Goal: Feedback & Contribution: Submit feedback/report problem

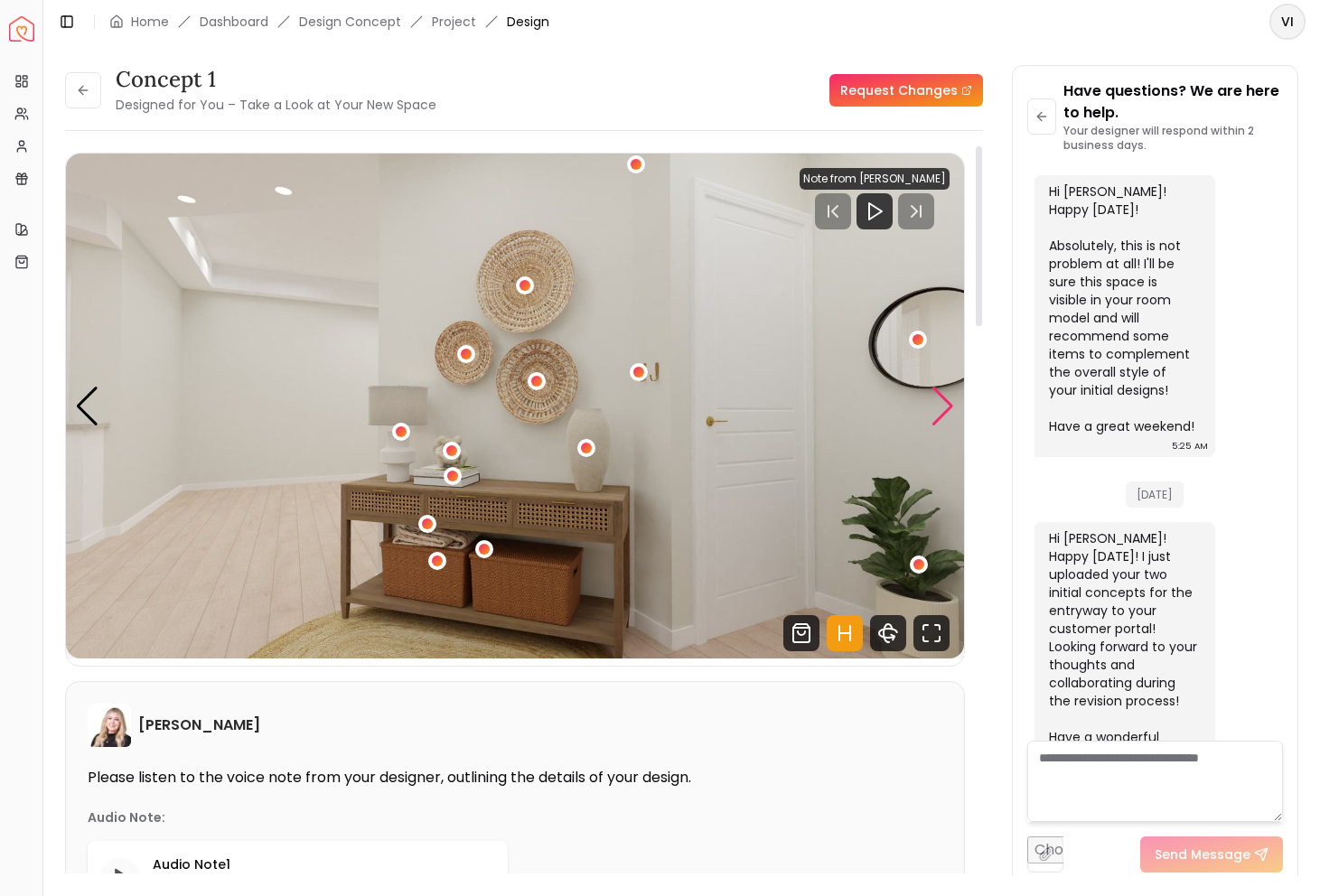
click at [942, 418] on div "Next slide" at bounding box center [943, 406] width 25 height 40
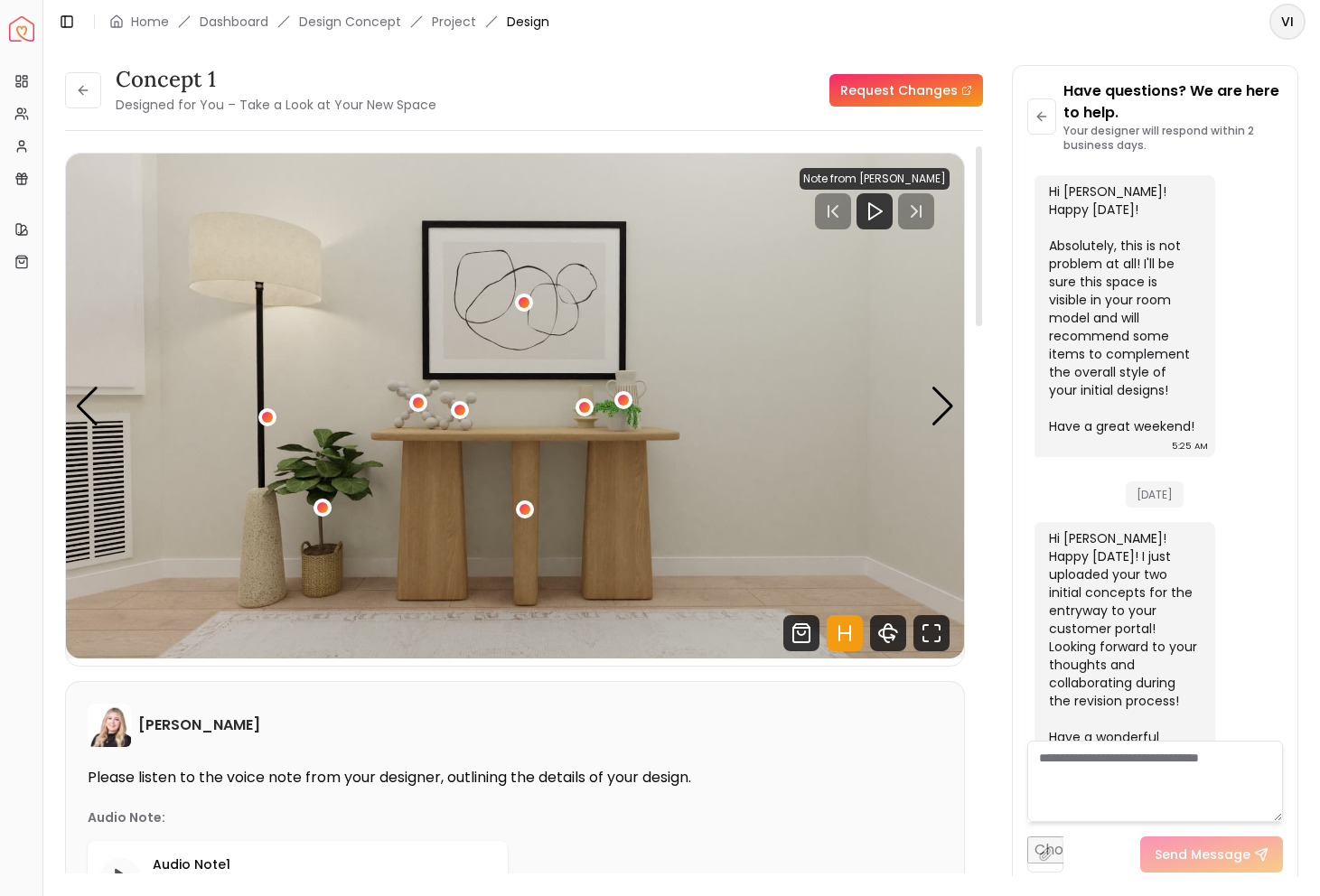
click at [525, 499] on div "5 / 5" at bounding box center [524, 510] width 18 height 22
click at [522, 508] on div "5 / 5" at bounding box center [524, 509] width 13 height 13
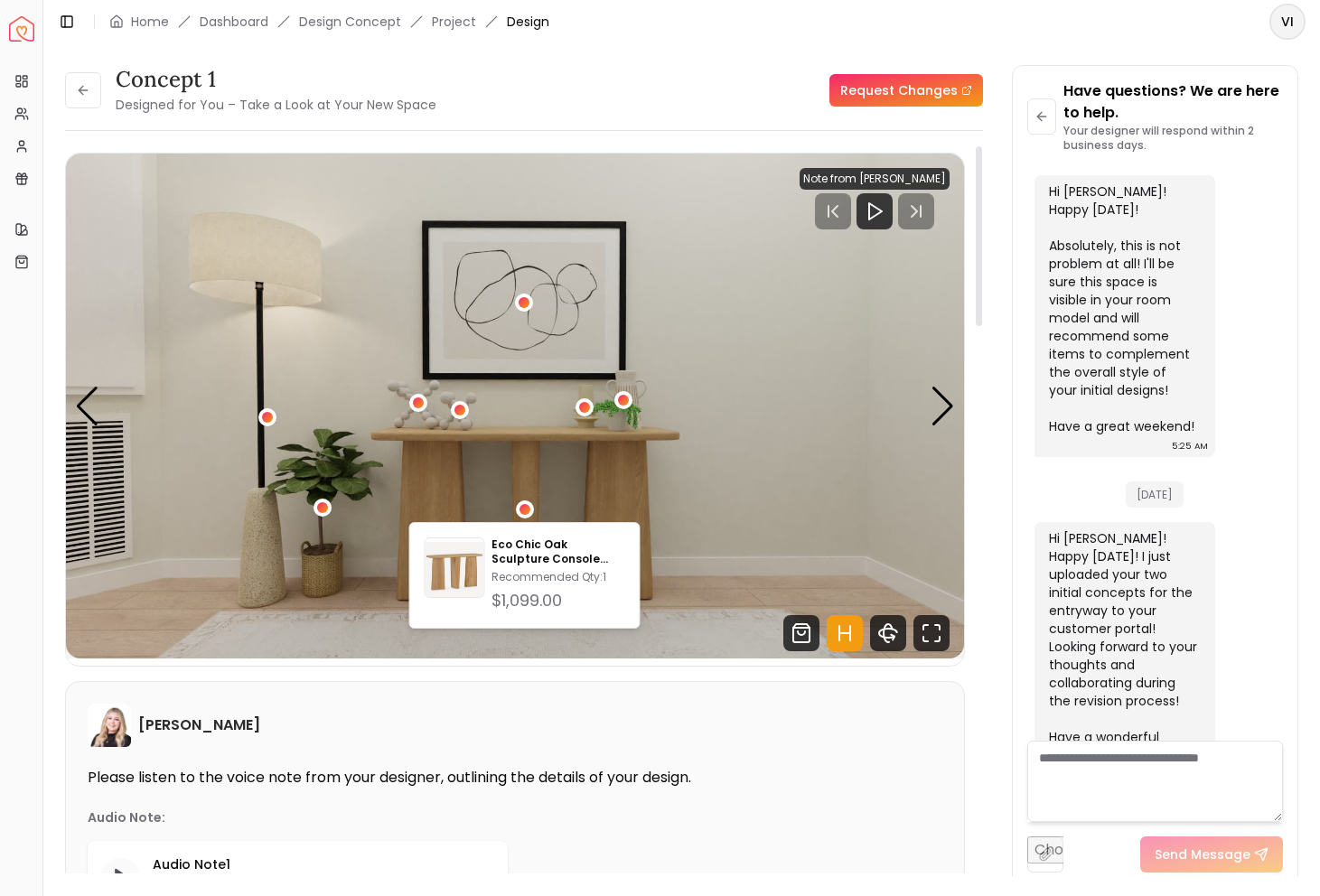
click at [671, 500] on img "5 / 5" at bounding box center [515, 405] width 898 height 505
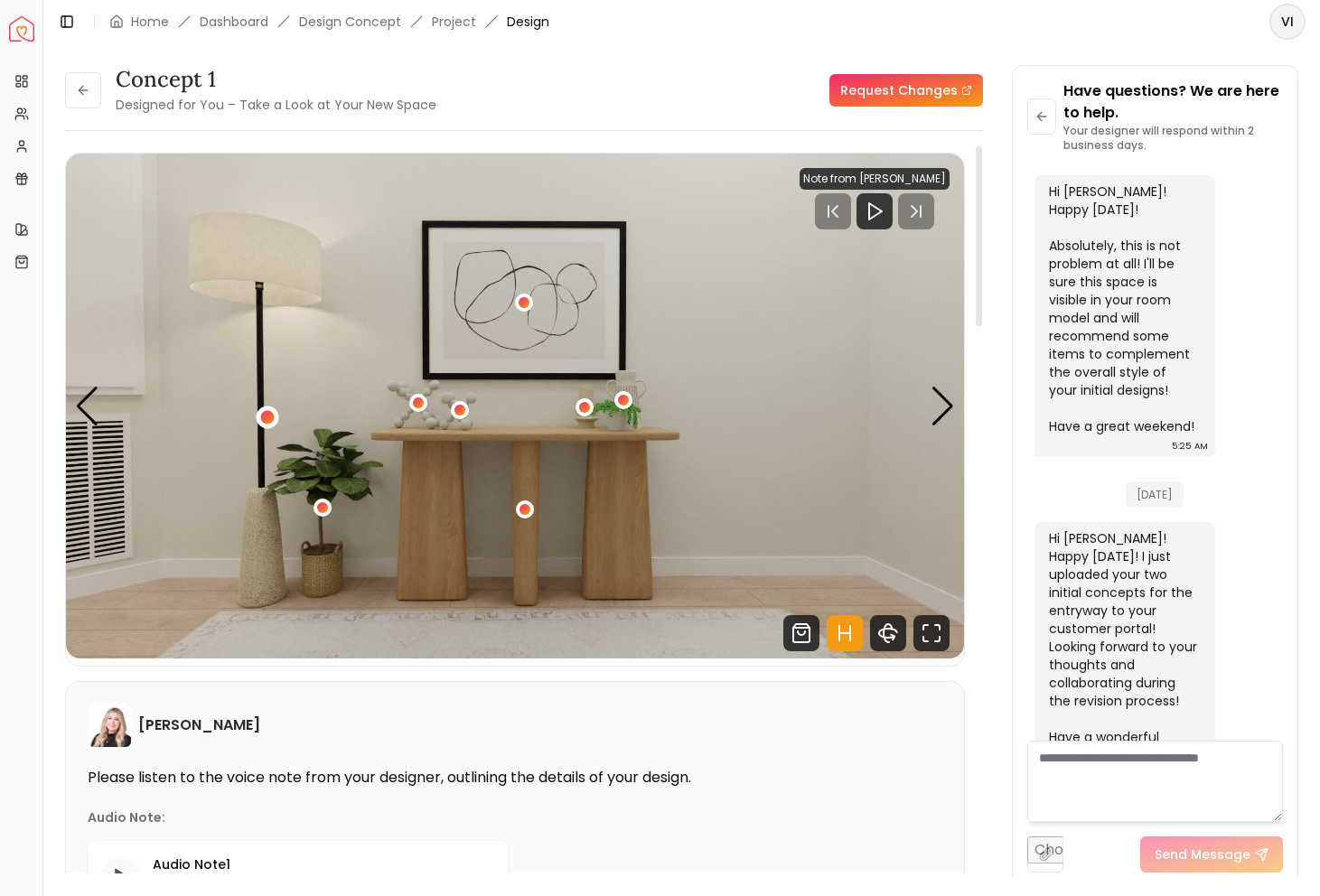
click at [265, 414] on div "5 / 5" at bounding box center [266, 418] width 13 height 13
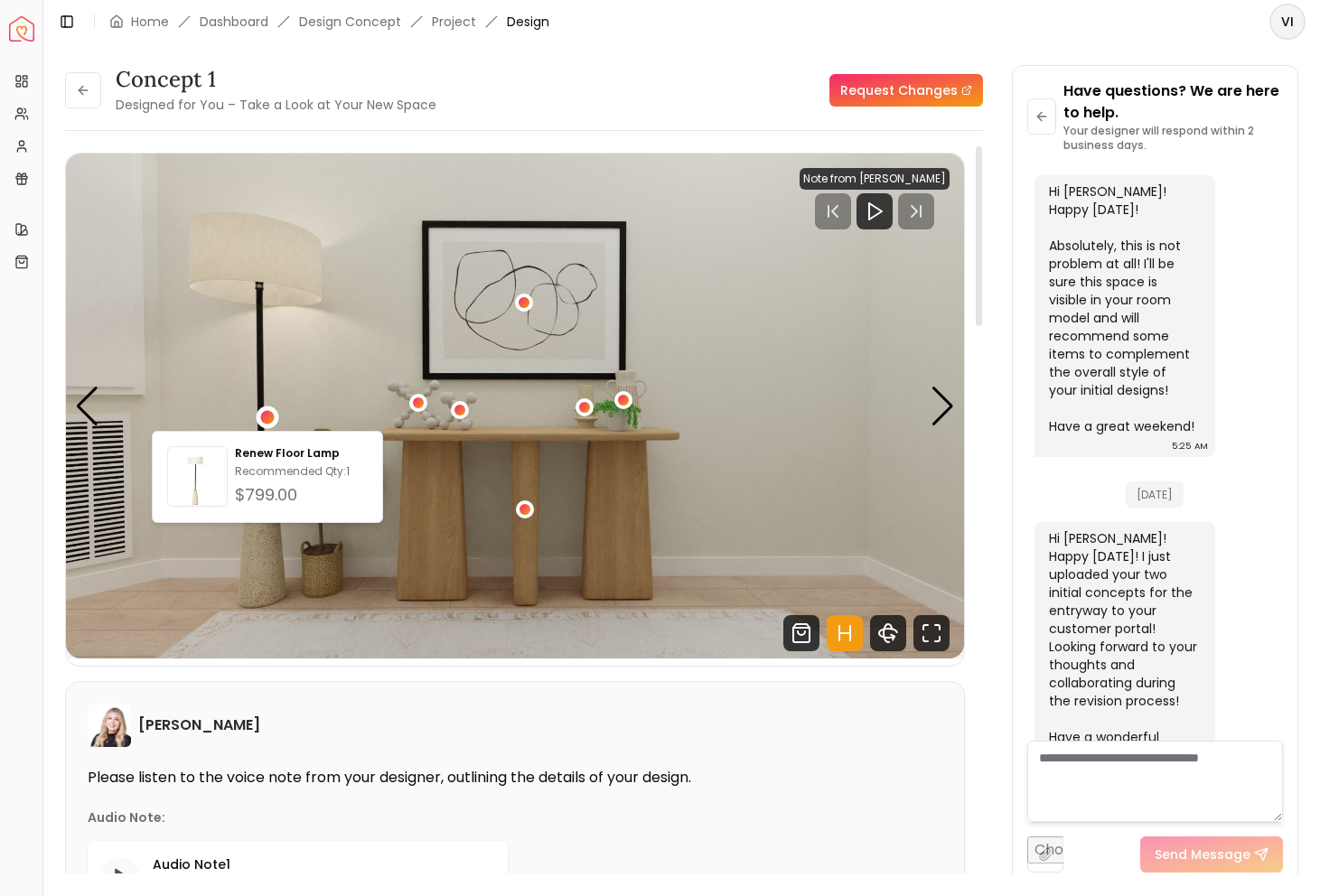
click at [528, 459] on img "5 / 5" at bounding box center [515, 405] width 898 height 505
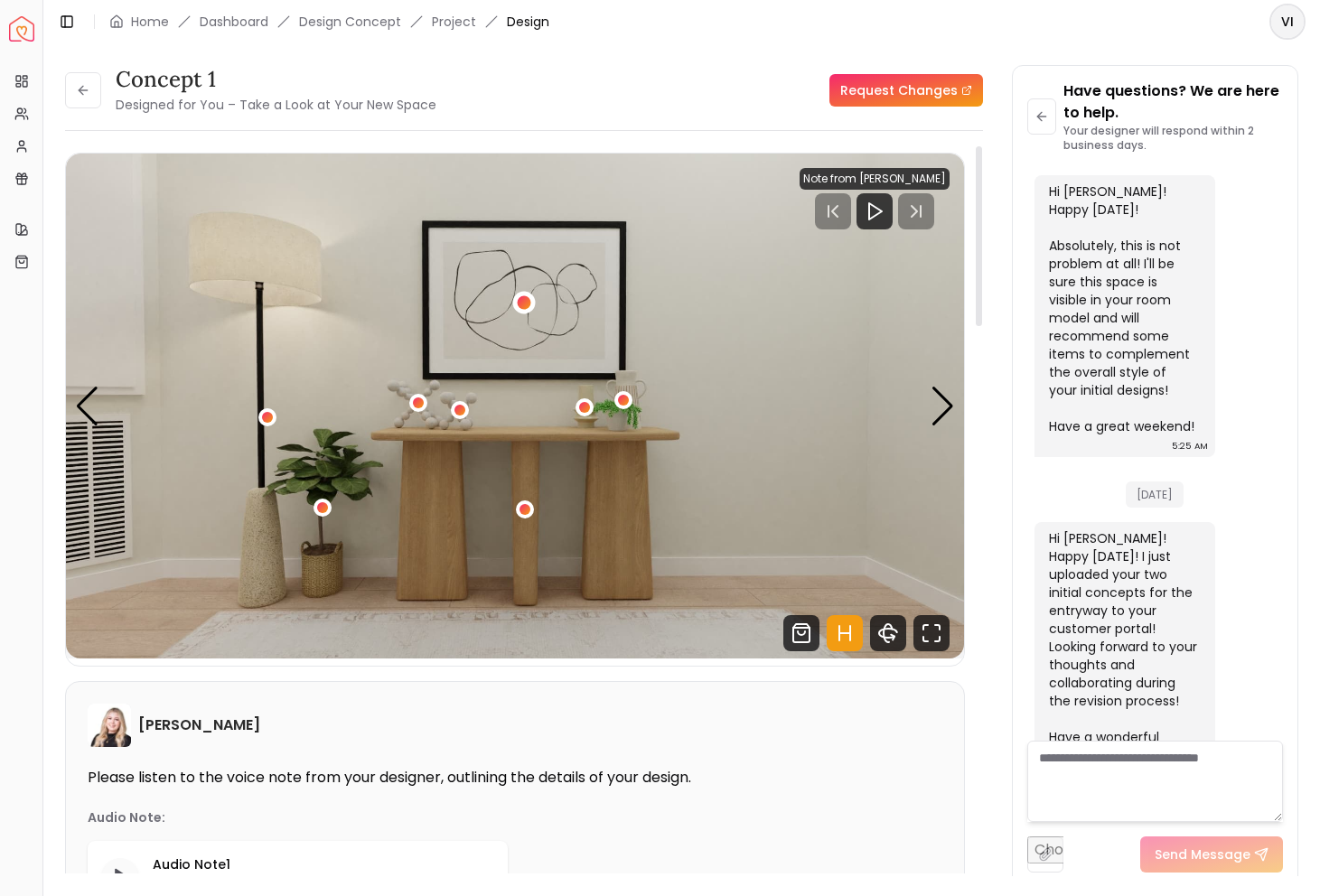
click at [524, 302] on div "5 / 5" at bounding box center [524, 302] width 13 height 13
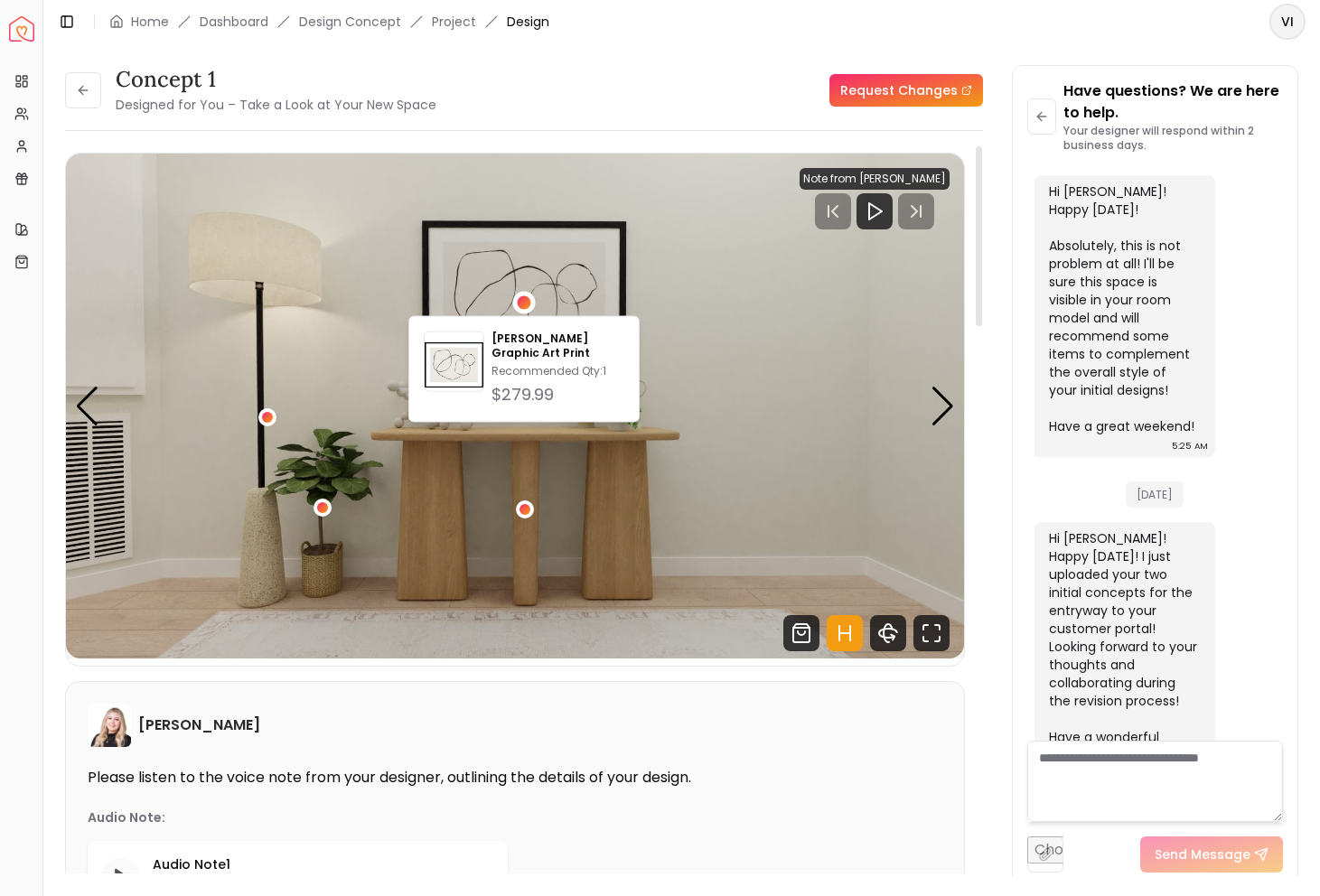
click at [709, 502] on img "5 / 5" at bounding box center [515, 405] width 898 height 505
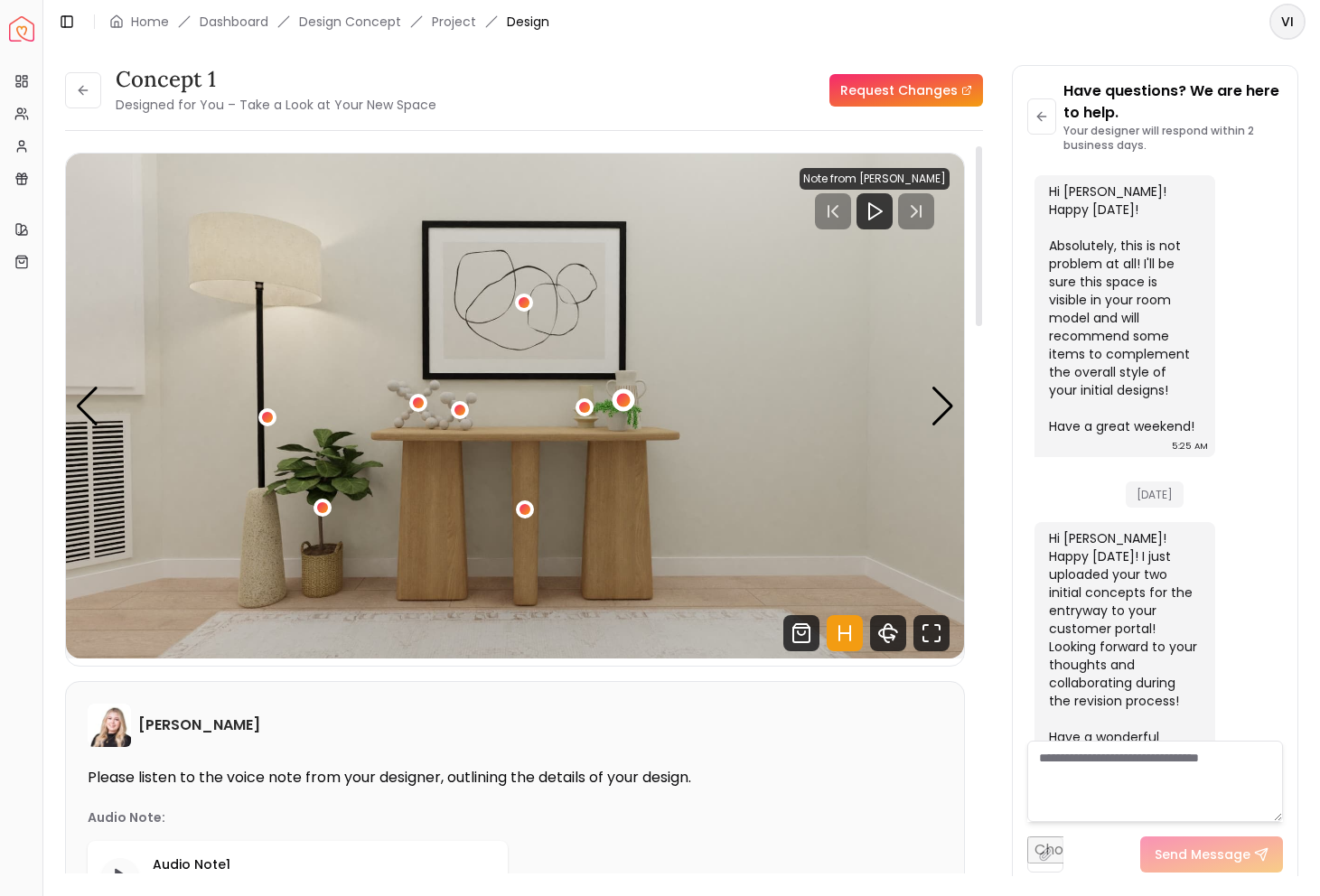
click at [624, 399] on div "5 / 5" at bounding box center [623, 399] width 13 height 13
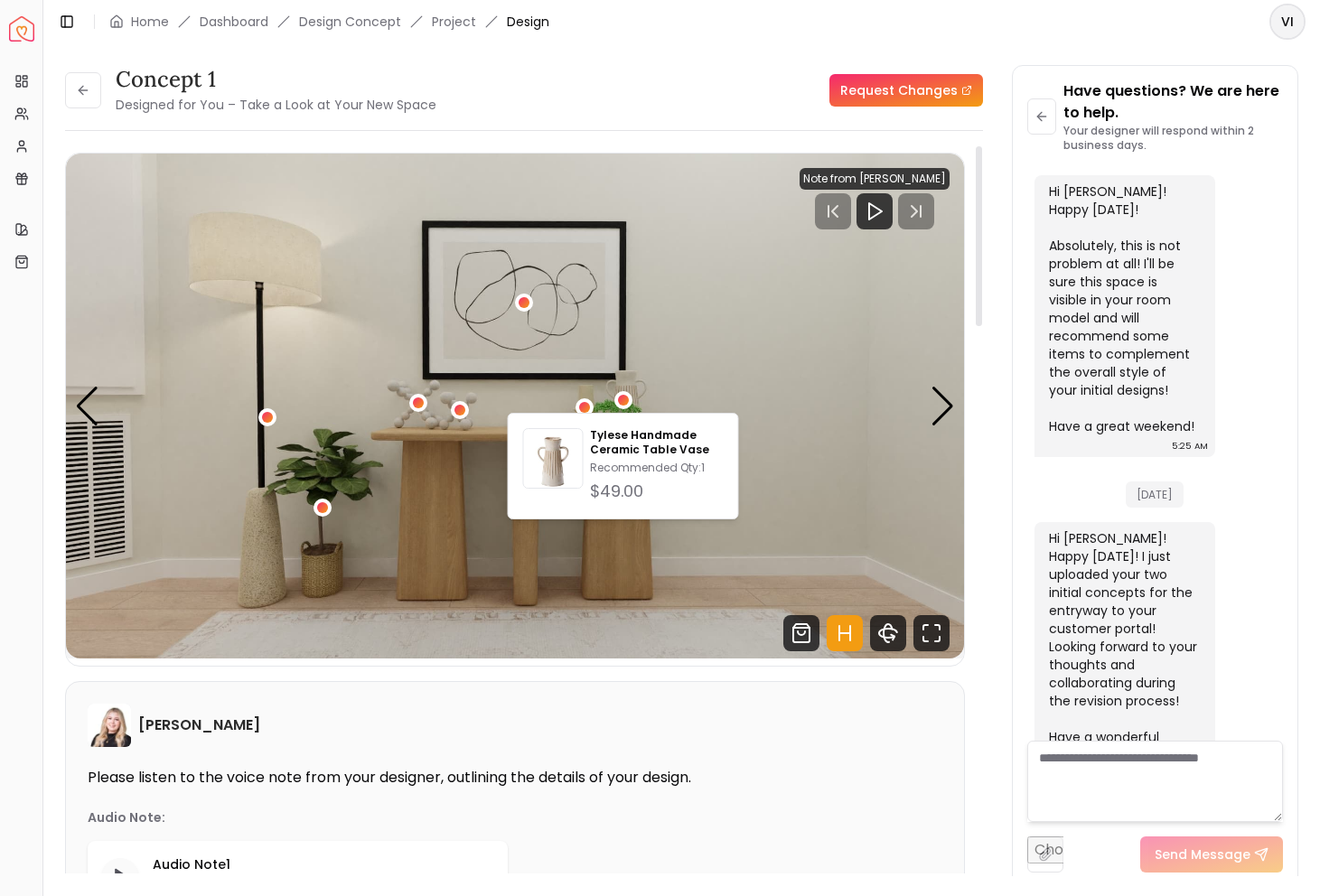
click at [732, 370] on img "5 / 5" at bounding box center [515, 405] width 898 height 505
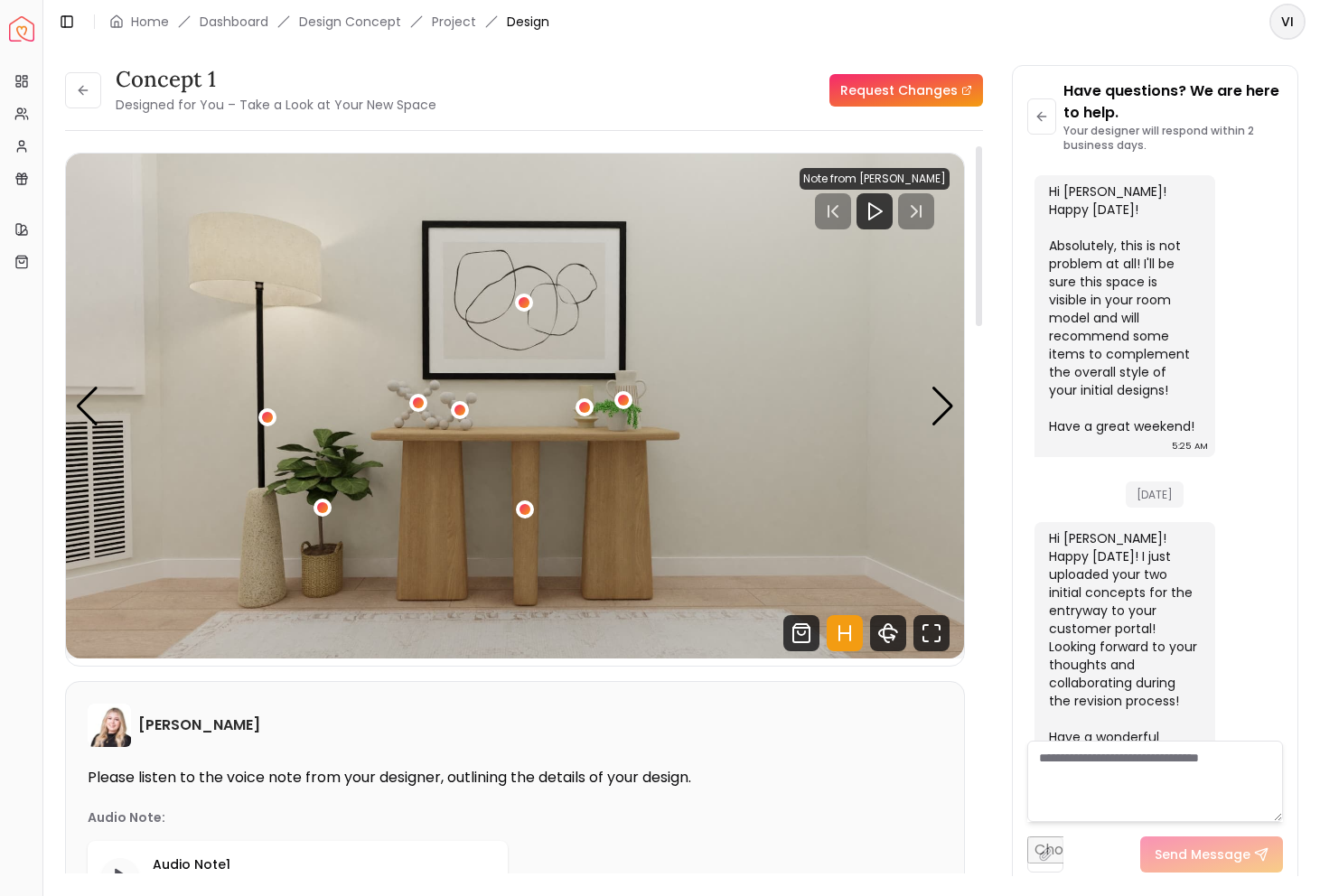
click at [463, 446] on img "5 / 5" at bounding box center [515, 405] width 898 height 505
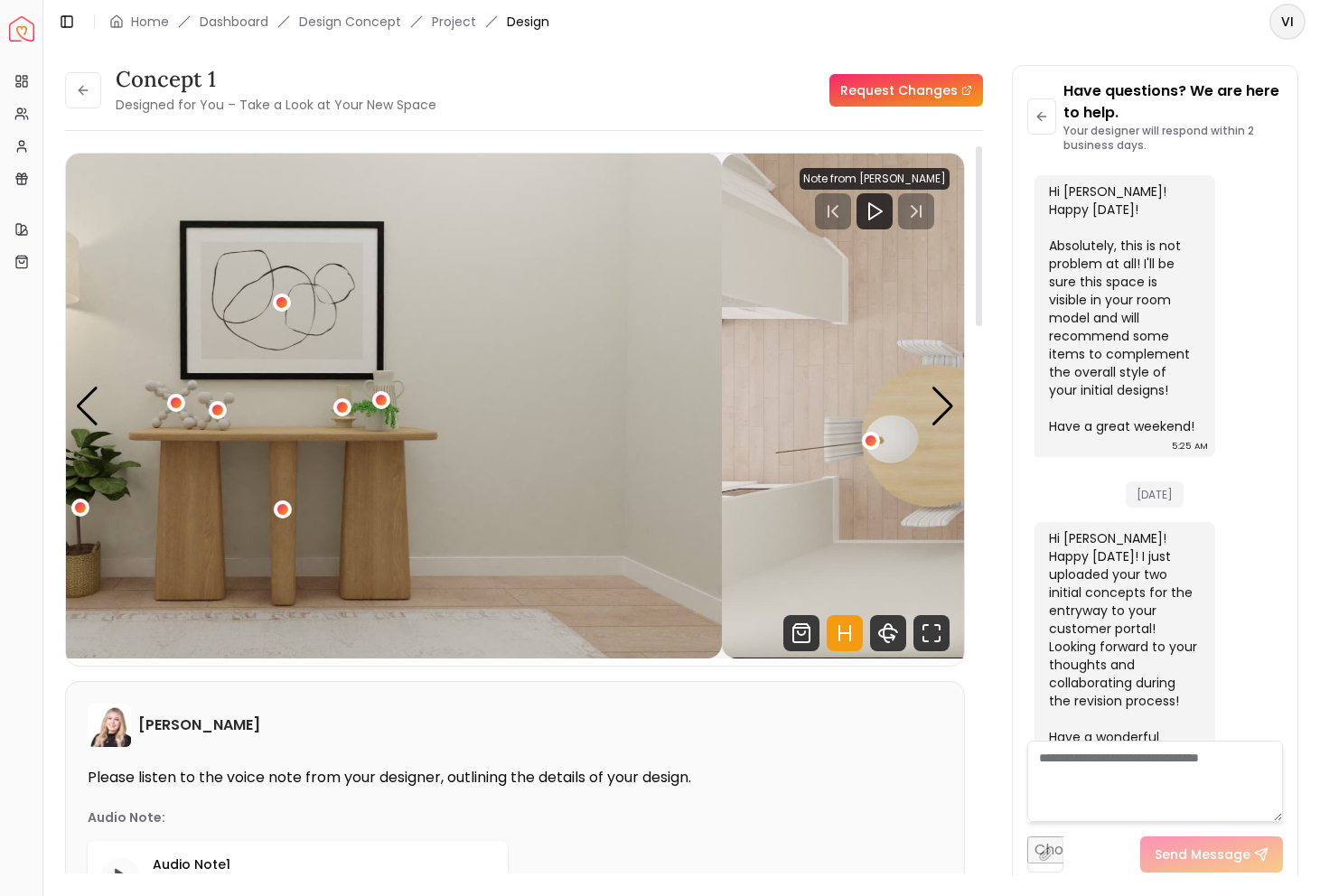
click at [308, 475] on img "5 / 5" at bounding box center [273, 405] width 898 height 505
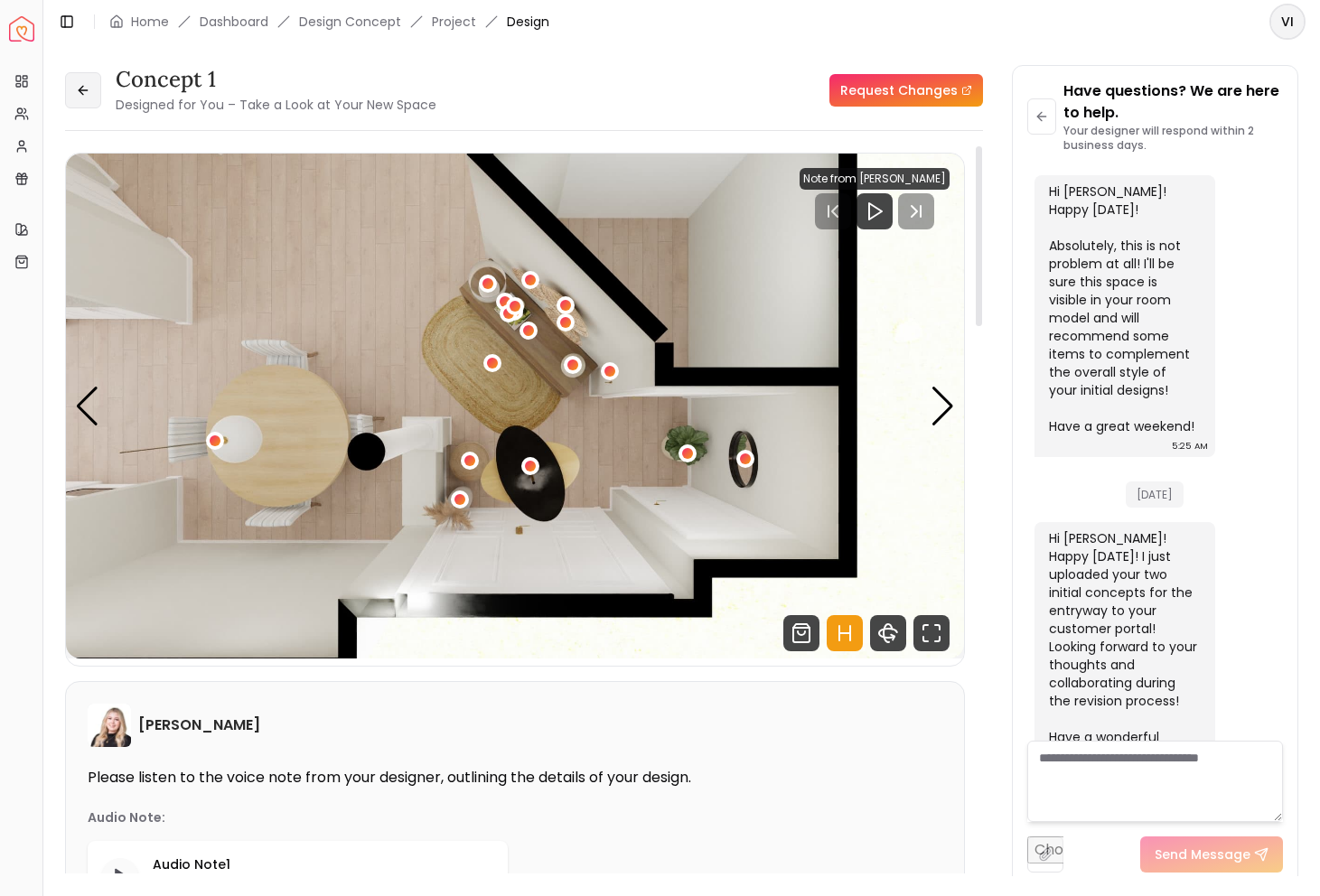
click at [71, 88] on button at bounding box center [83, 90] width 36 height 36
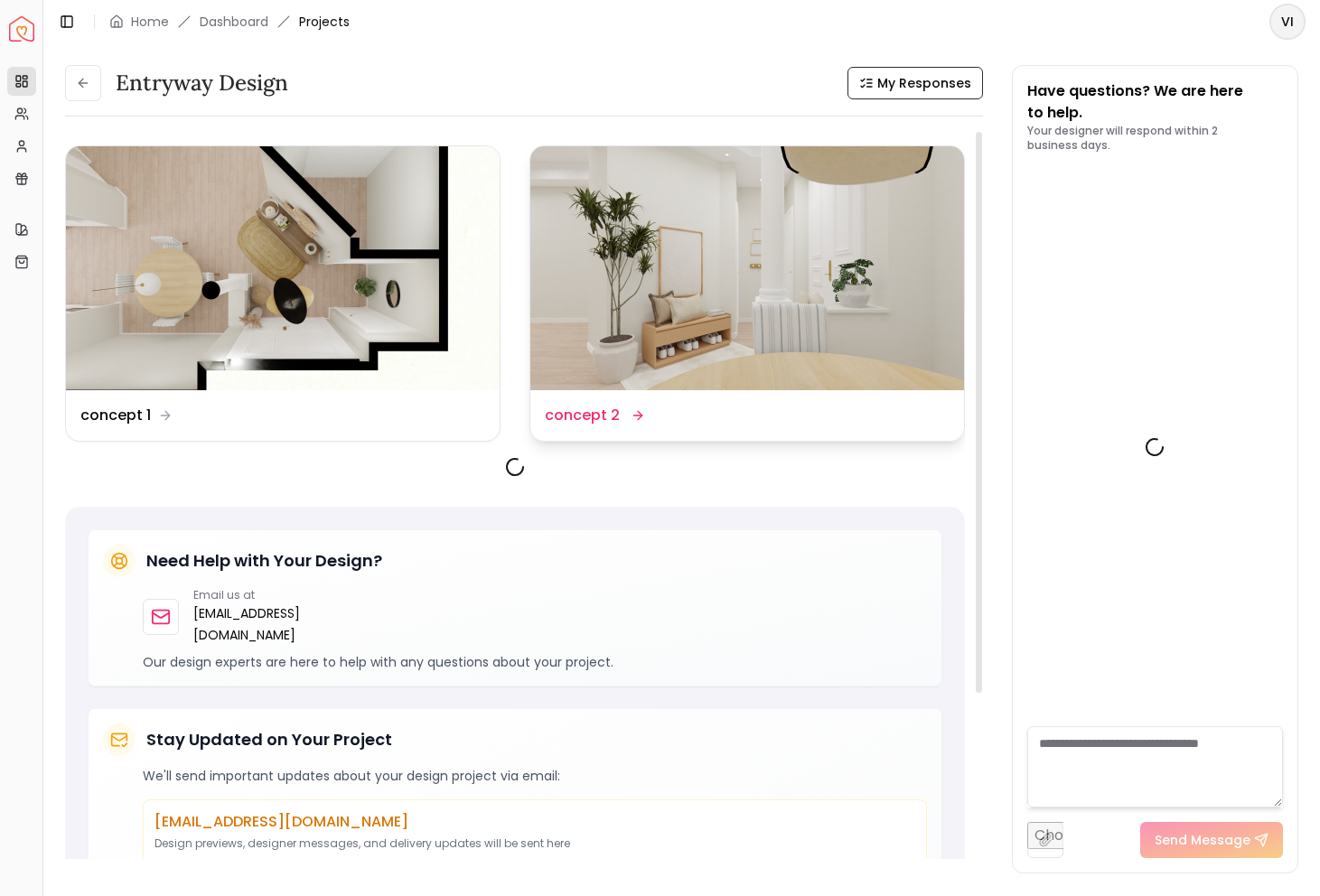
click at [801, 321] on img at bounding box center [747, 268] width 434 height 243
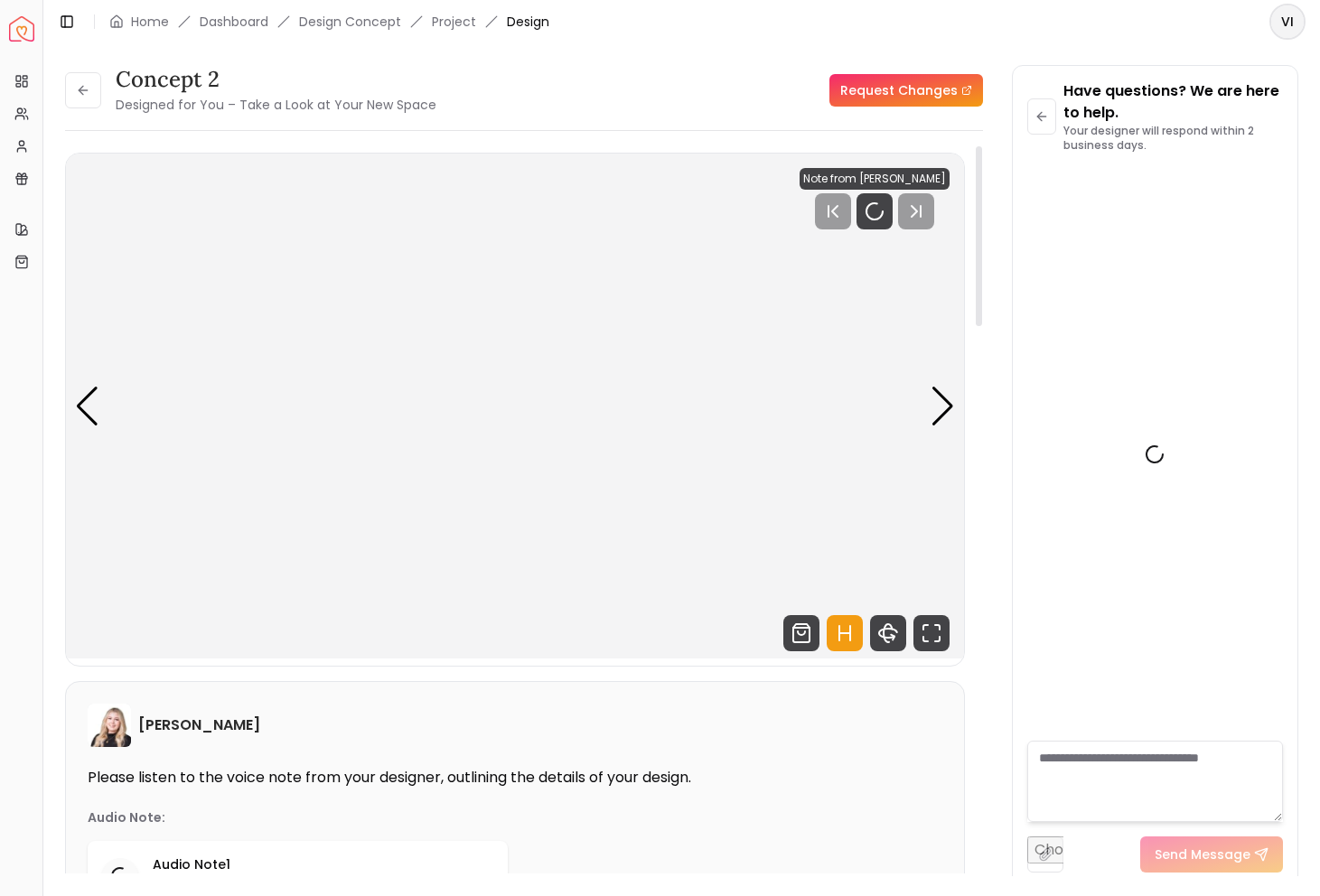
scroll to position [2752, 0]
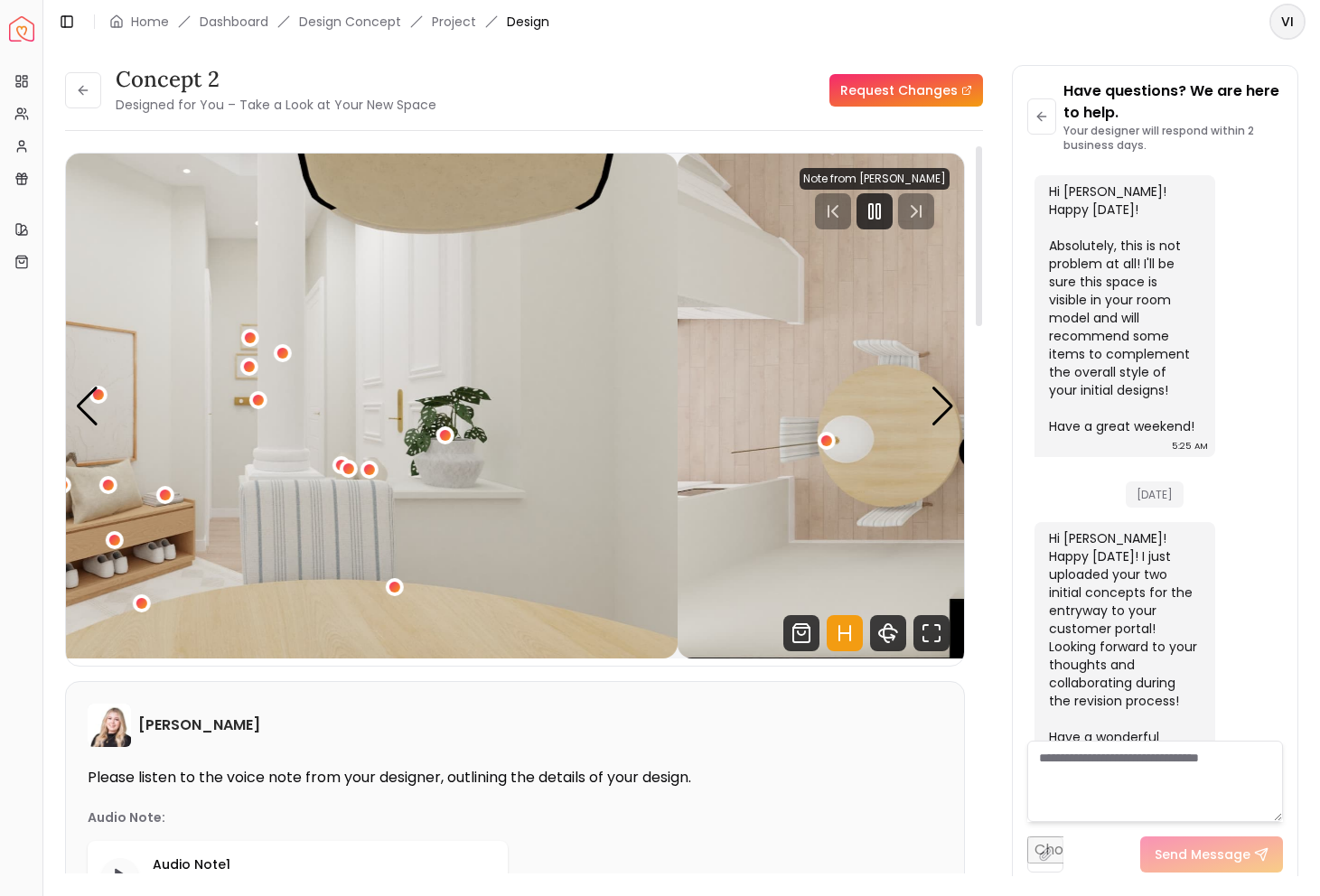
click at [387, 385] on img "1 / 5" at bounding box center [228, 405] width 898 height 505
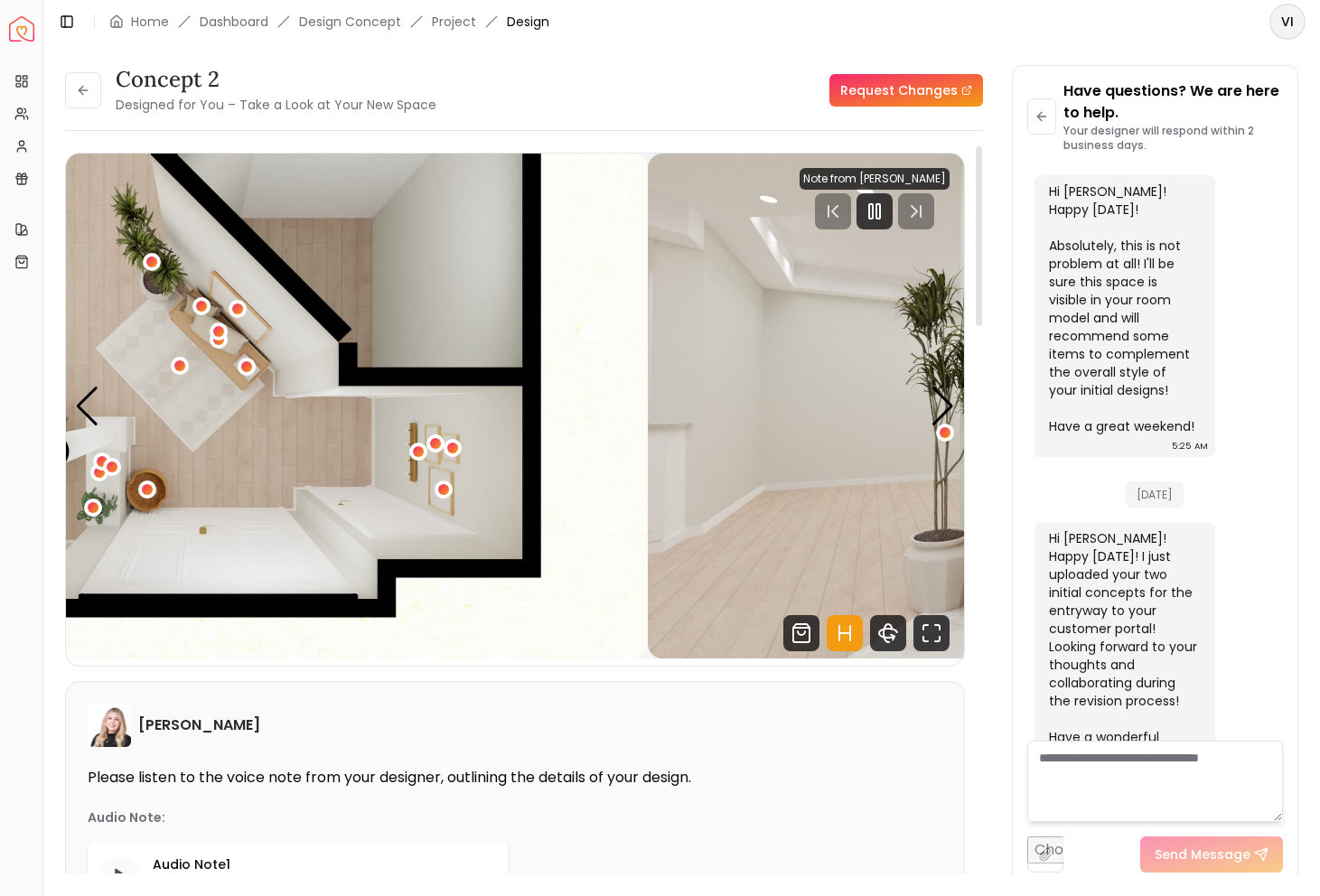
click at [55, 454] on div "concept 2 Designed for You – Take a Look at Your New Space Request Changes conc…" at bounding box center [682, 459] width 1277 height 832
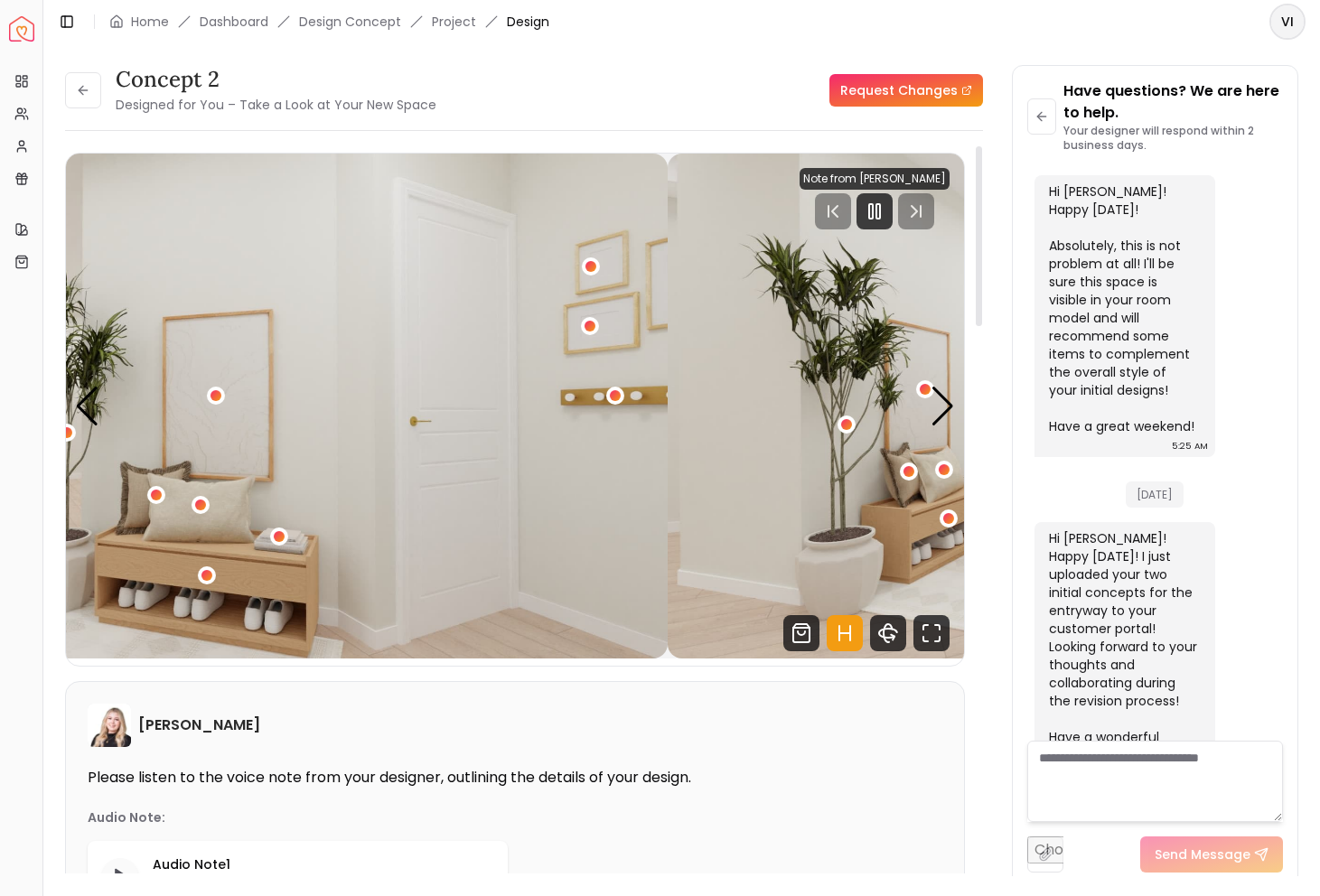
click at [277, 453] on img "3 / 5" at bounding box center [219, 405] width 898 height 505
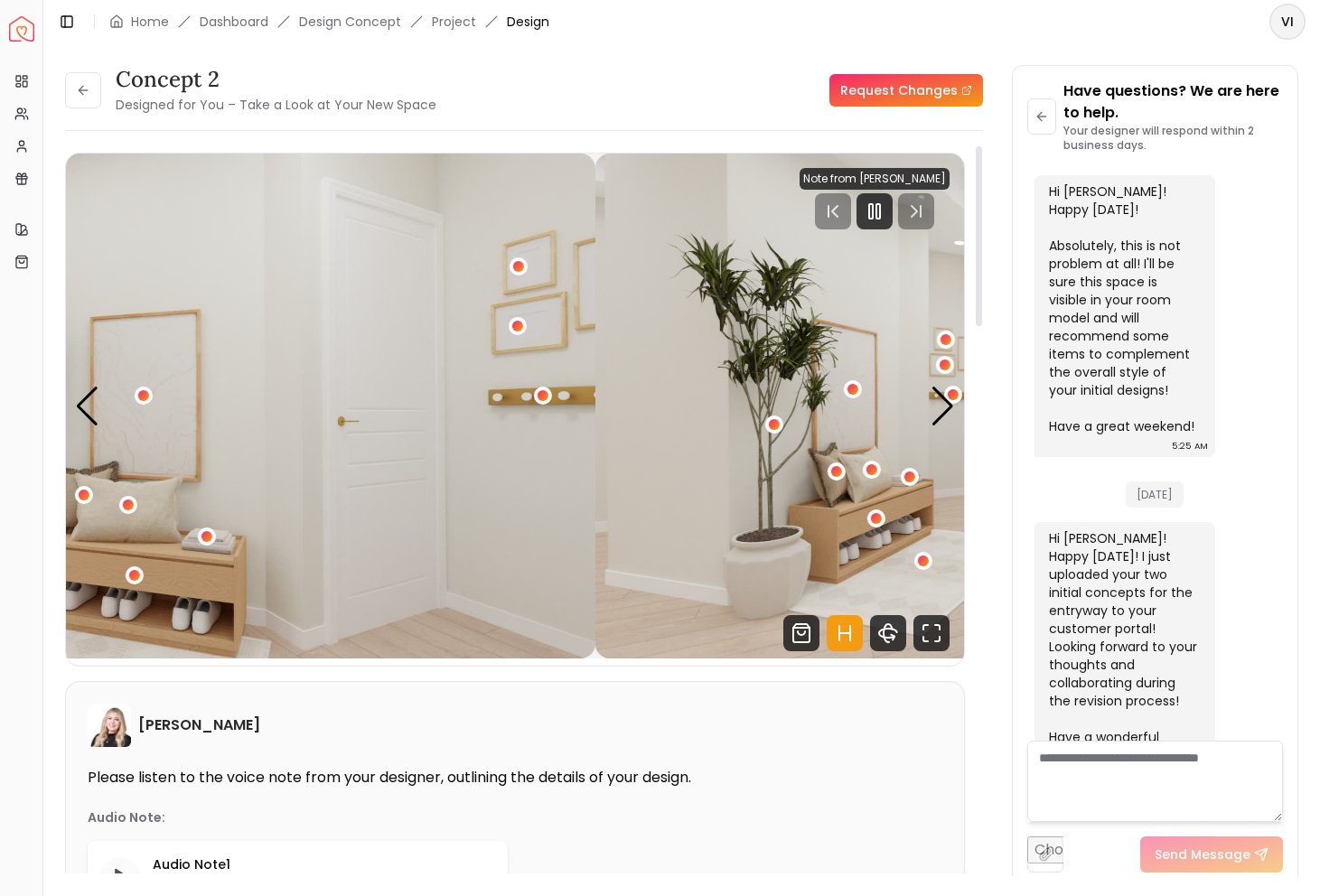
click at [324, 398] on img "3 / 5" at bounding box center [147, 405] width 898 height 505
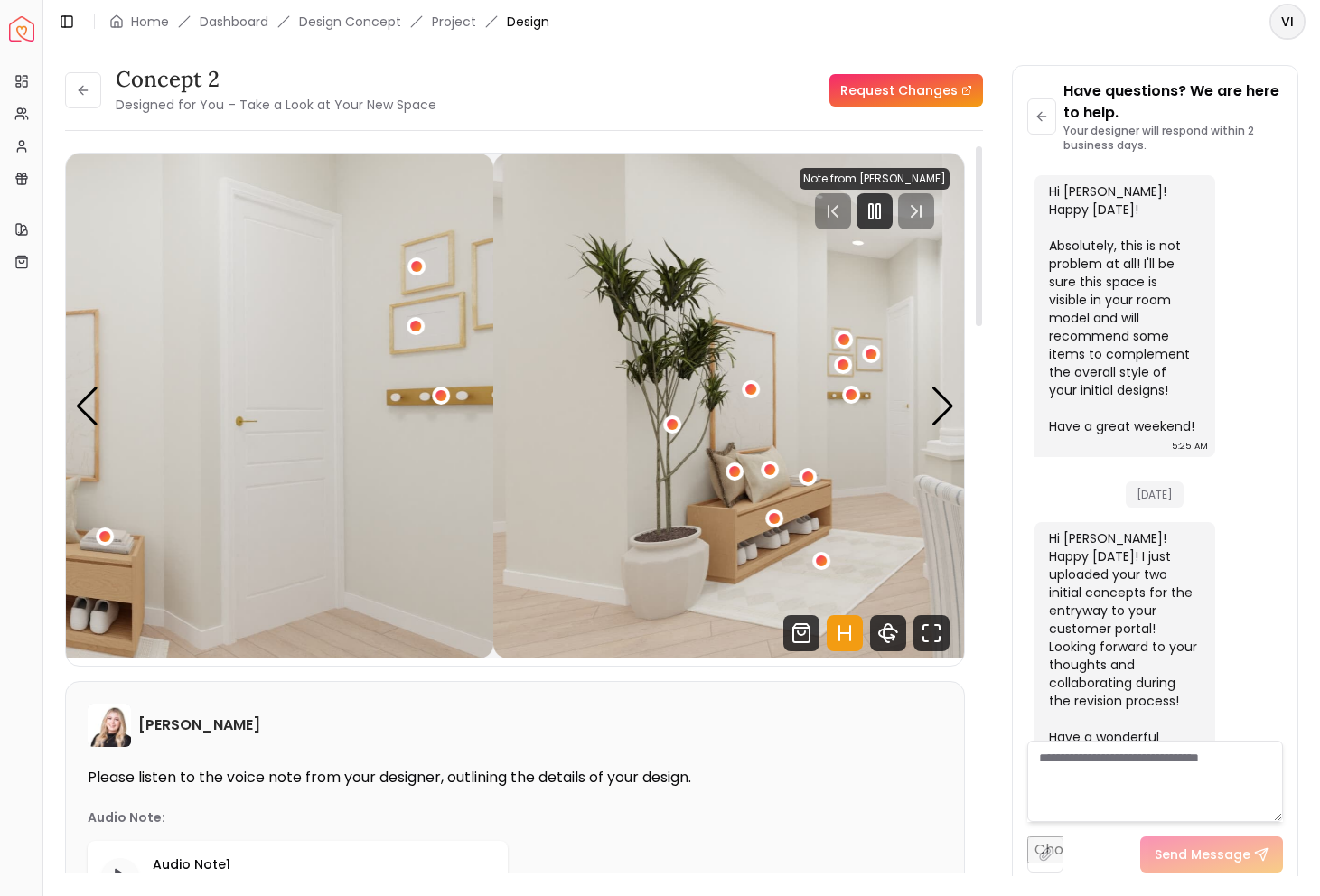
click at [242, 387] on img "3 / 5" at bounding box center [45, 405] width 898 height 505
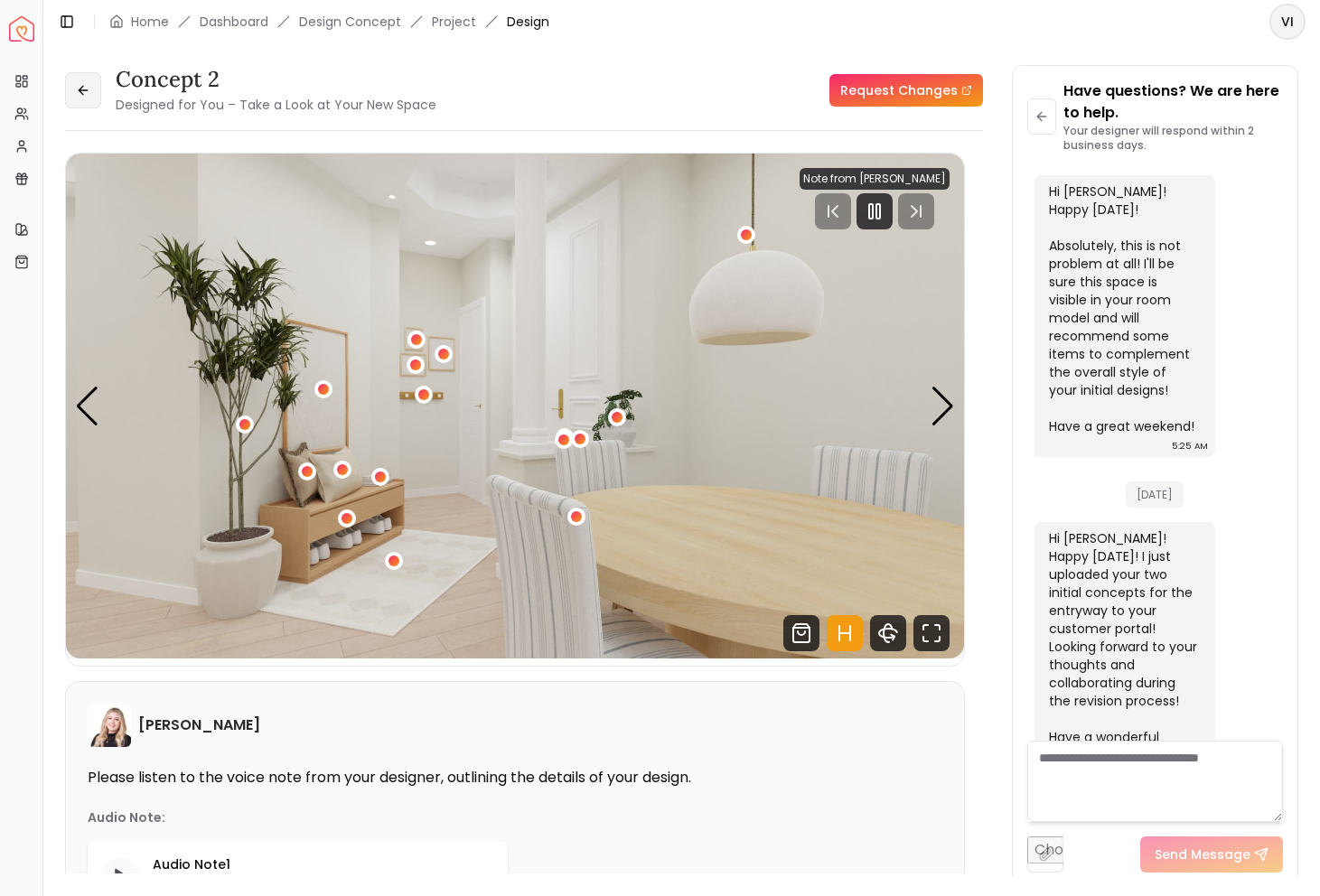
click at [81, 99] on button at bounding box center [83, 90] width 36 height 36
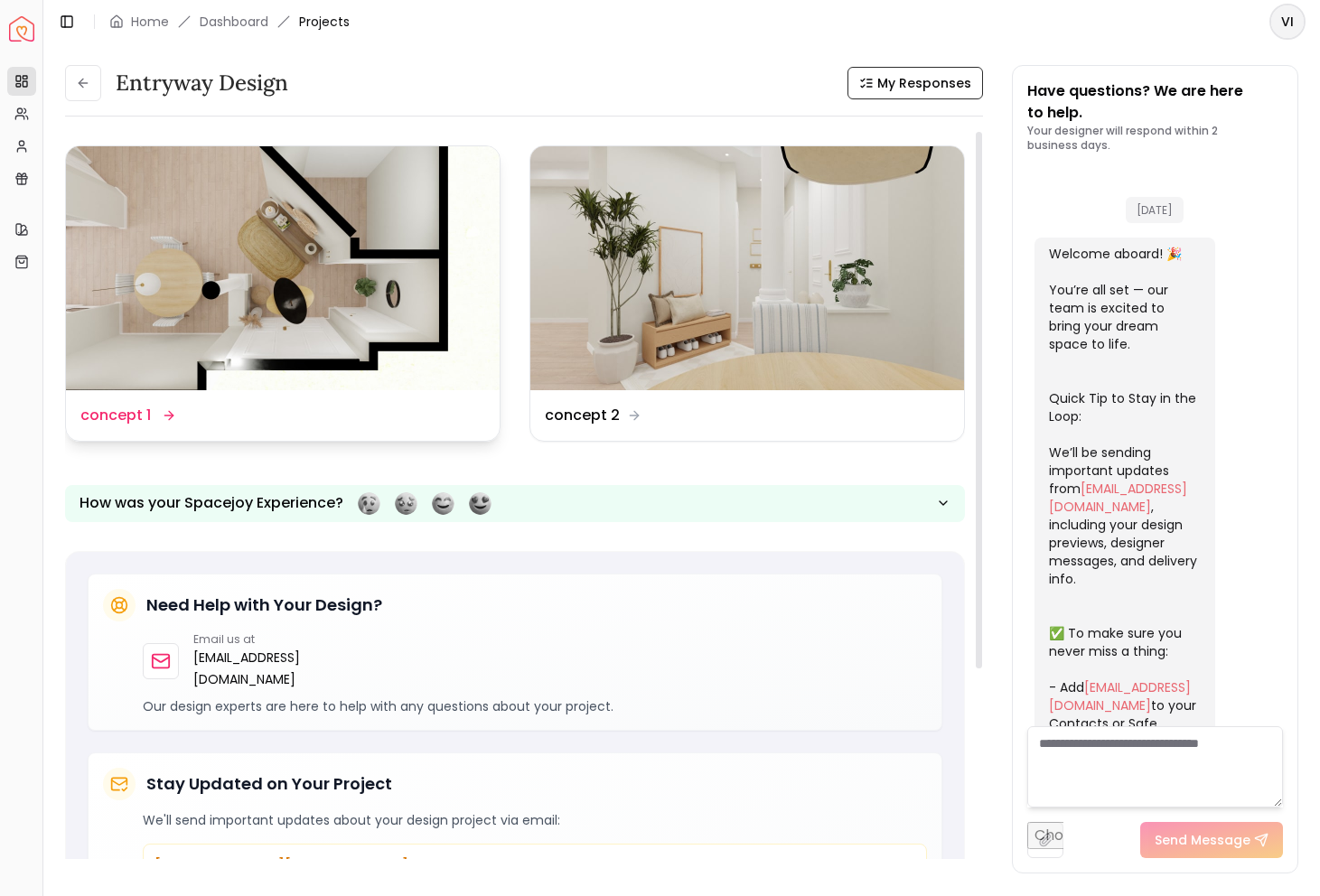
scroll to position [2766, 0]
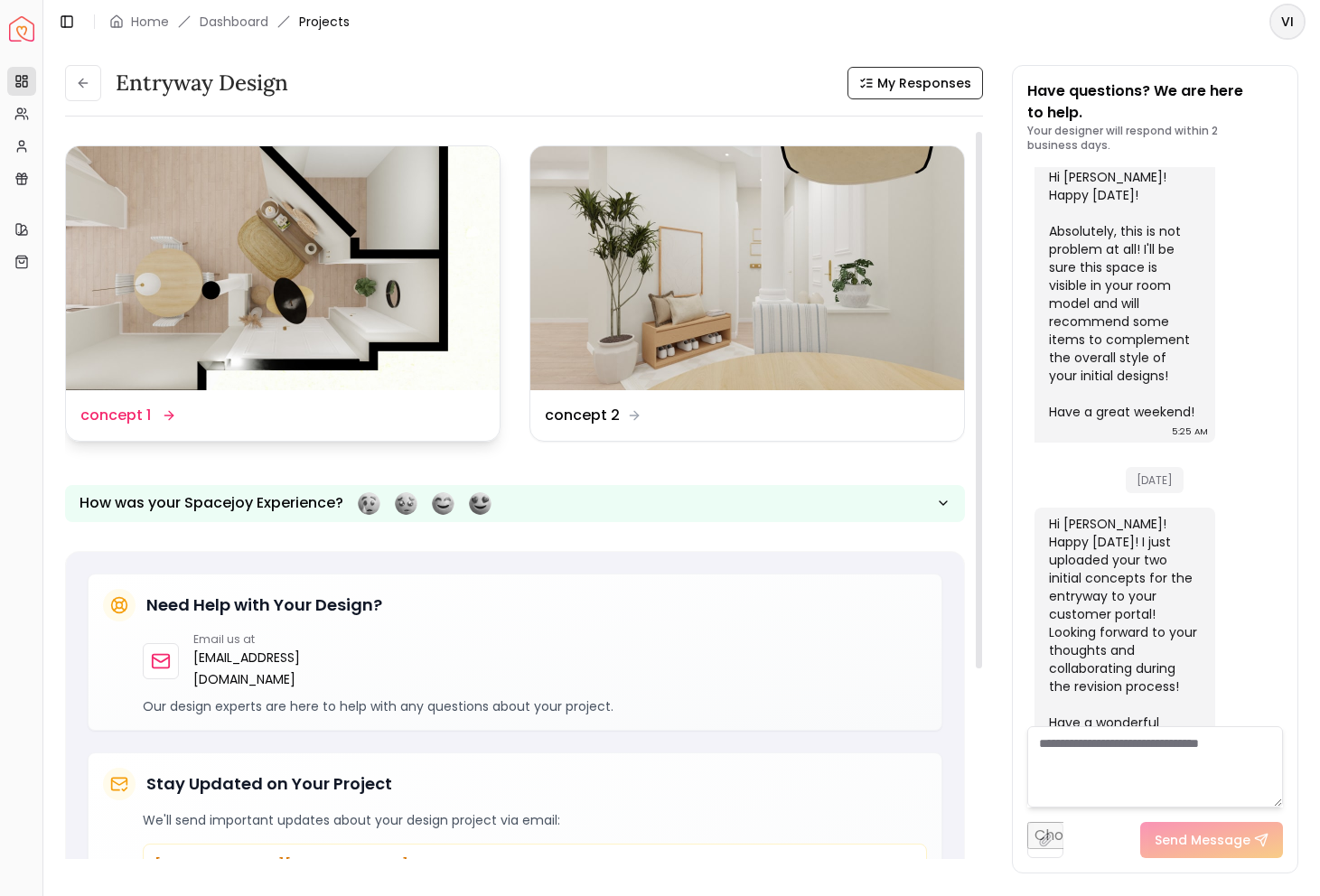
click at [282, 245] on img at bounding box center [283, 268] width 434 height 243
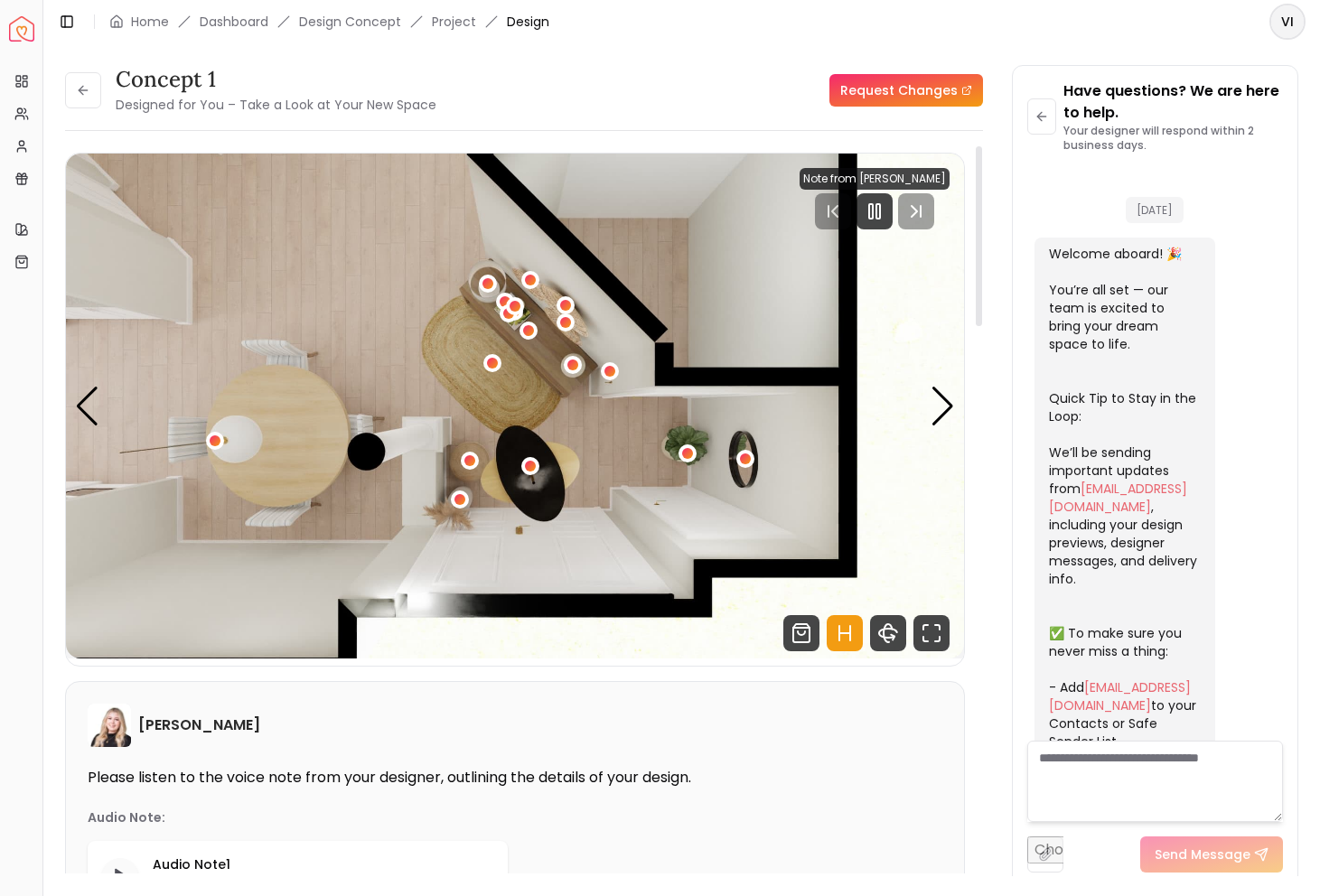
scroll to position [2752, 0]
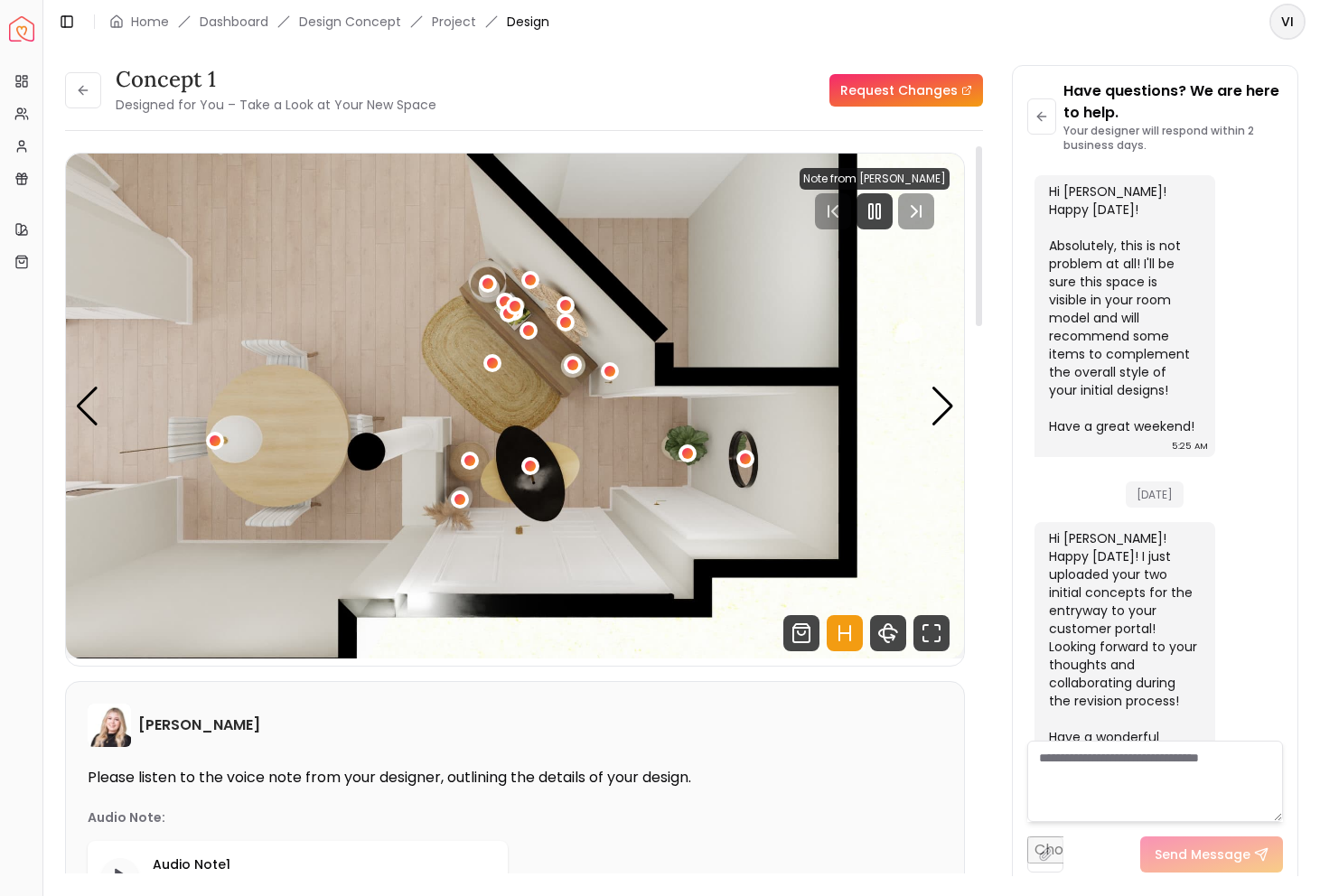
click at [902, 82] on link "Request Changes" at bounding box center [906, 90] width 153 height 32
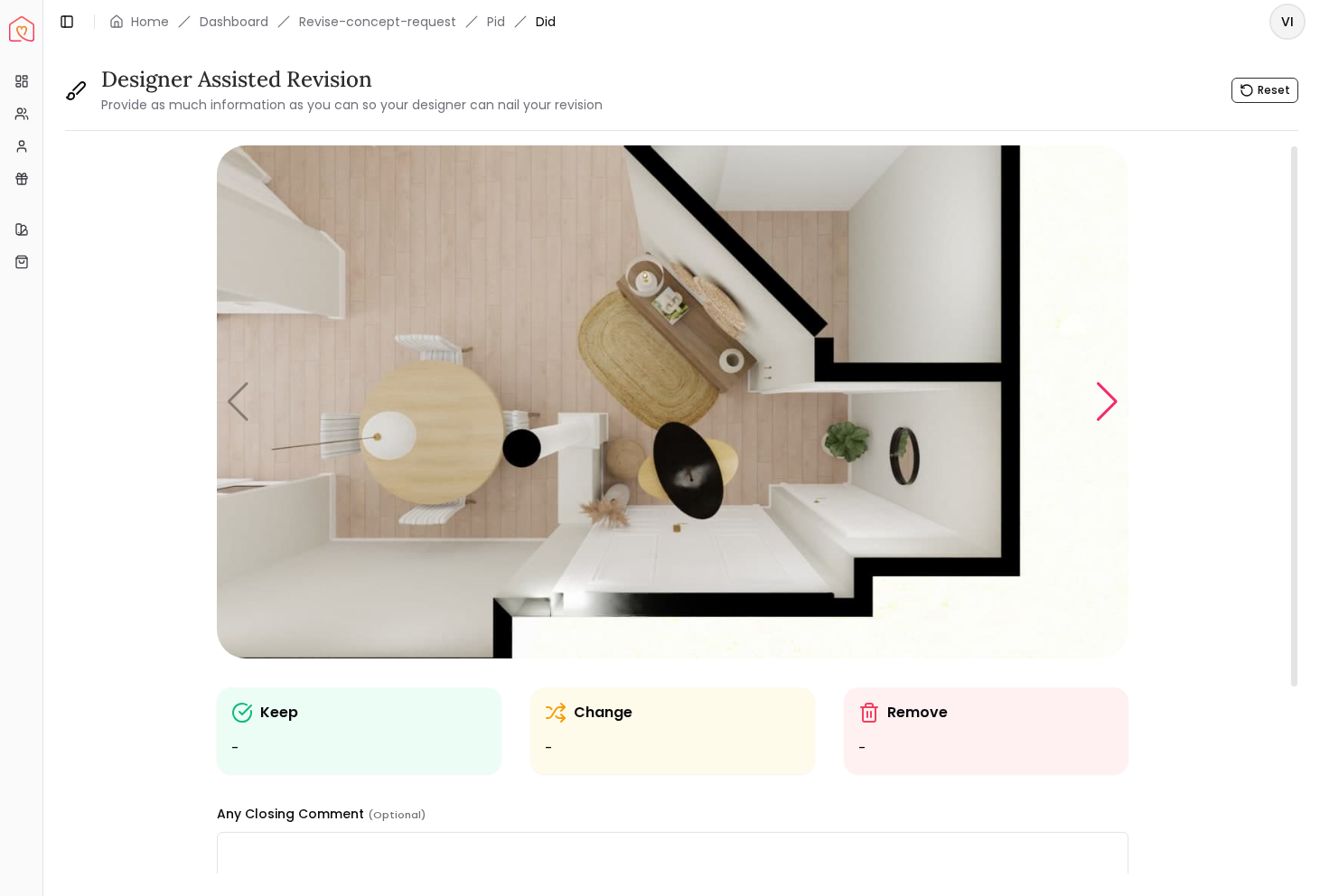
click at [1107, 395] on div "Next slide" at bounding box center [1108, 402] width 25 height 40
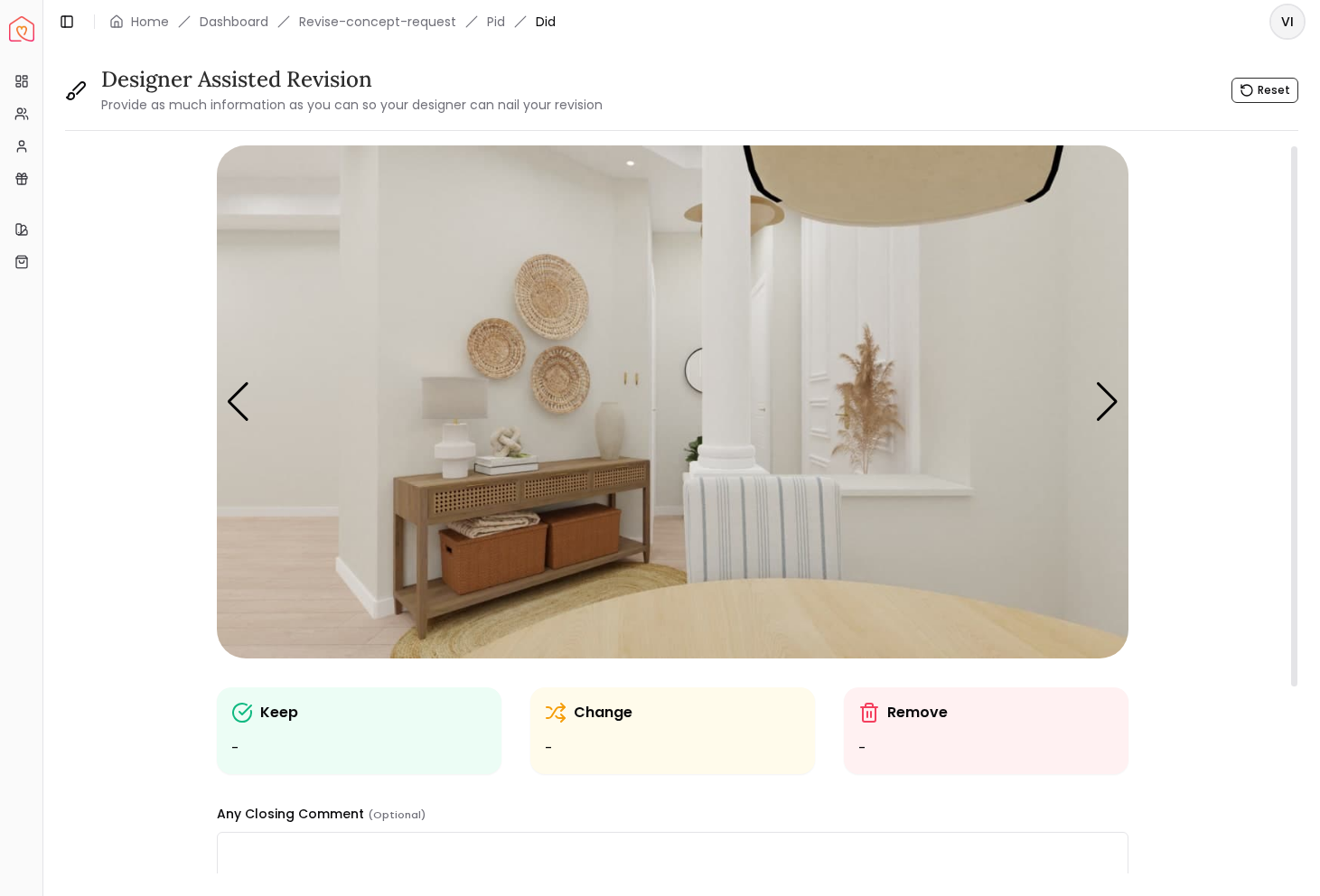
click at [527, 331] on img "2 / 5" at bounding box center [673, 401] width 912 height 513
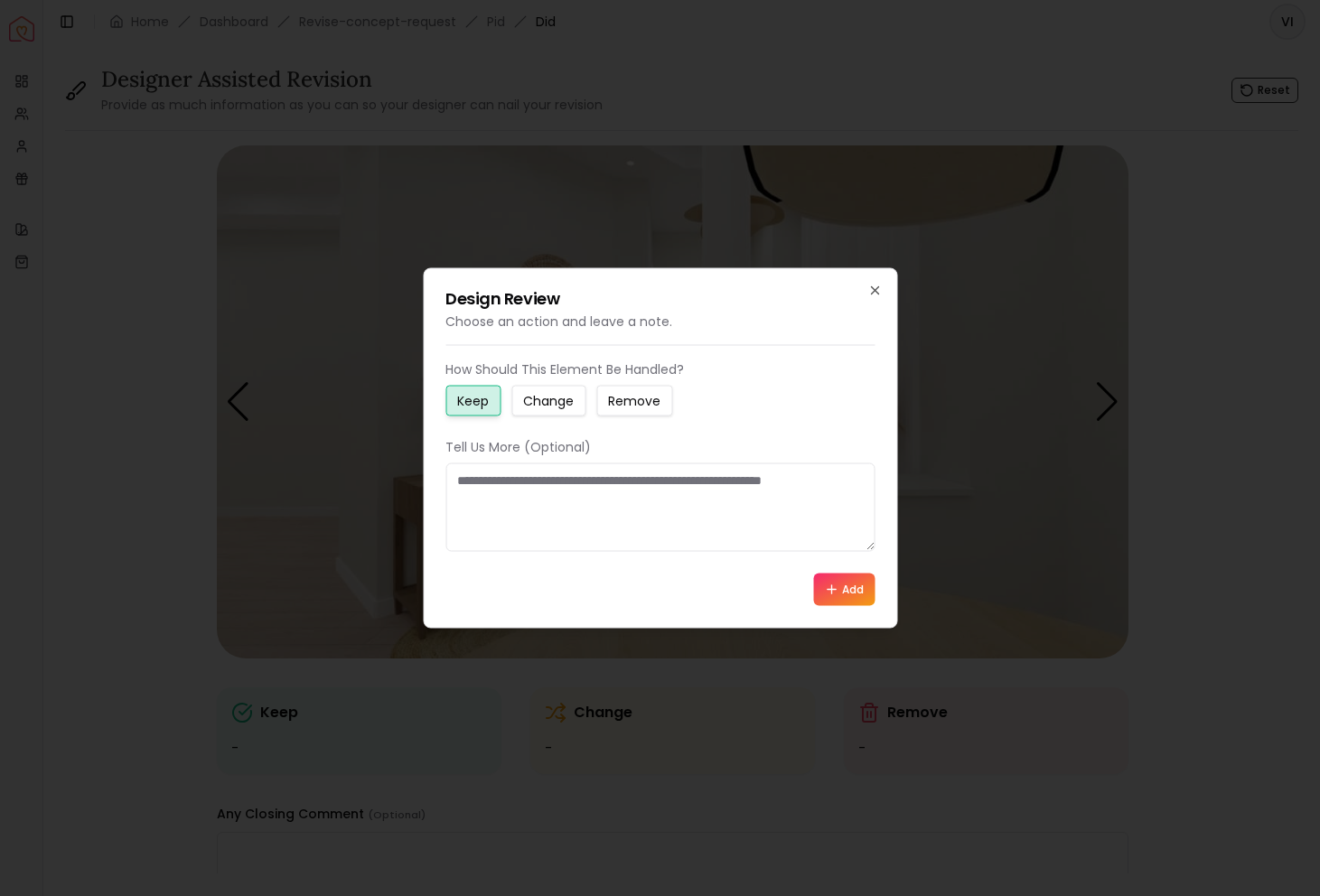
click at [538, 390] on button "Change" at bounding box center [548, 400] width 74 height 30
click at [582, 497] on textarea at bounding box center [660, 507] width 429 height 88
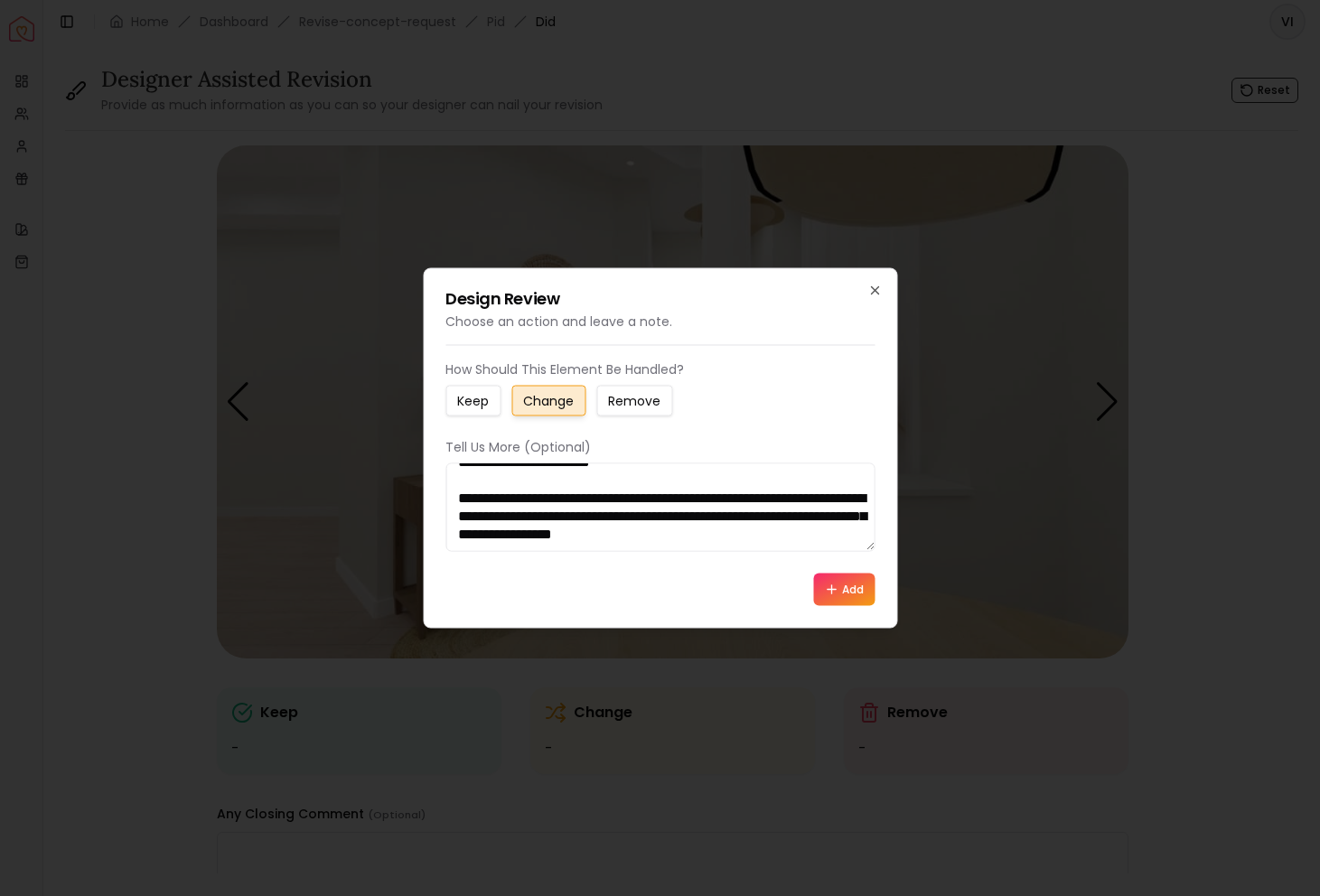
scroll to position [84, 0]
type textarea "**********"
click at [837, 587] on button "Add" at bounding box center [844, 590] width 62 height 32
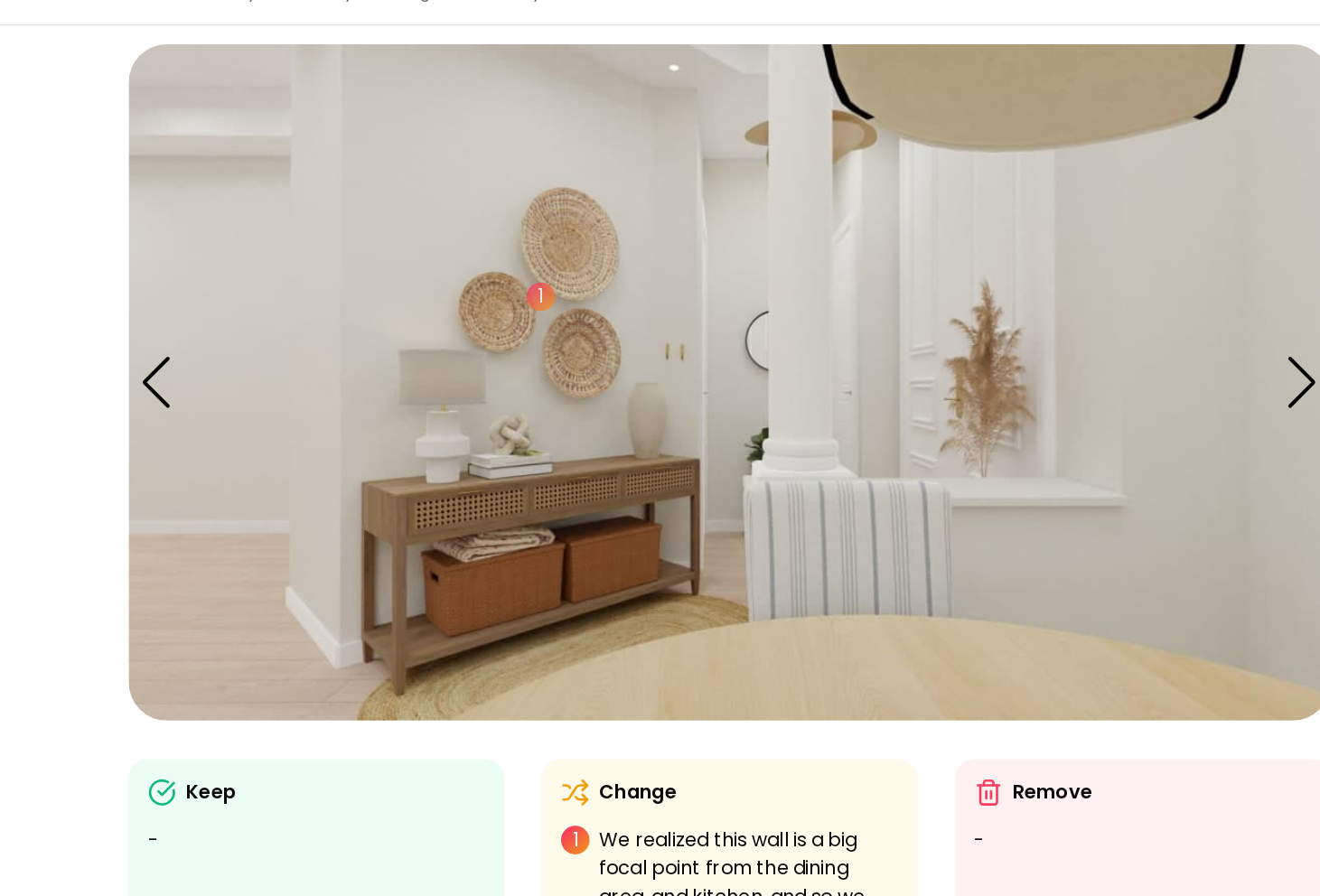
click at [488, 495] on img "2 / 5" at bounding box center [673, 401] width 912 height 513
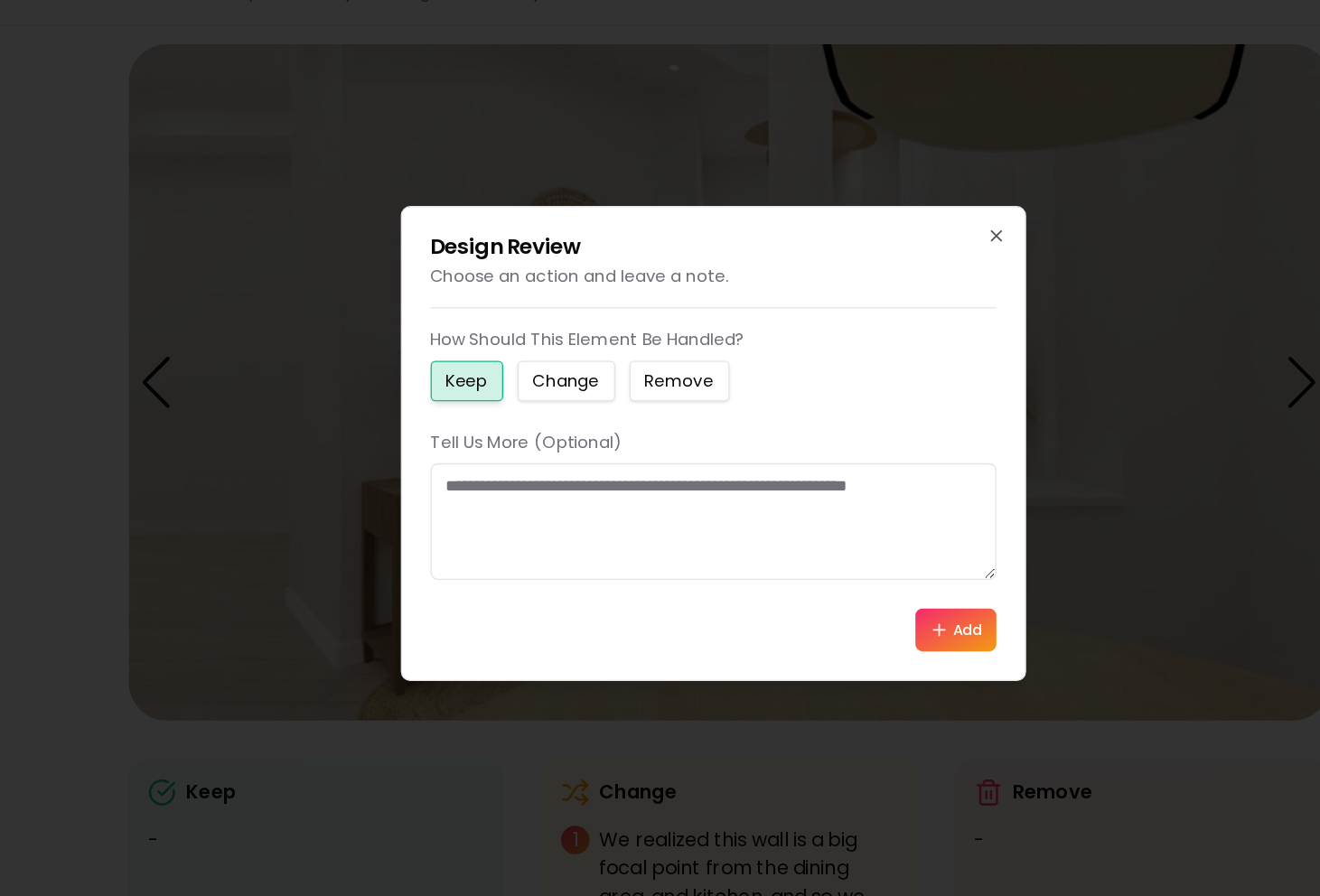
click at [488, 495] on textarea at bounding box center [660, 507] width 429 height 88
click at [862, 289] on div "Design Review Choose an action and leave a note. How Should This Element Be Han…" at bounding box center [660, 448] width 474 height 360
click at [873, 291] on icon "button" at bounding box center [875, 291] width 8 height 8
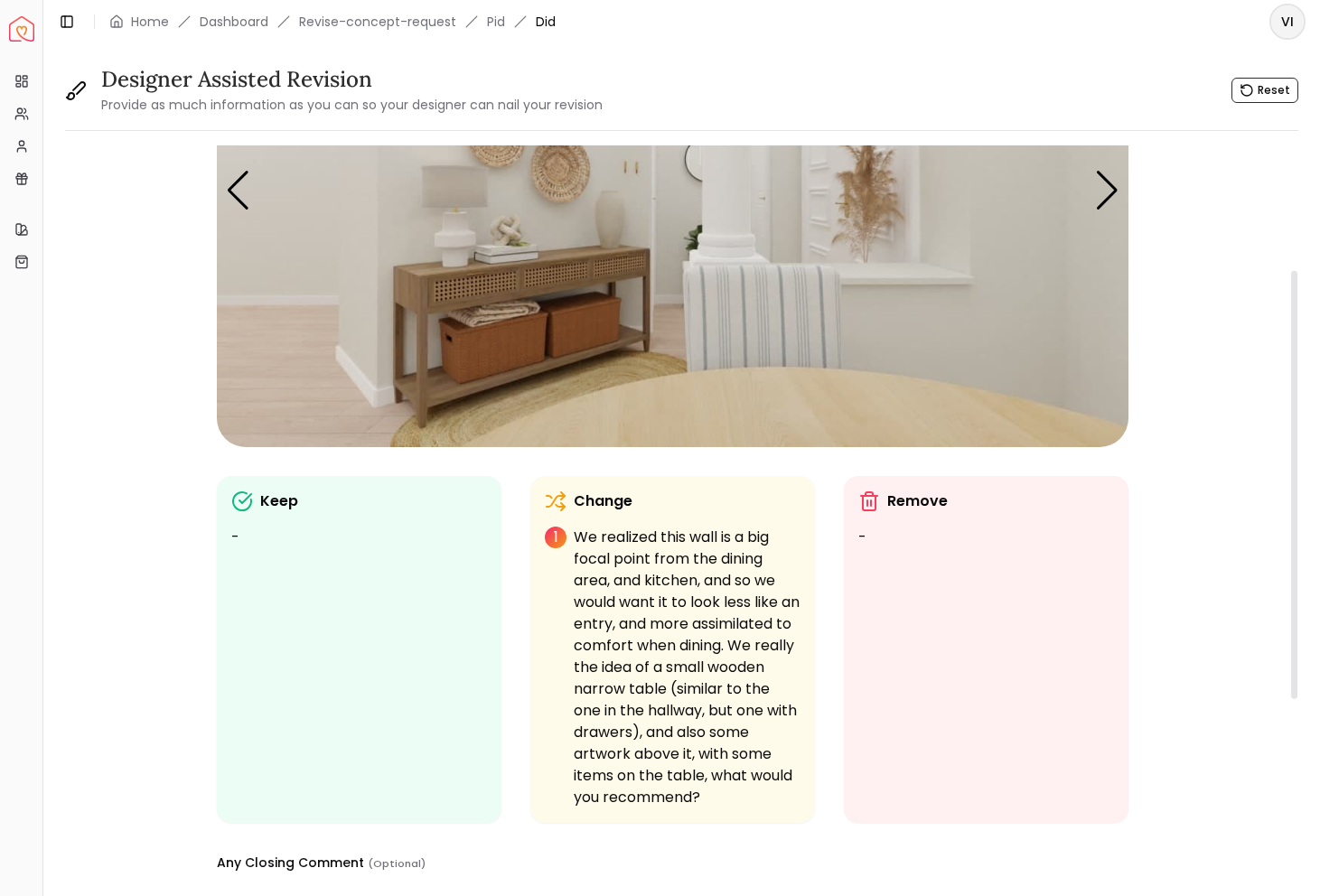
scroll to position [0, 0]
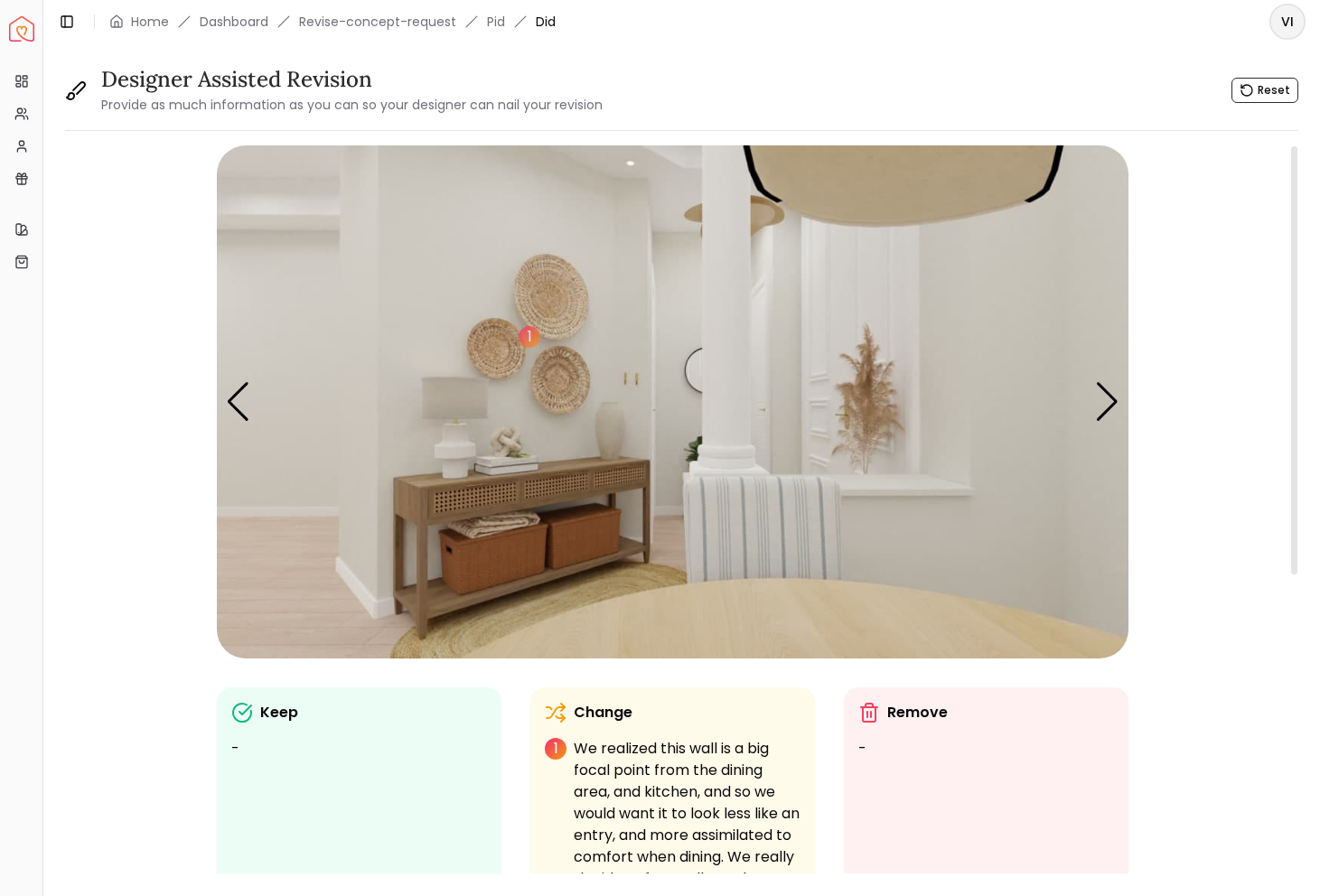
click at [590, 476] on img "2 / 5" at bounding box center [673, 401] width 912 height 513
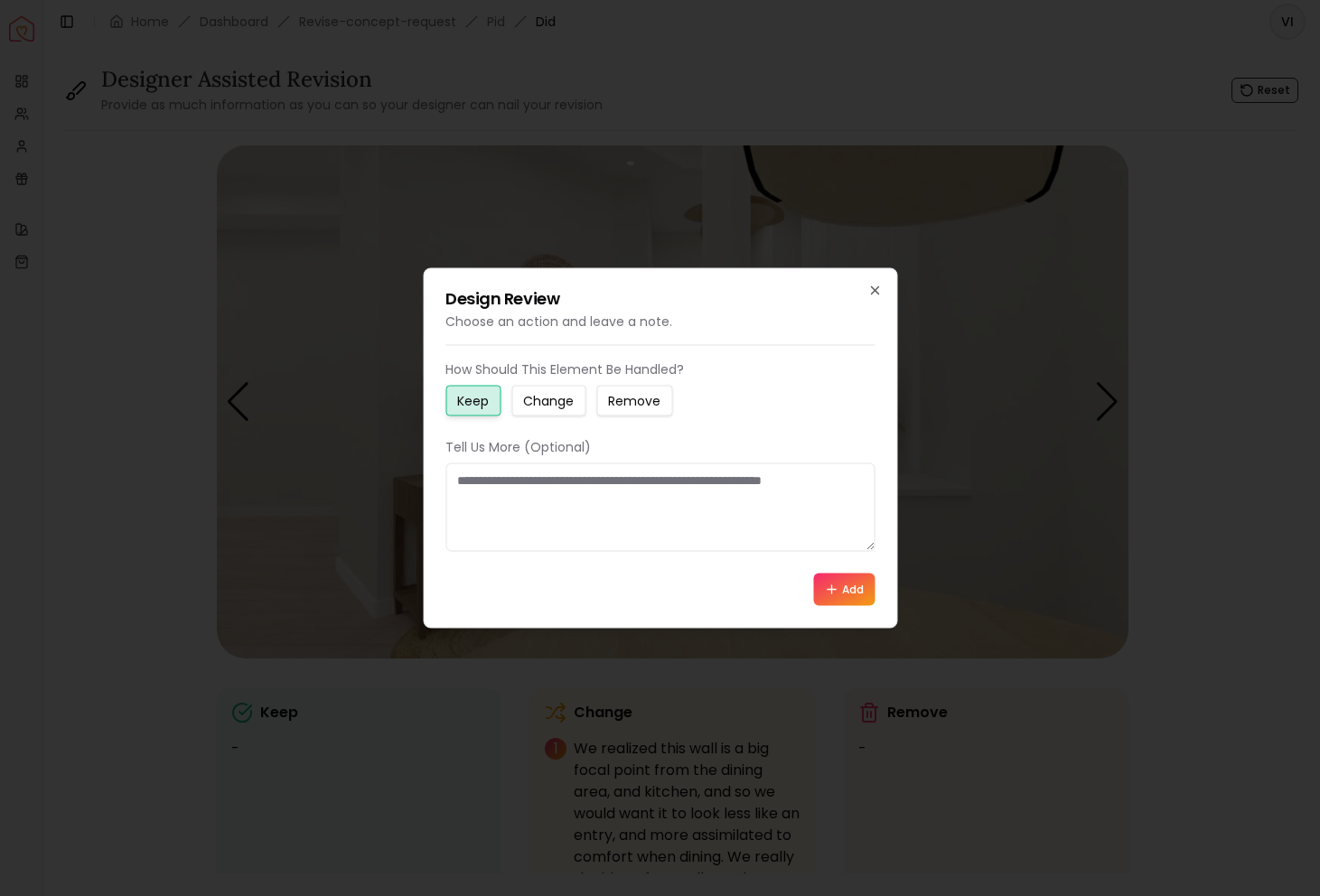
click at [546, 416] on div "How Should This Element Be Handled? Keep Change Remove Tell Us More (Optional) …" at bounding box center [660, 483] width 429 height 245
click at [543, 408] on small "Change" at bounding box center [548, 400] width 50 height 18
click at [543, 523] on textarea at bounding box center [660, 507] width 429 height 88
type textarea "**********"
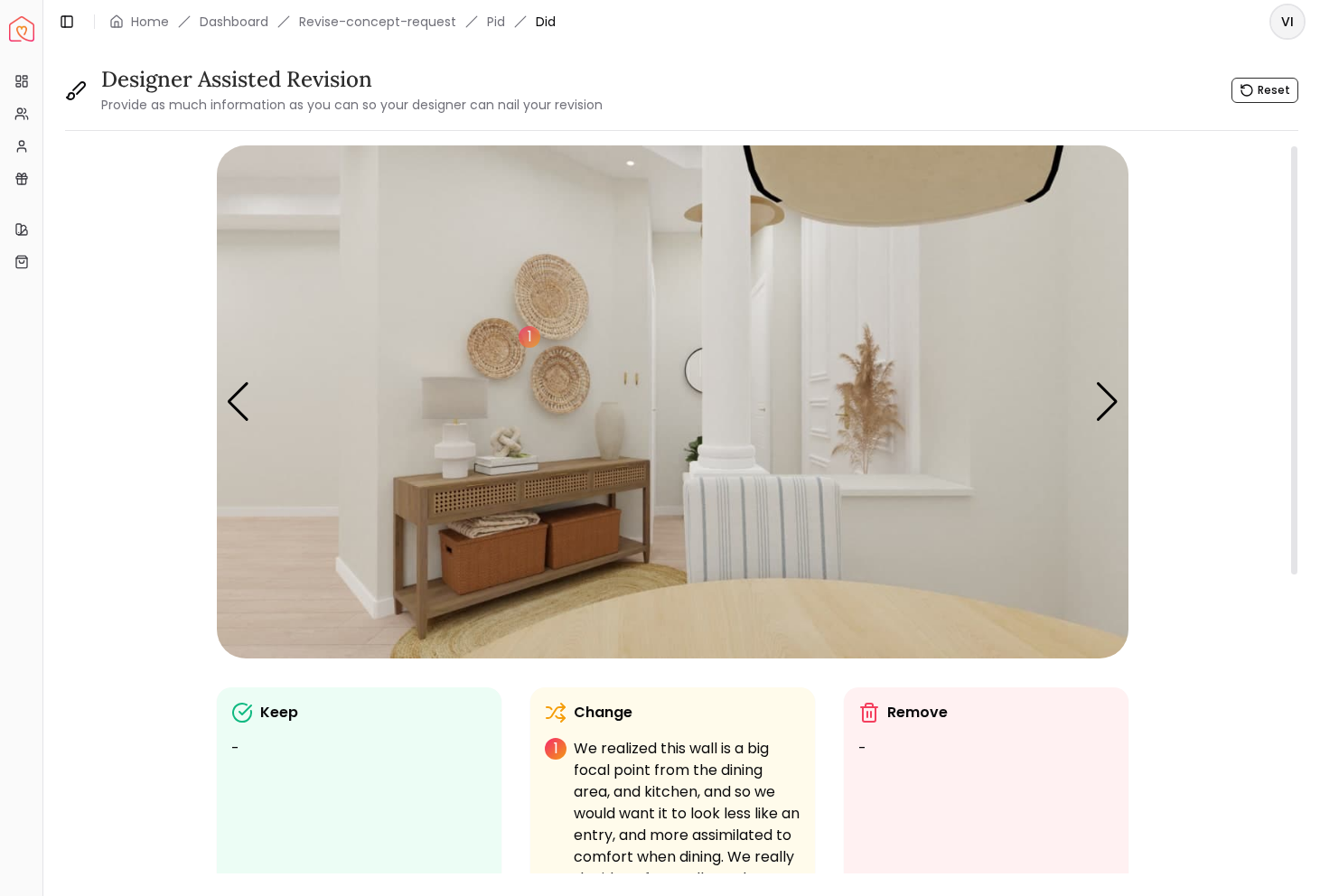
click at [516, 538] on img "2 / 5" at bounding box center [673, 401] width 912 height 513
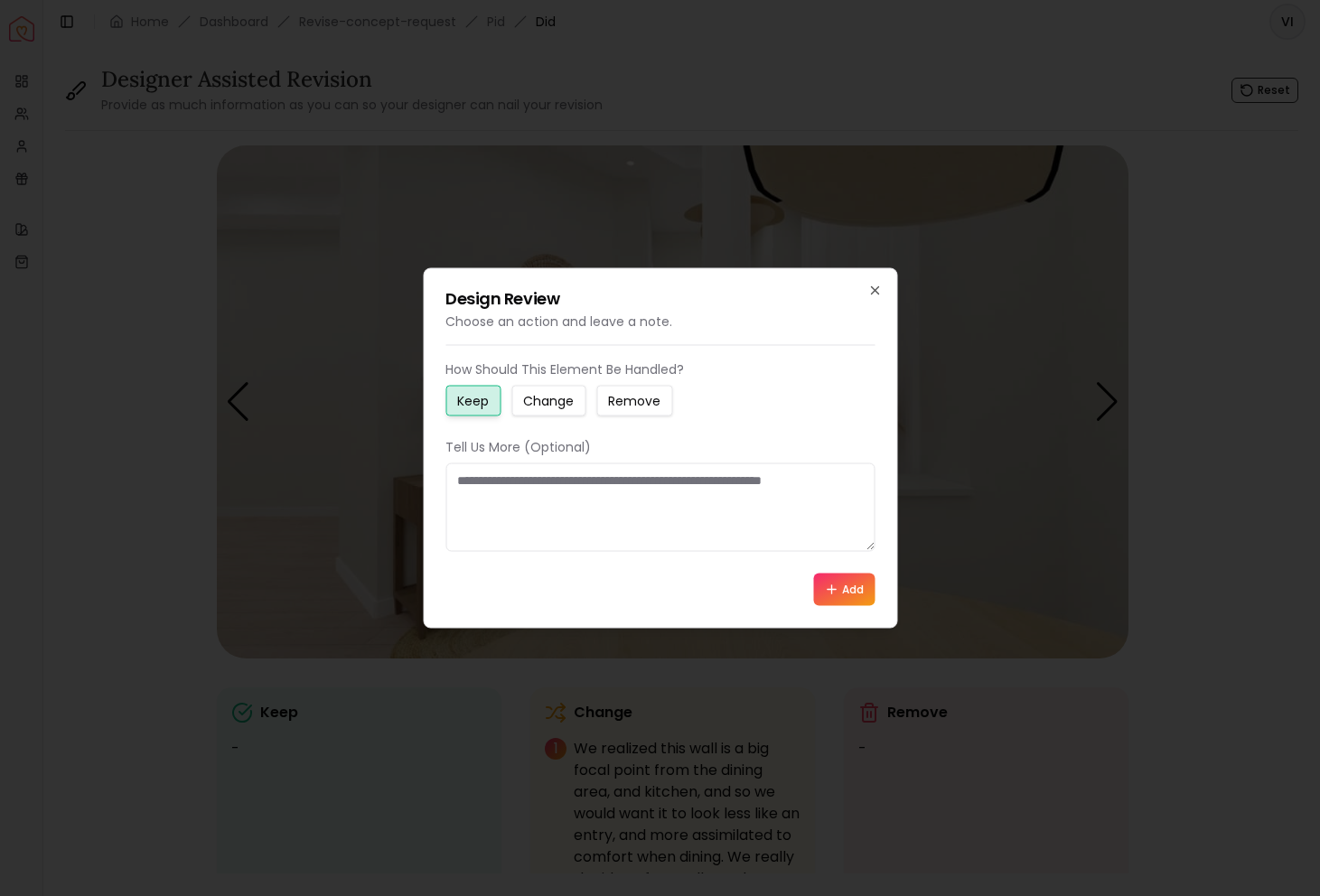
click at [549, 410] on button "Change" at bounding box center [548, 400] width 74 height 30
click at [565, 501] on textarea at bounding box center [660, 507] width 429 height 88
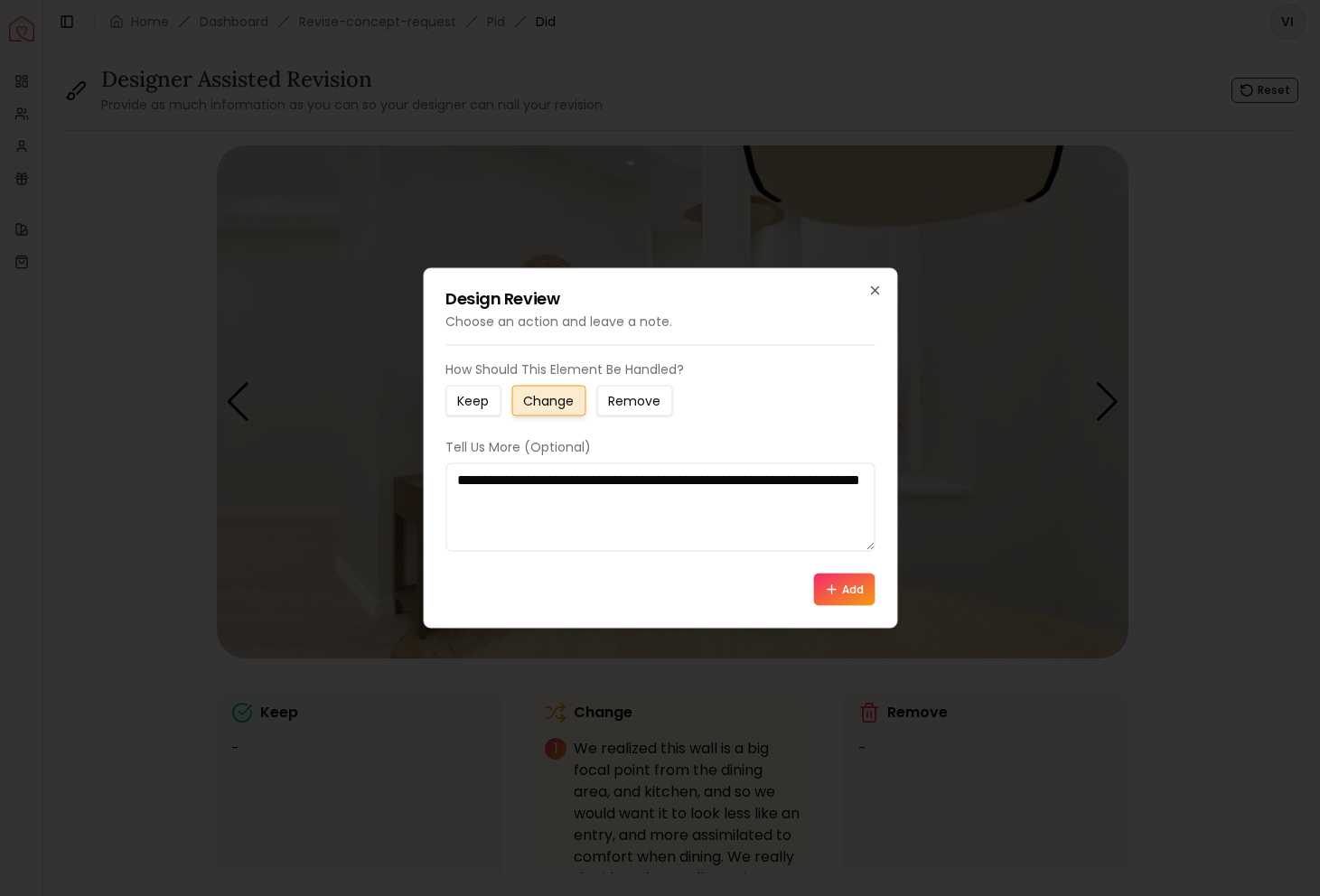
type textarea "**********"
click at [856, 584] on button "Add" at bounding box center [844, 590] width 62 height 32
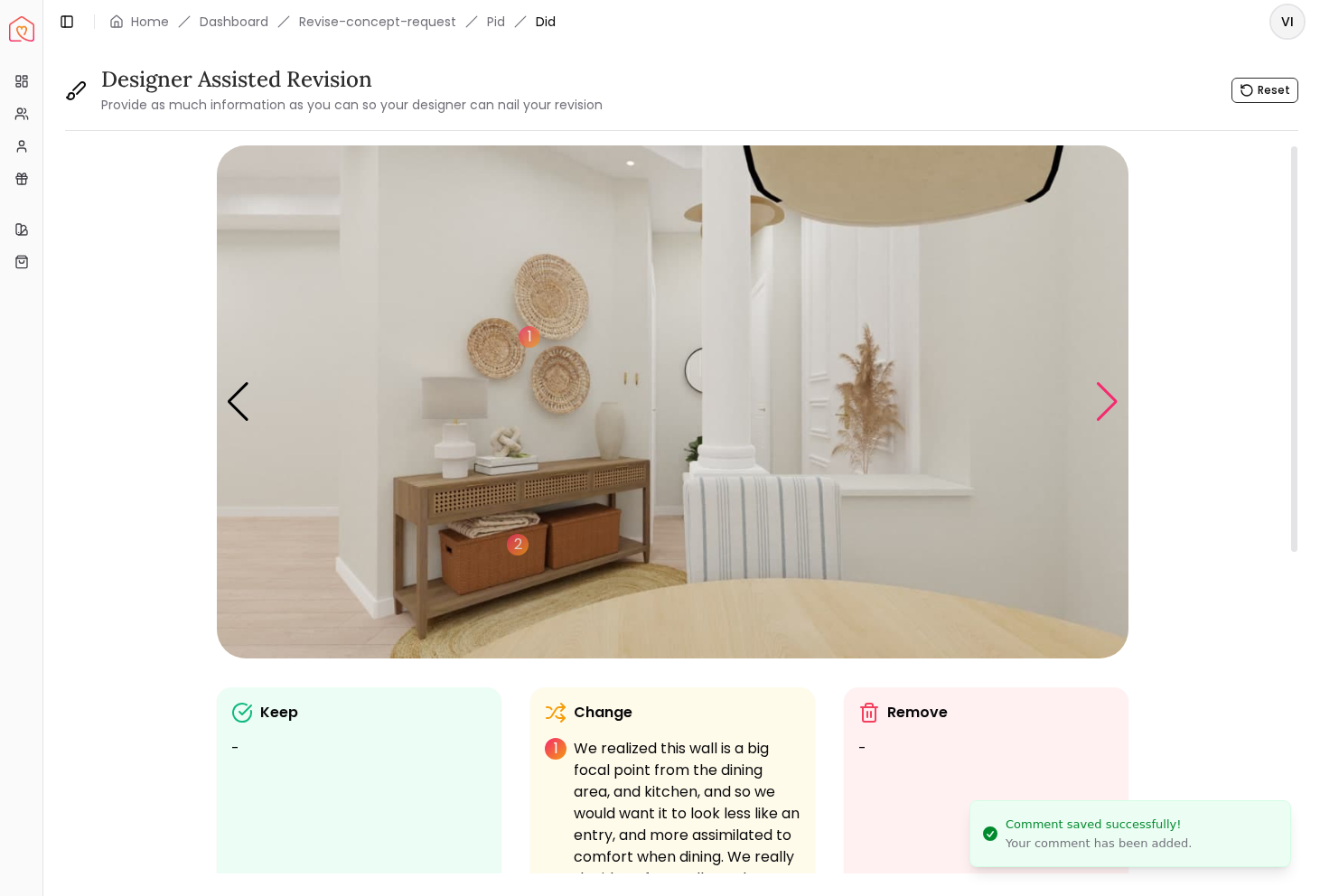
click at [1104, 410] on div "Next slide" at bounding box center [1108, 402] width 25 height 40
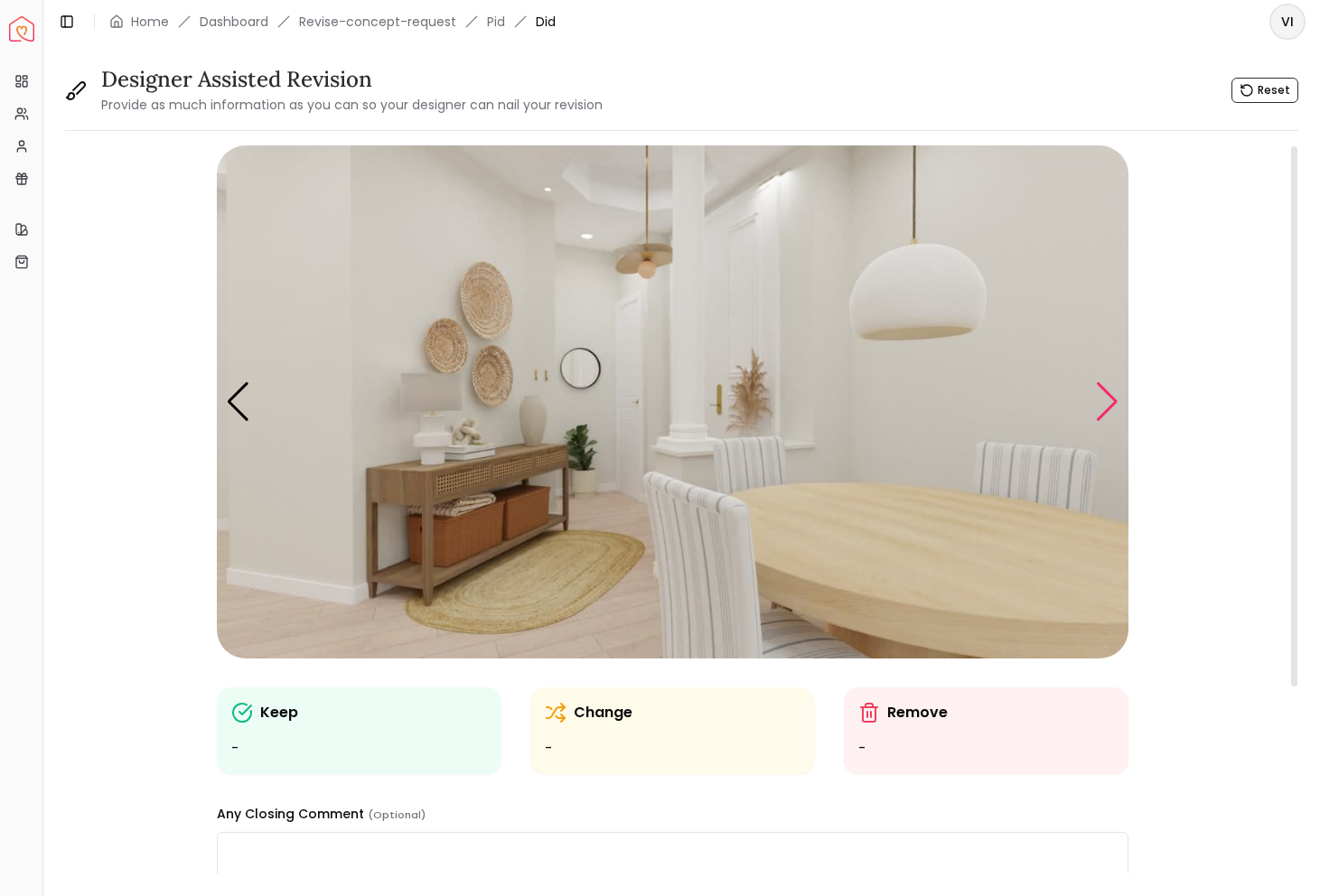
click at [1104, 410] on div "Next slide" at bounding box center [1108, 402] width 25 height 40
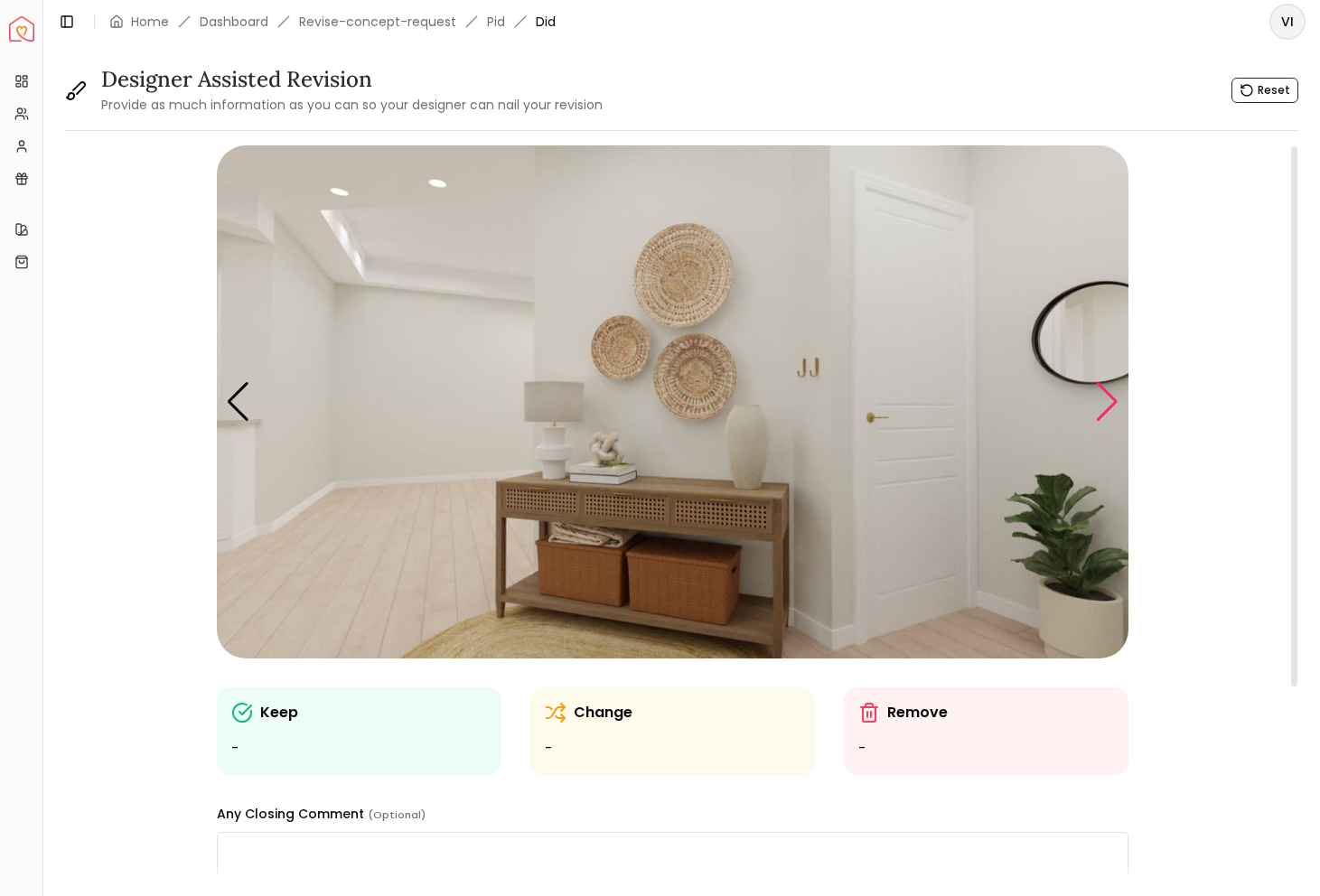
click at [1113, 416] on div "Next slide" at bounding box center [1108, 402] width 25 height 40
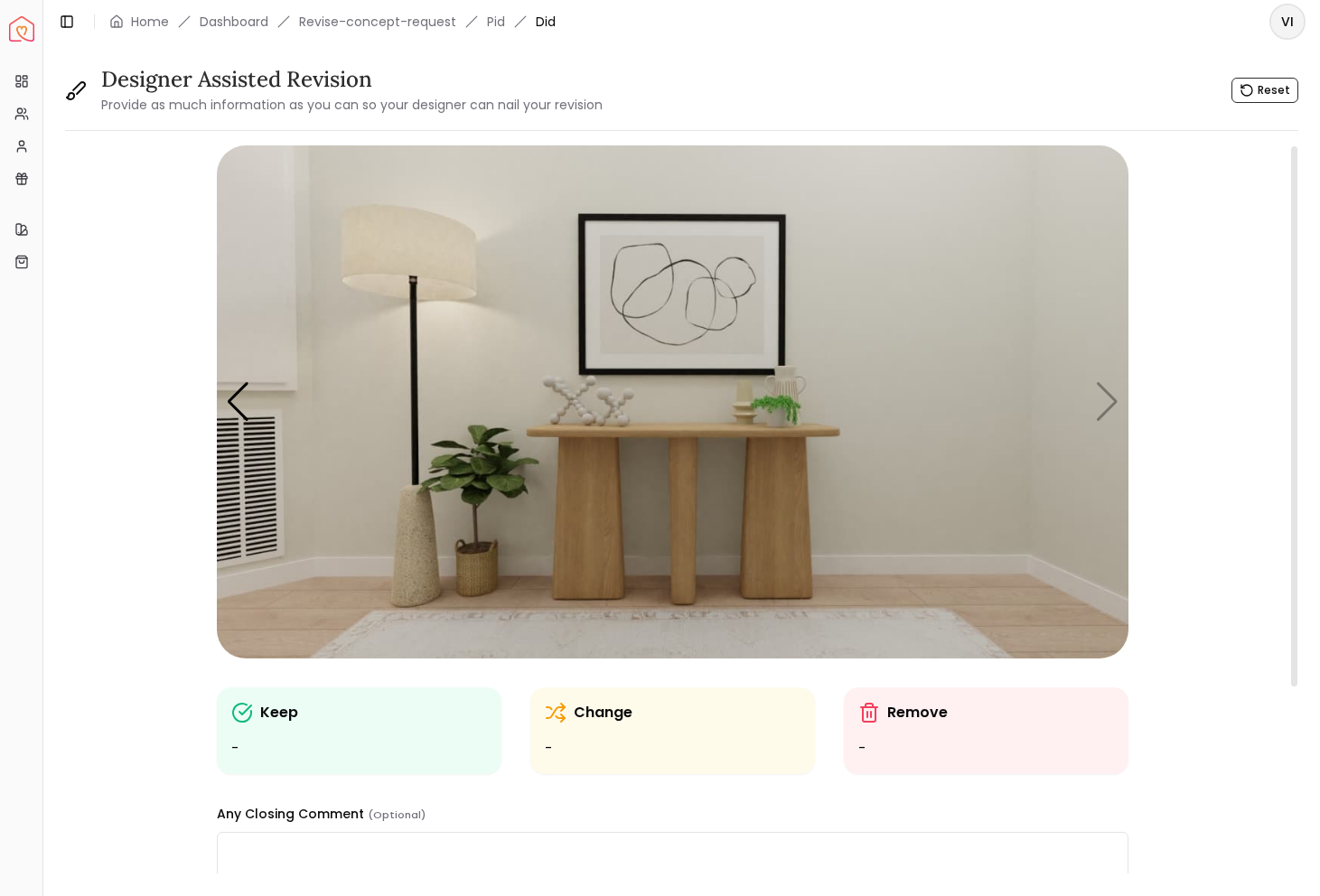
click at [676, 433] on img "5 / 5" at bounding box center [673, 401] width 912 height 513
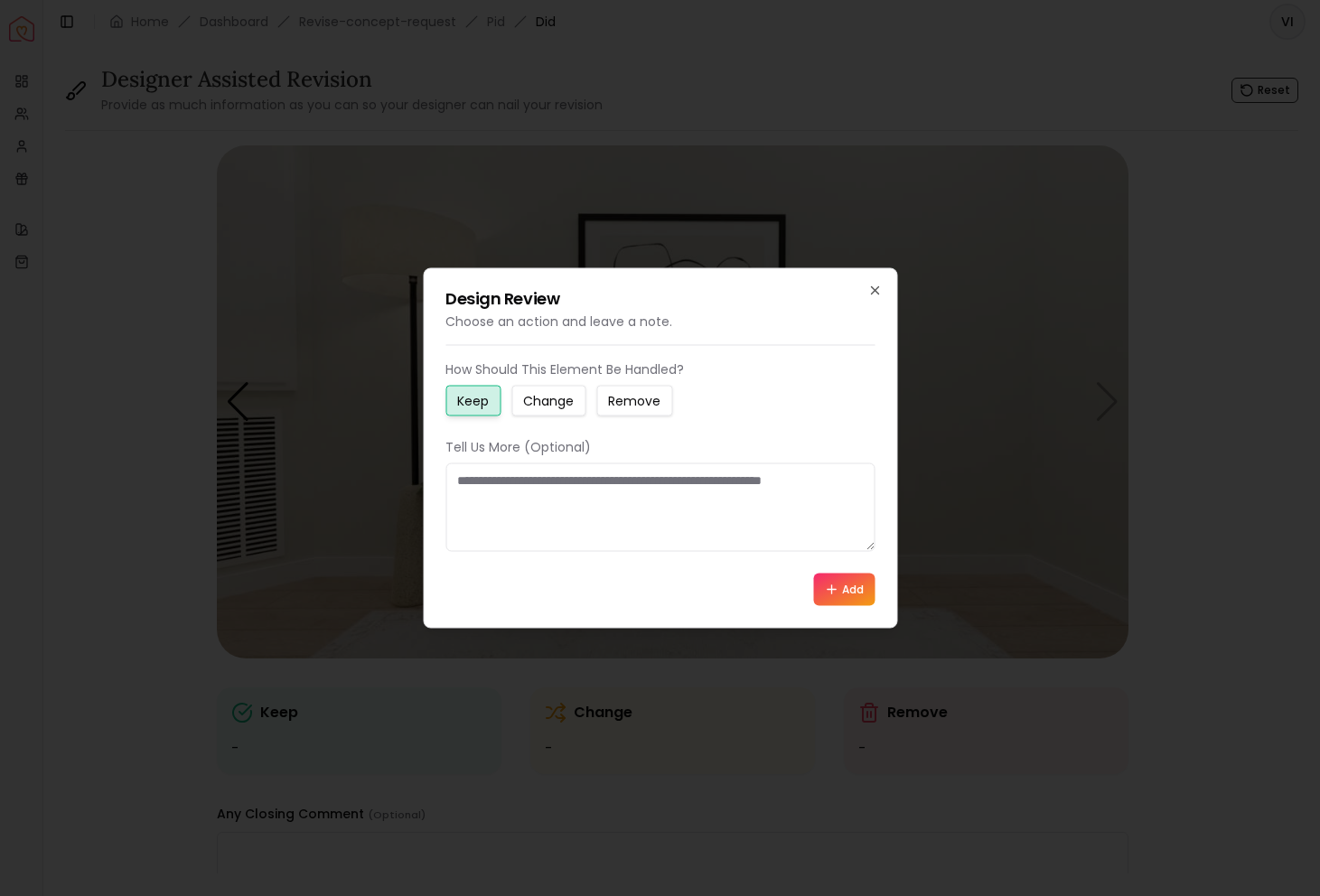
click at [557, 403] on small "Change" at bounding box center [548, 400] width 50 height 18
click at [555, 488] on textarea at bounding box center [660, 507] width 429 height 88
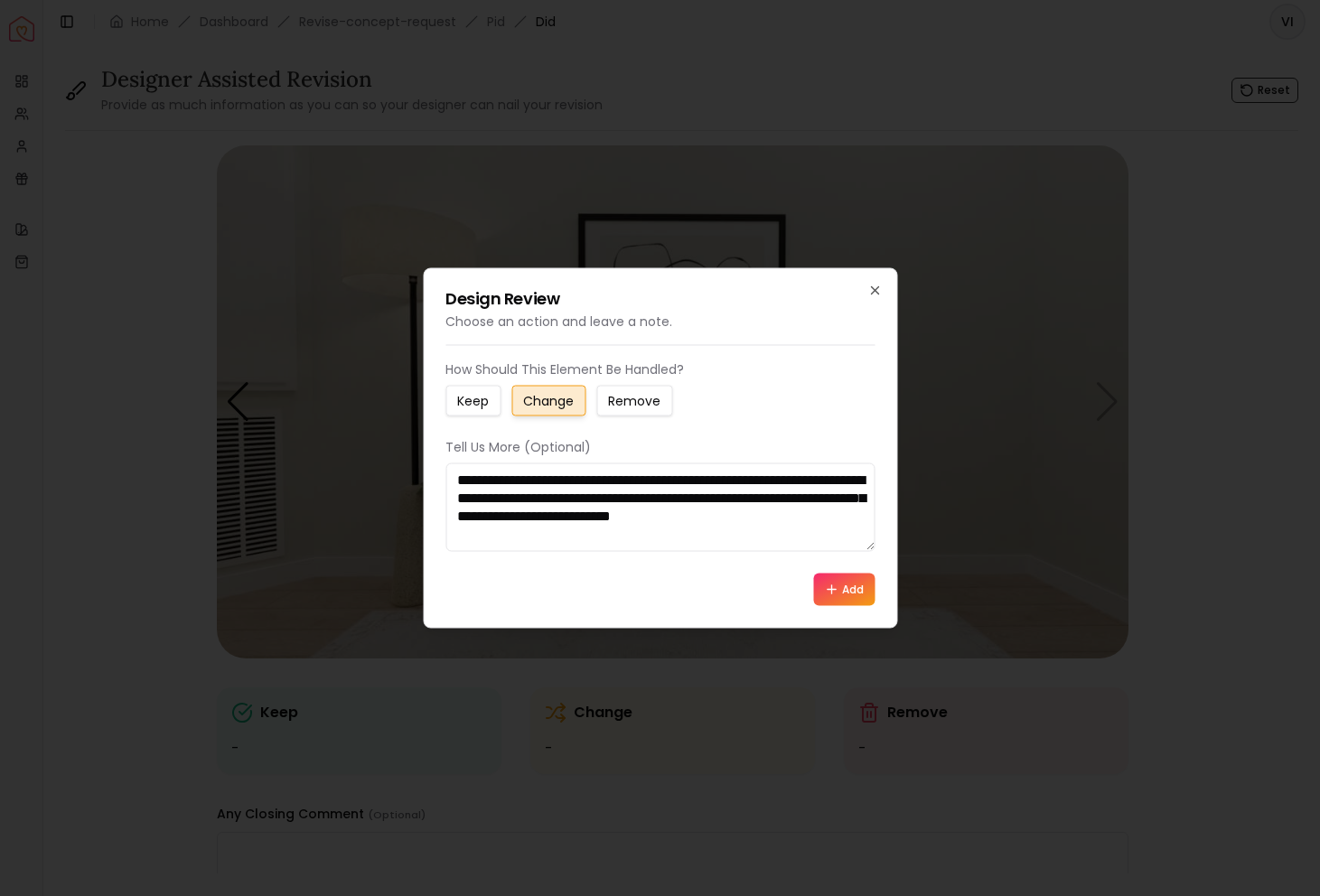
scroll to position [29, 0]
type textarea "**********"
click at [856, 590] on button "Add" at bounding box center [844, 590] width 62 height 32
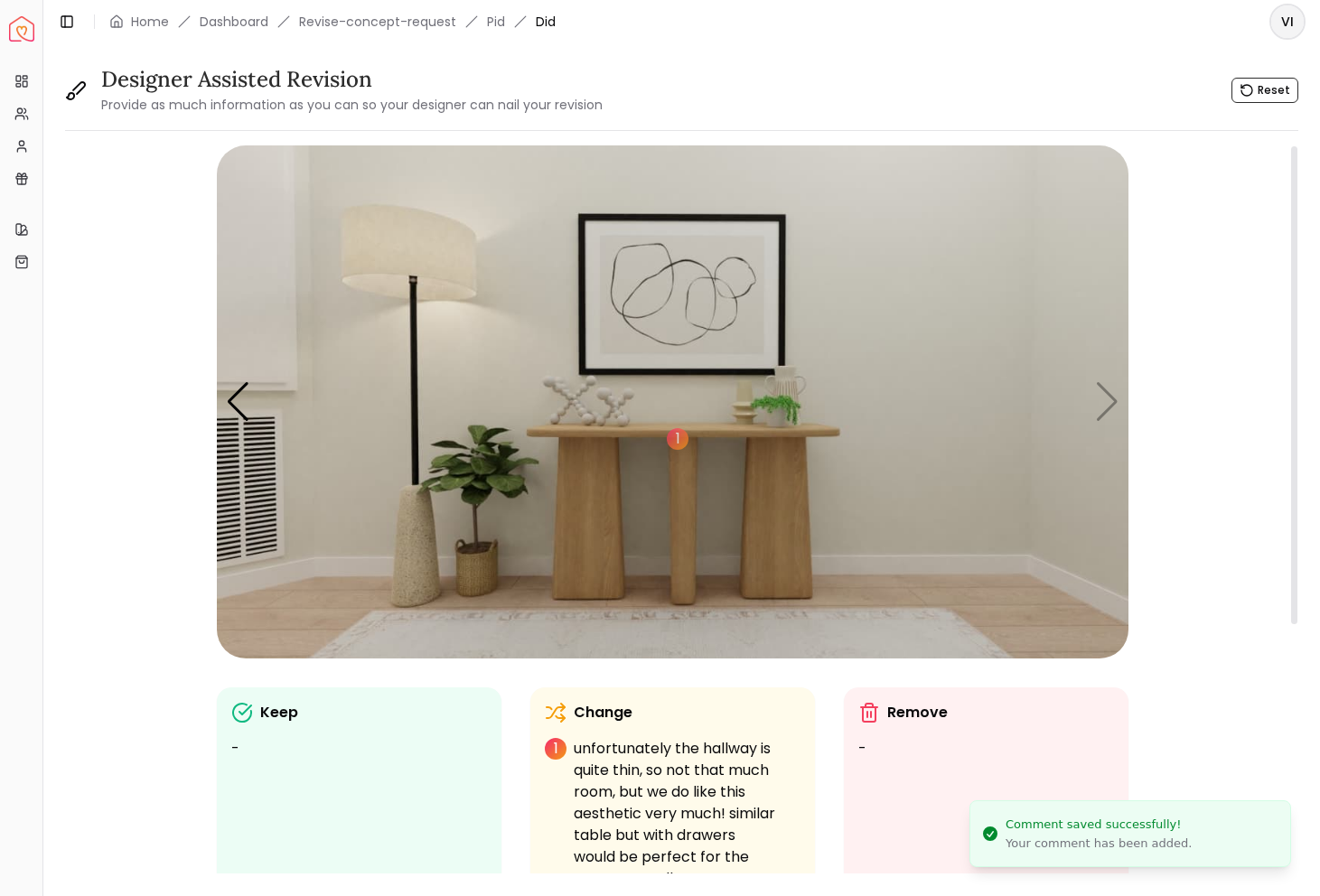
click at [1111, 399] on img "5 / 5" at bounding box center [673, 401] width 912 height 513
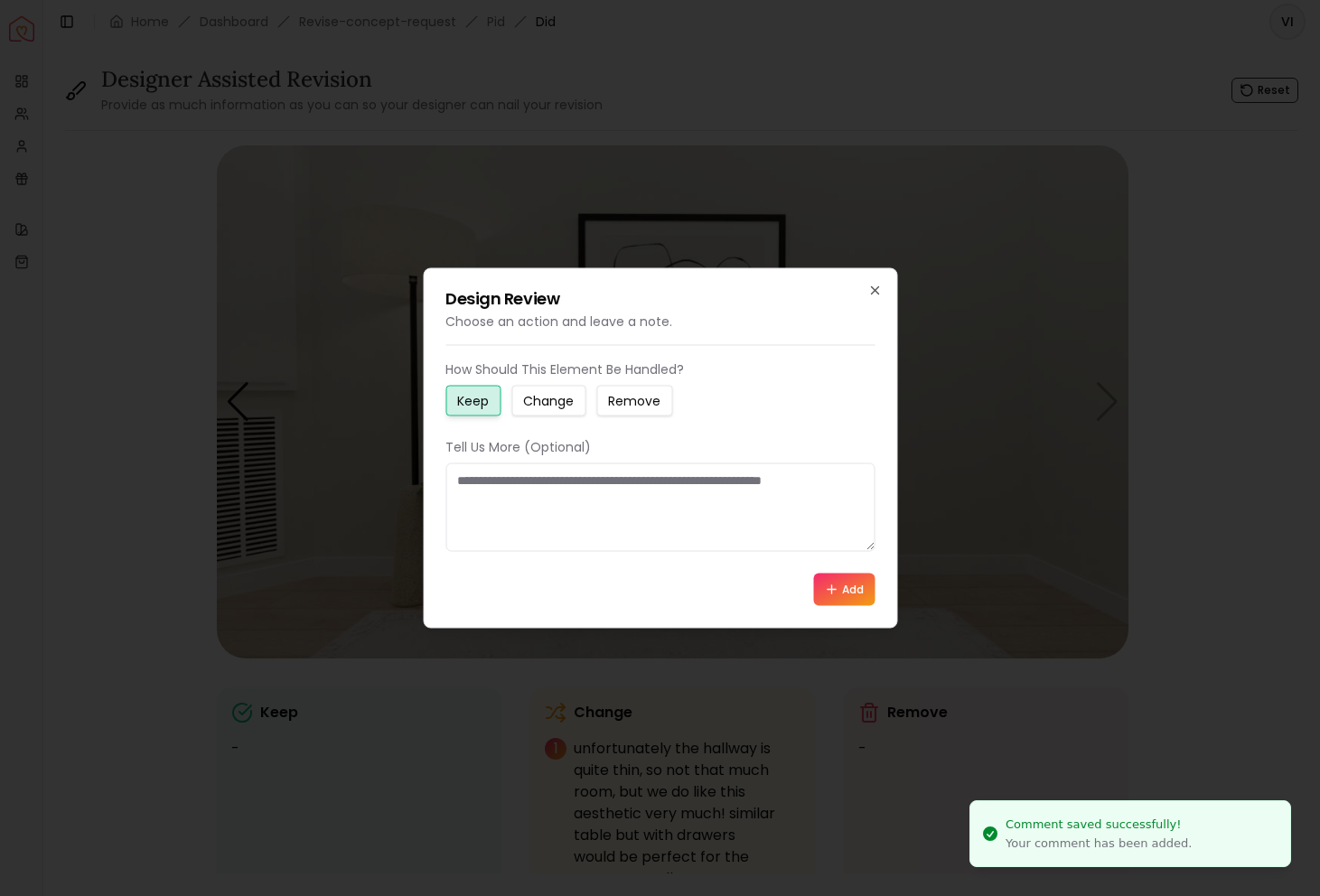
click at [882, 277] on div "Design Review Choose an action and leave a note. How Should This Element Be Han…" at bounding box center [660, 448] width 474 height 360
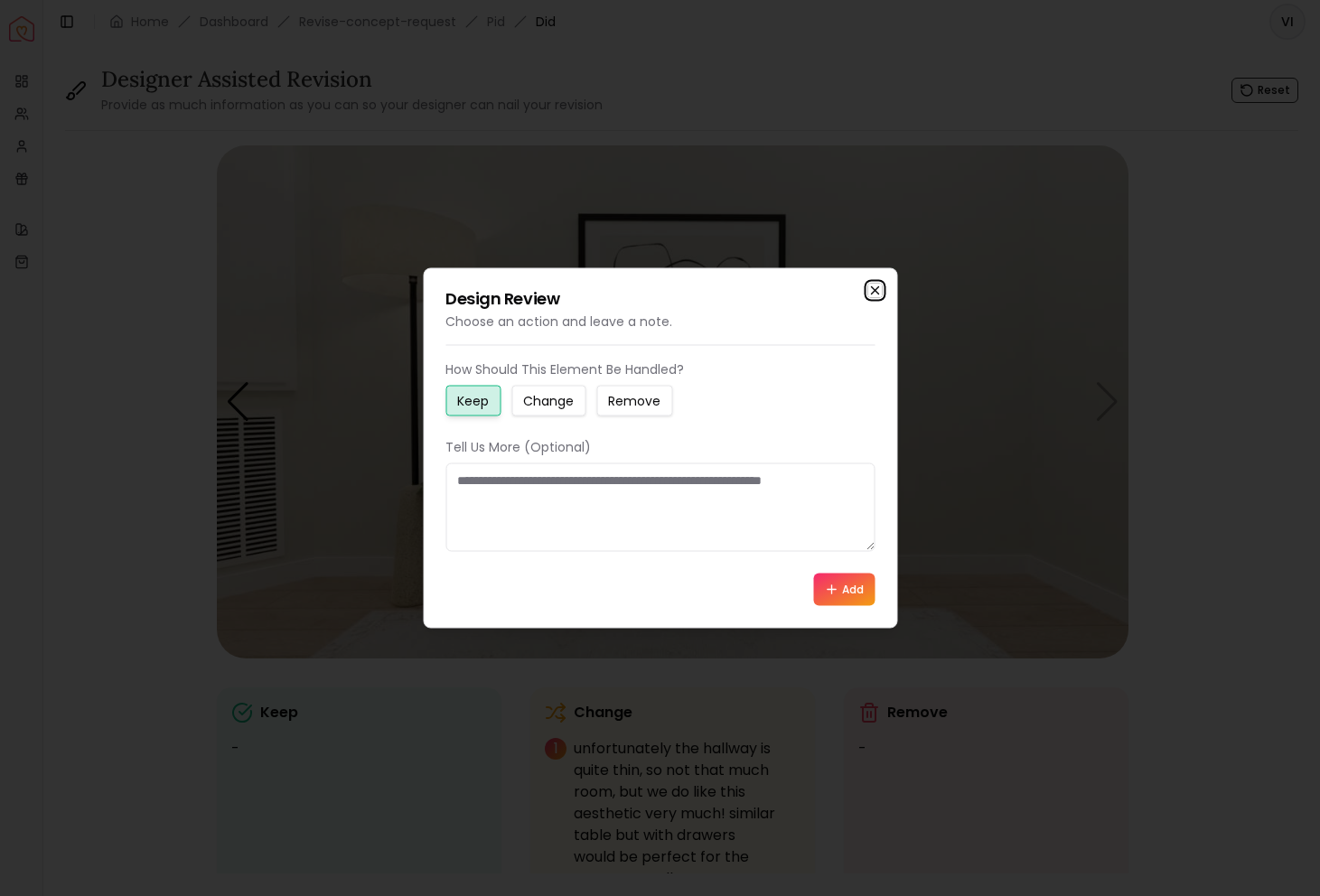
click at [875, 288] on icon "button" at bounding box center [874, 290] width 14 height 14
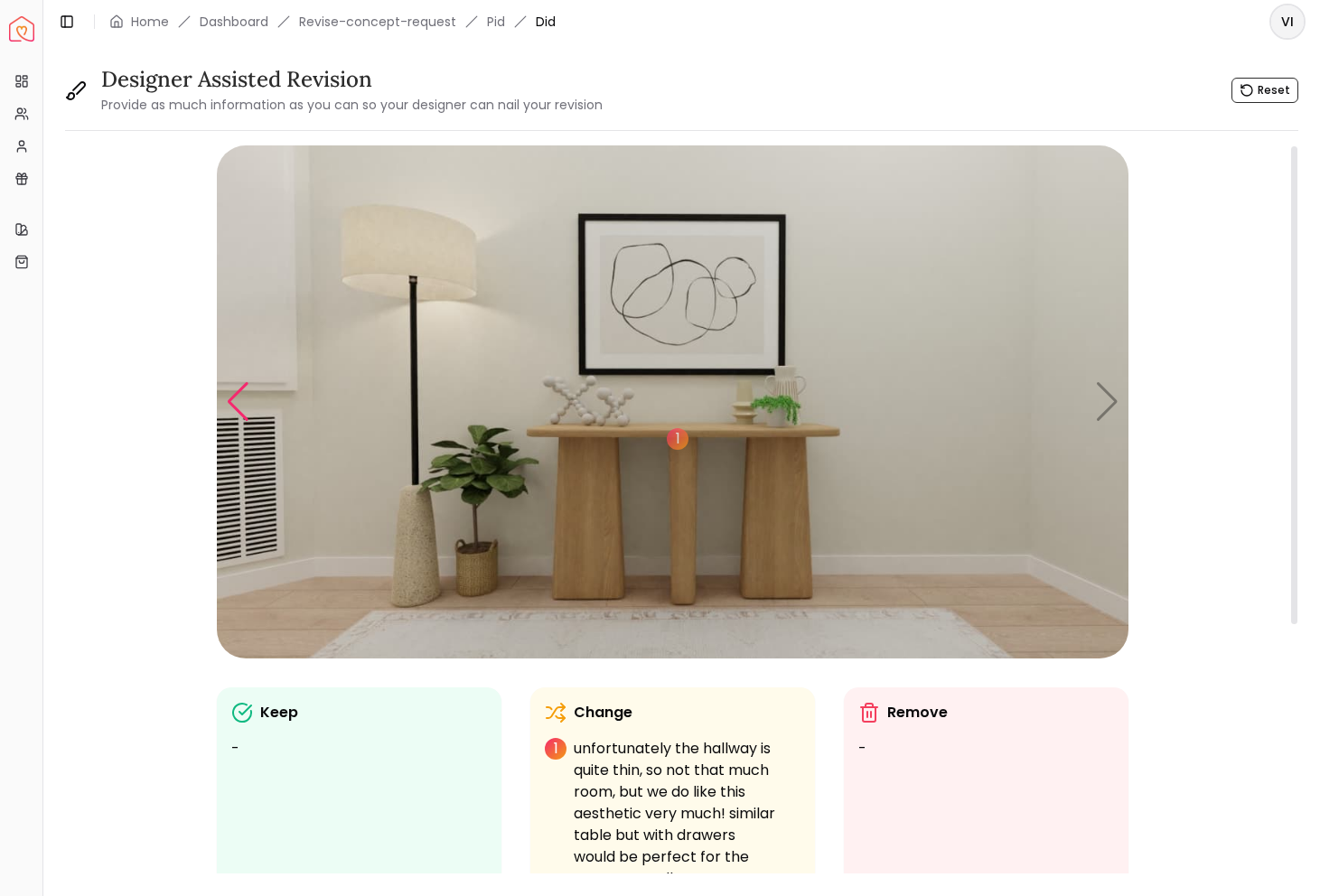
click at [242, 389] on div "Previous slide" at bounding box center [238, 402] width 25 height 40
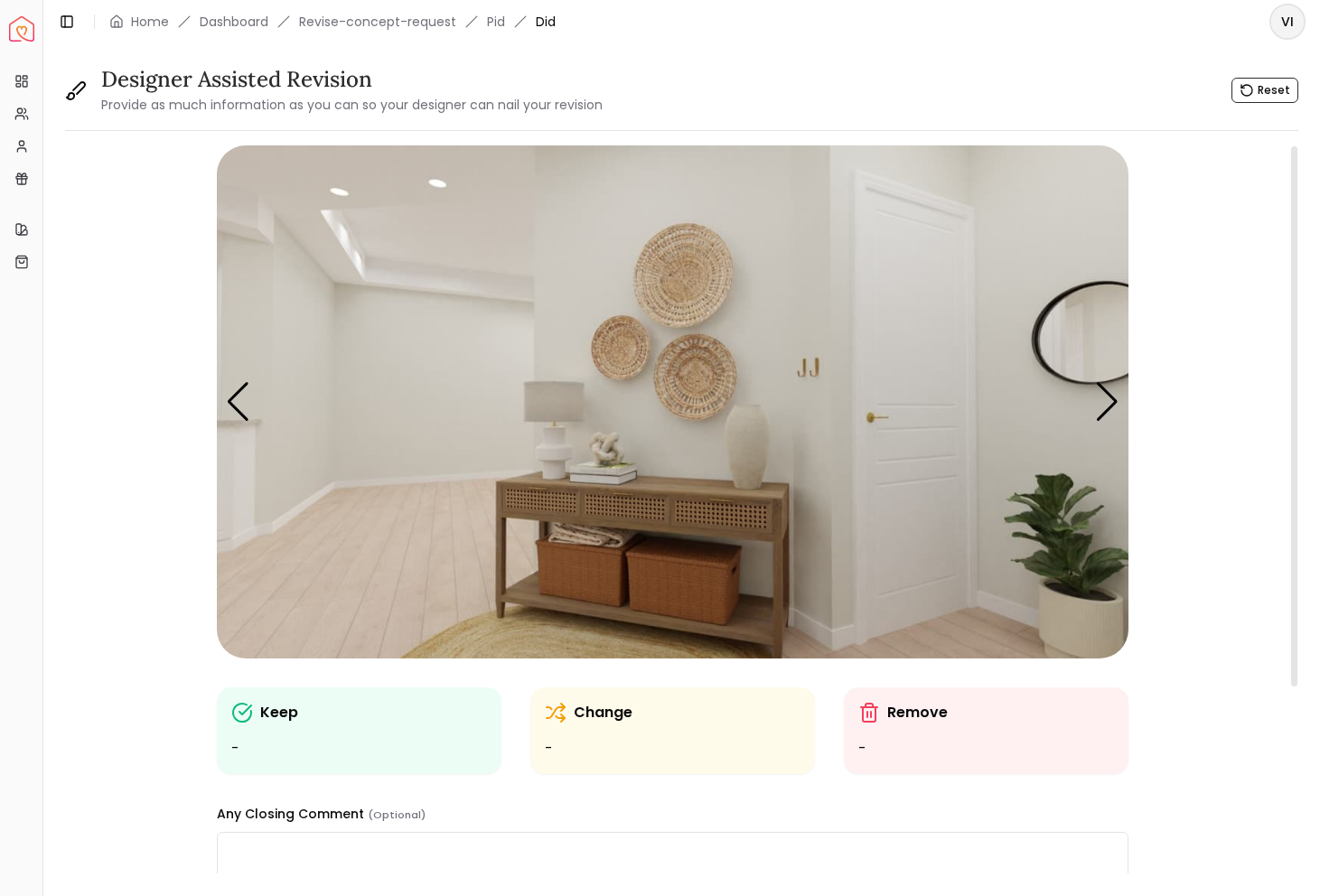
click at [1084, 356] on img "4 / 5" at bounding box center [673, 401] width 912 height 513
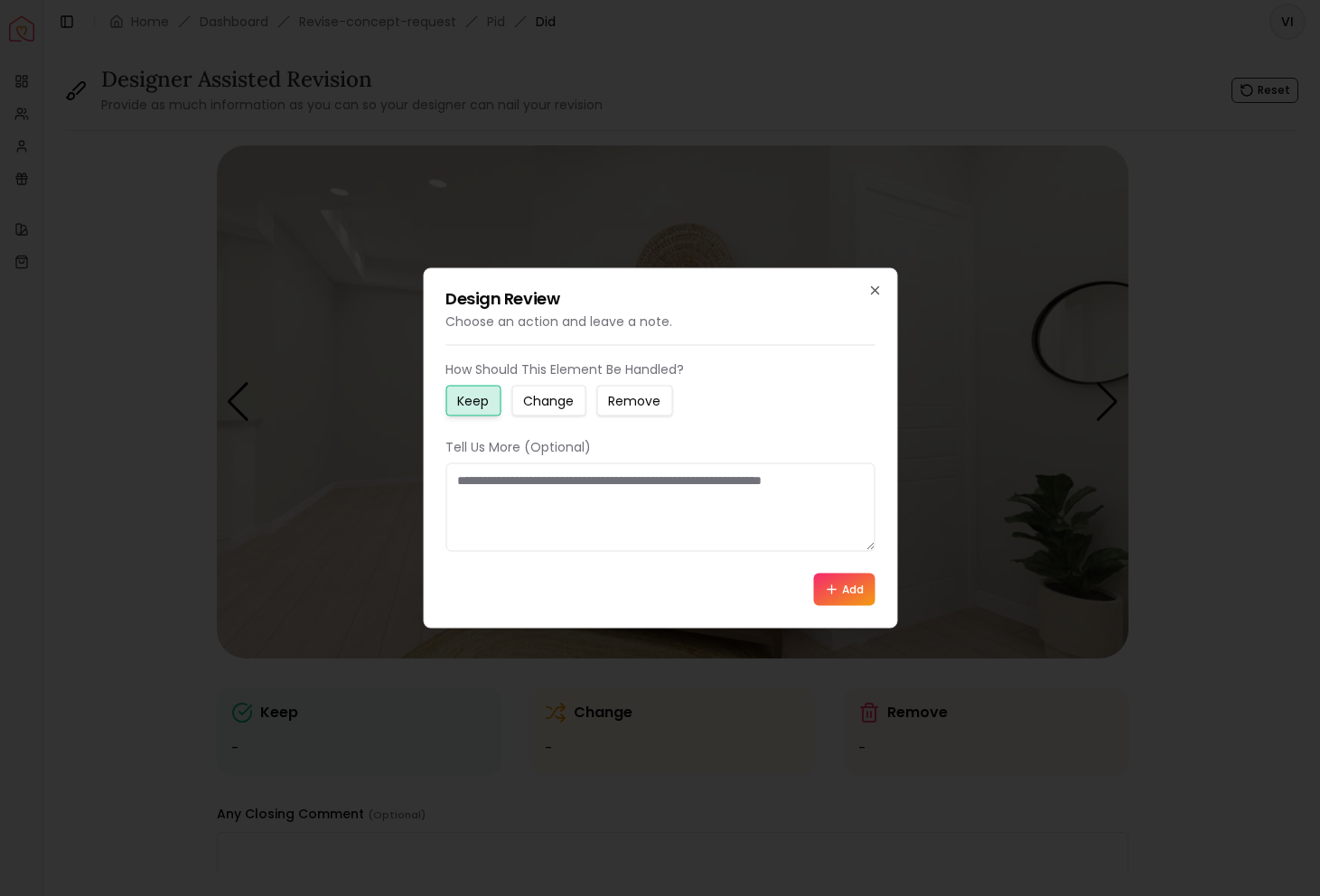
click at [559, 408] on small "Change" at bounding box center [548, 400] width 50 height 18
click at [597, 477] on textarea at bounding box center [660, 507] width 429 height 88
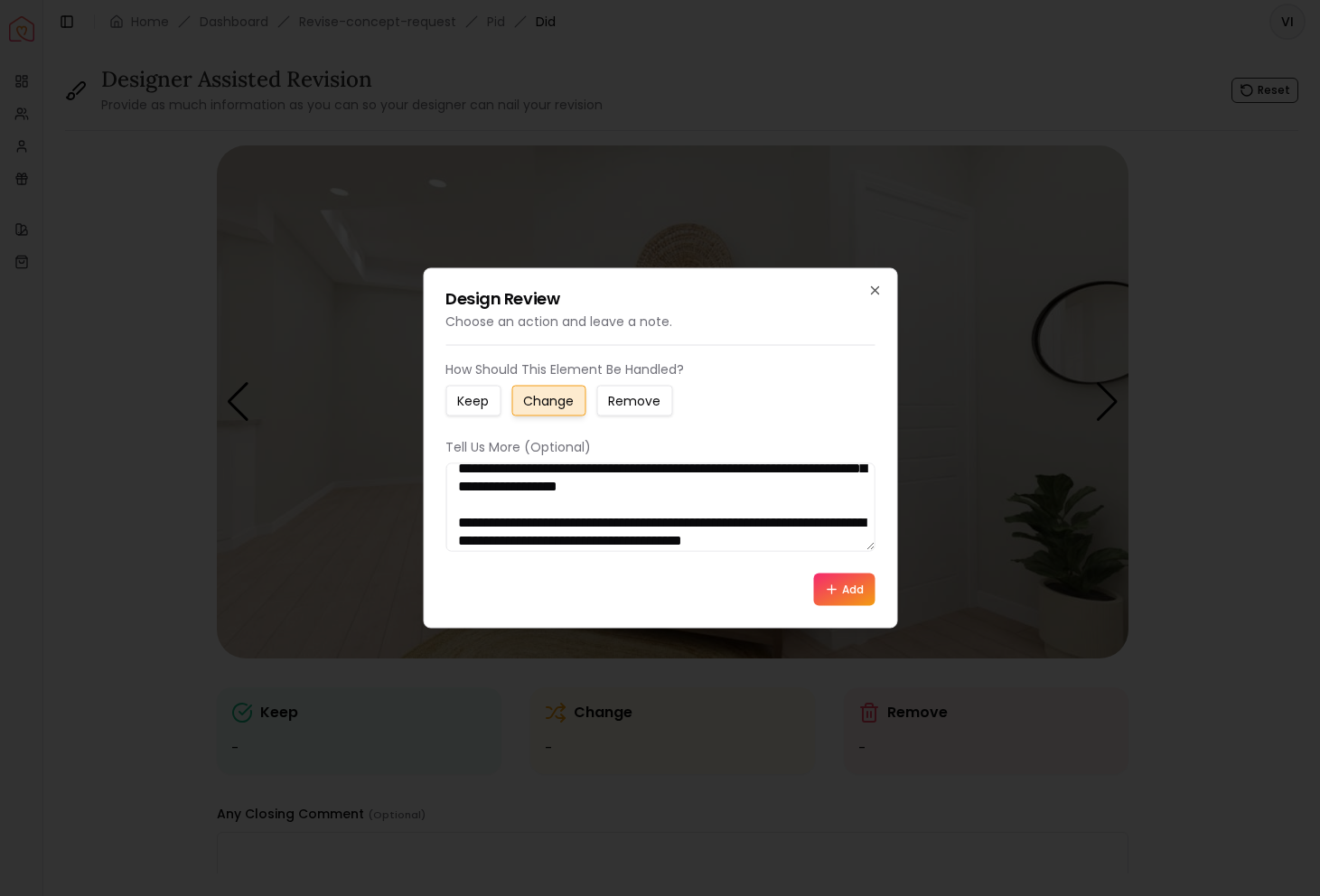
scroll to position [48, 0]
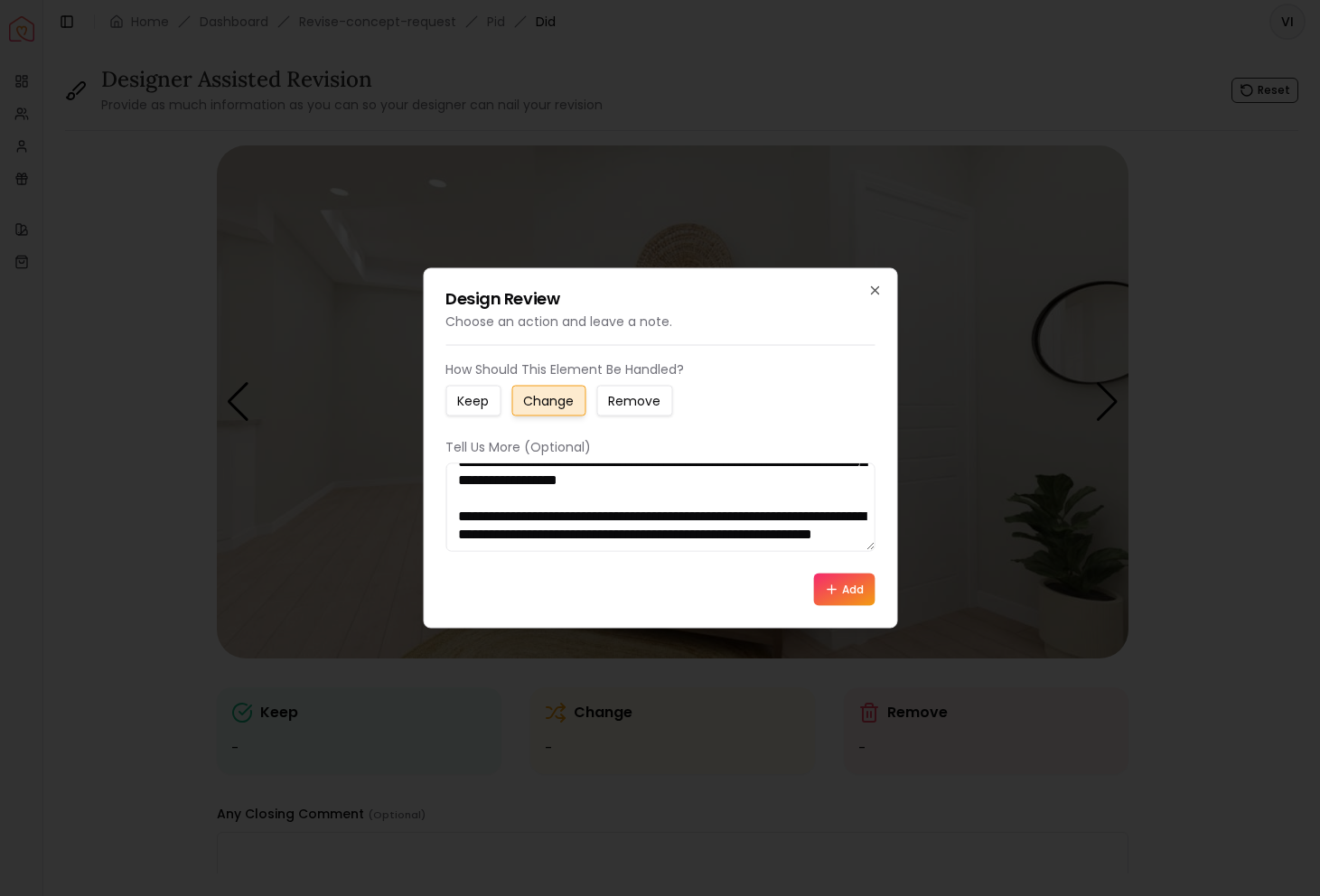
type textarea "**********"
click at [828, 591] on icon at bounding box center [831, 589] width 14 height 14
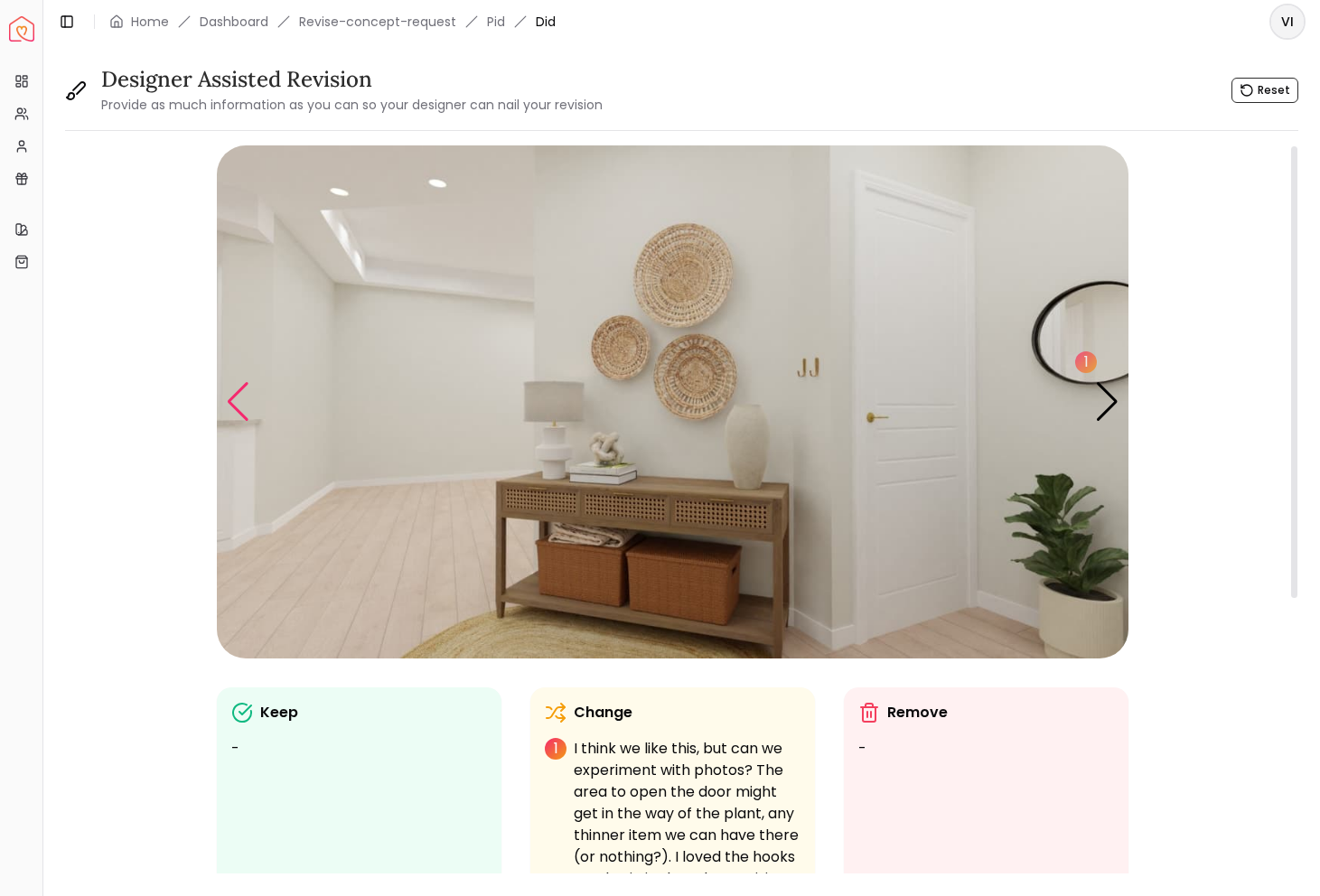
click at [229, 411] on div "Previous slide" at bounding box center [238, 402] width 25 height 40
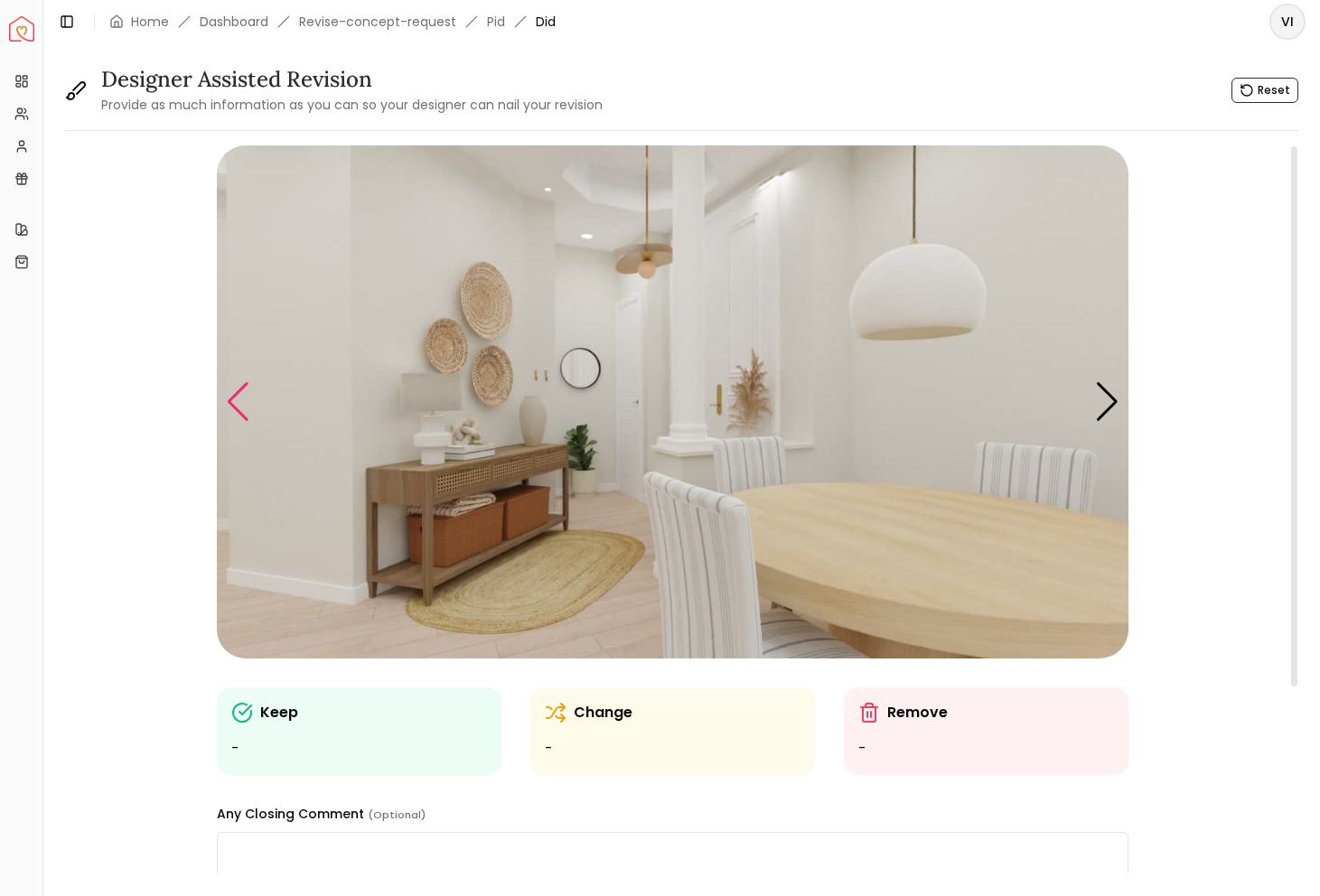
click at [229, 411] on div "Previous slide" at bounding box center [238, 402] width 25 height 40
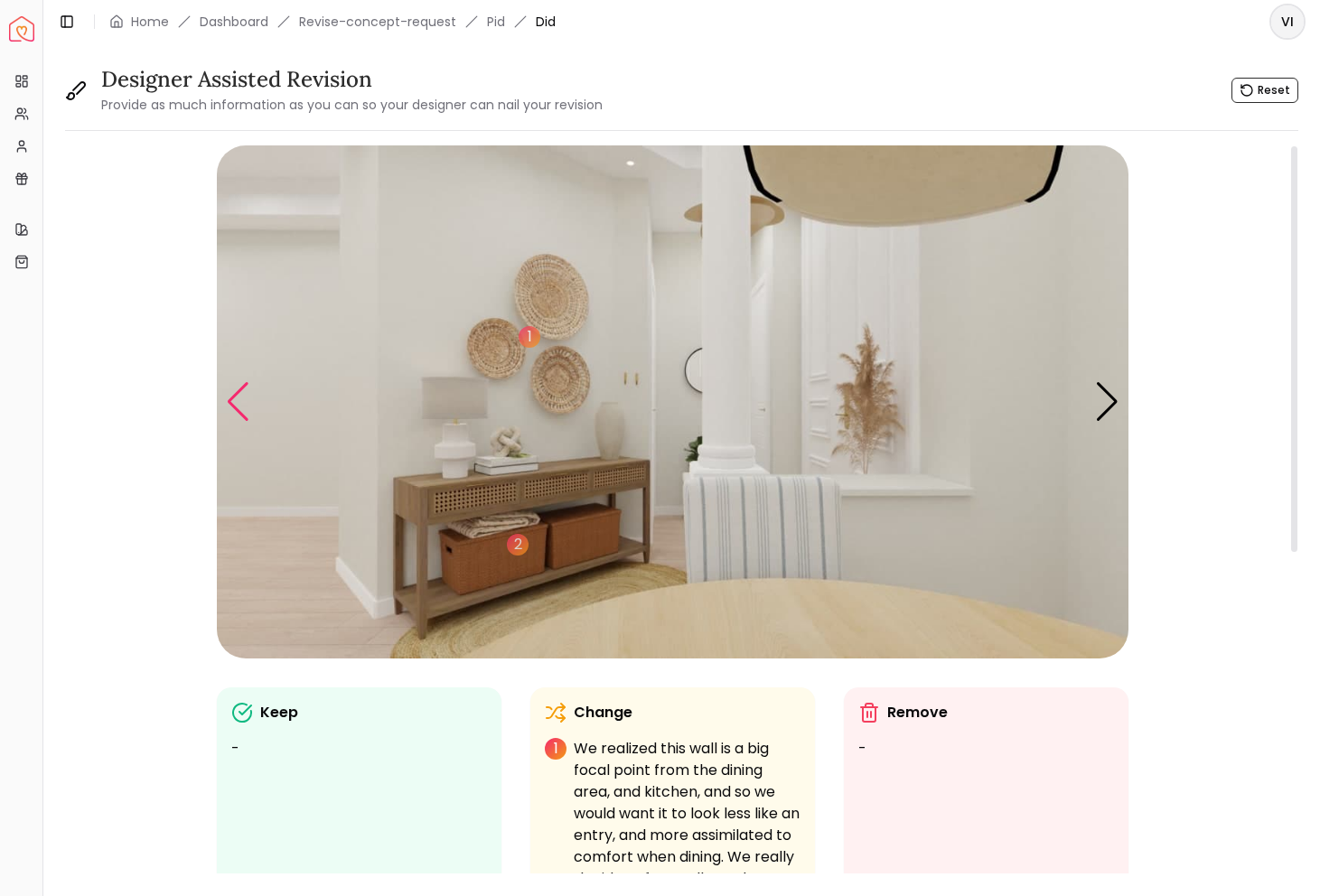
click at [229, 411] on div "Previous slide" at bounding box center [238, 402] width 25 height 40
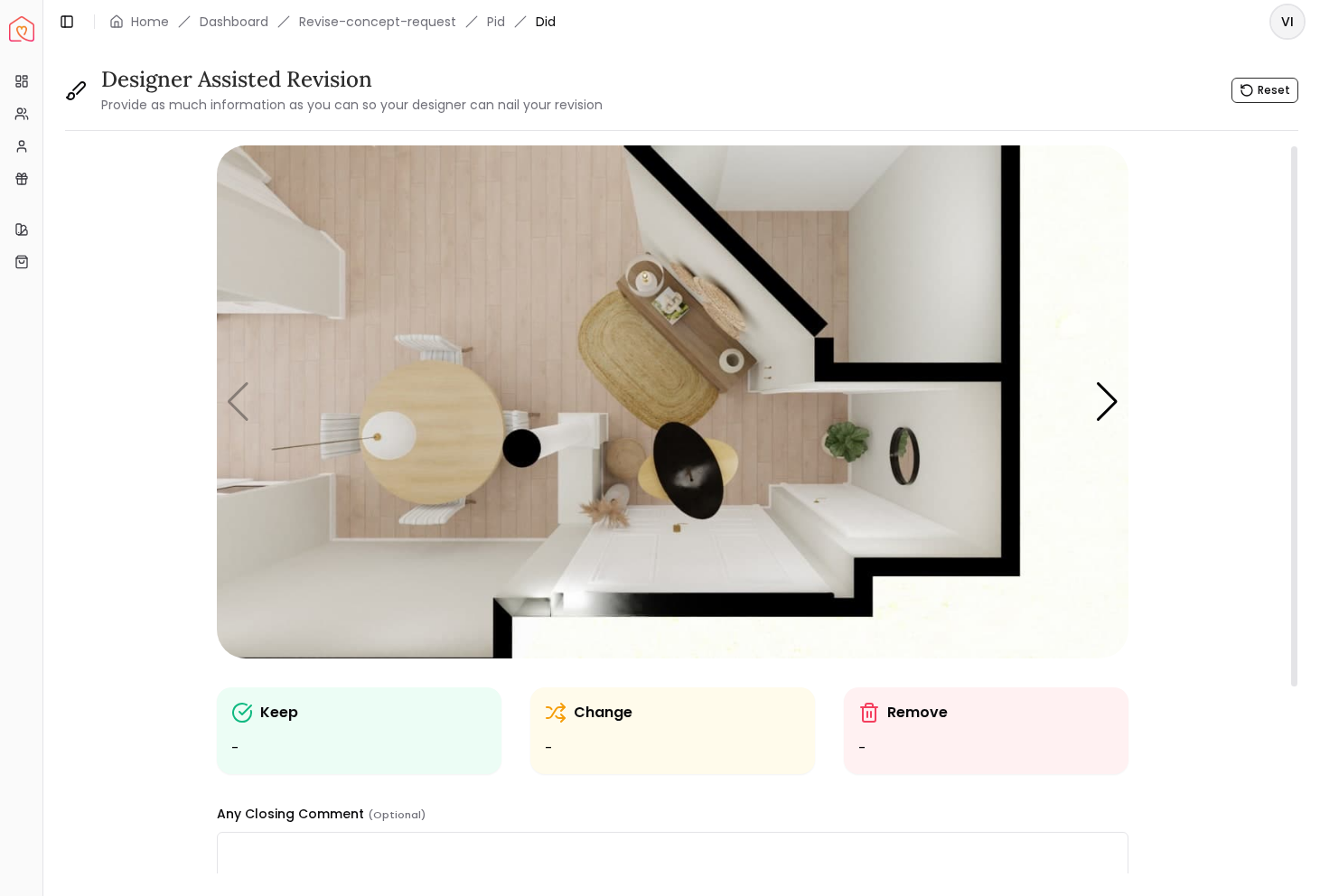
click at [231, 410] on img "1 / 5" at bounding box center [673, 401] width 912 height 513
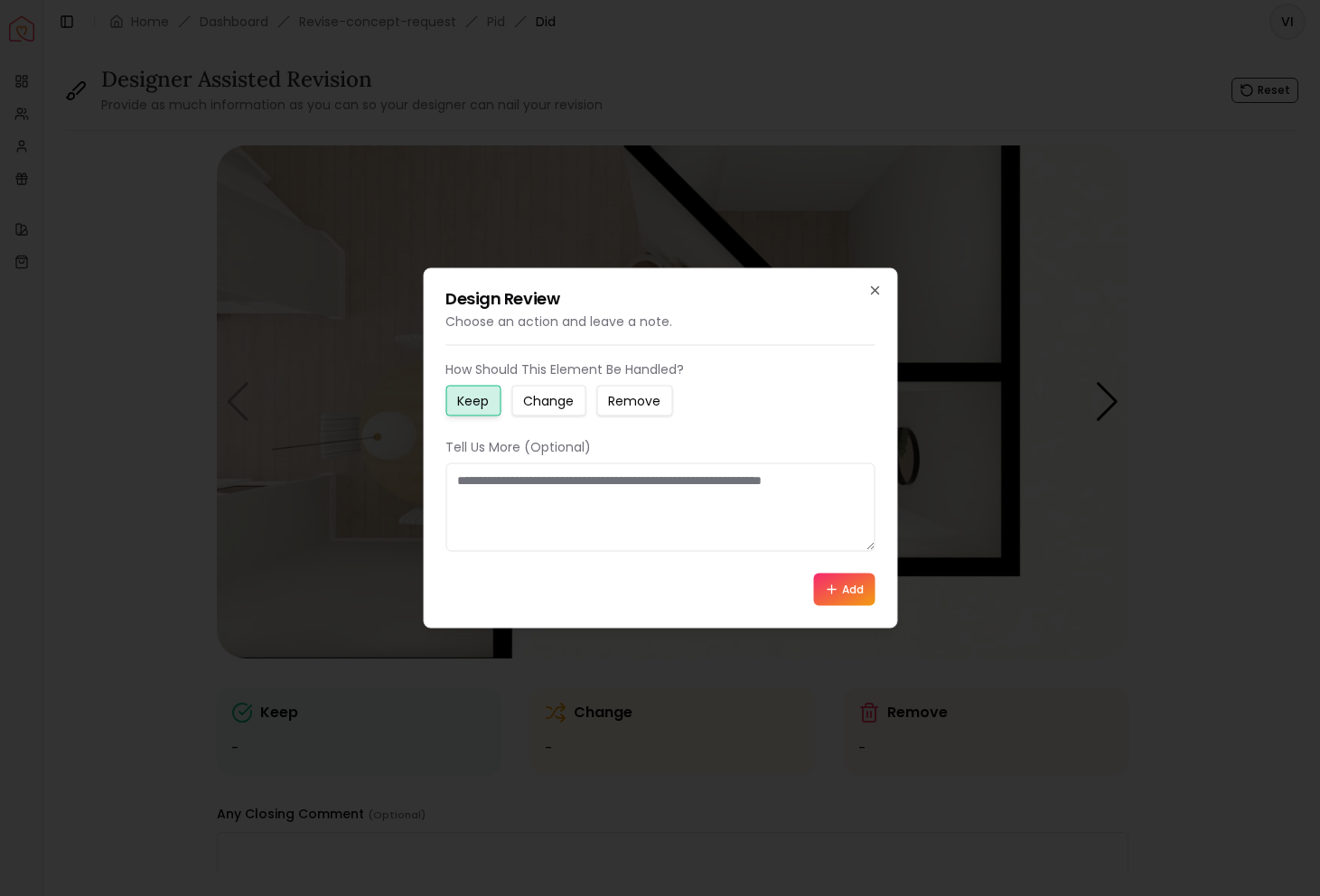
click at [1072, 307] on div at bounding box center [660, 448] width 1320 height 896
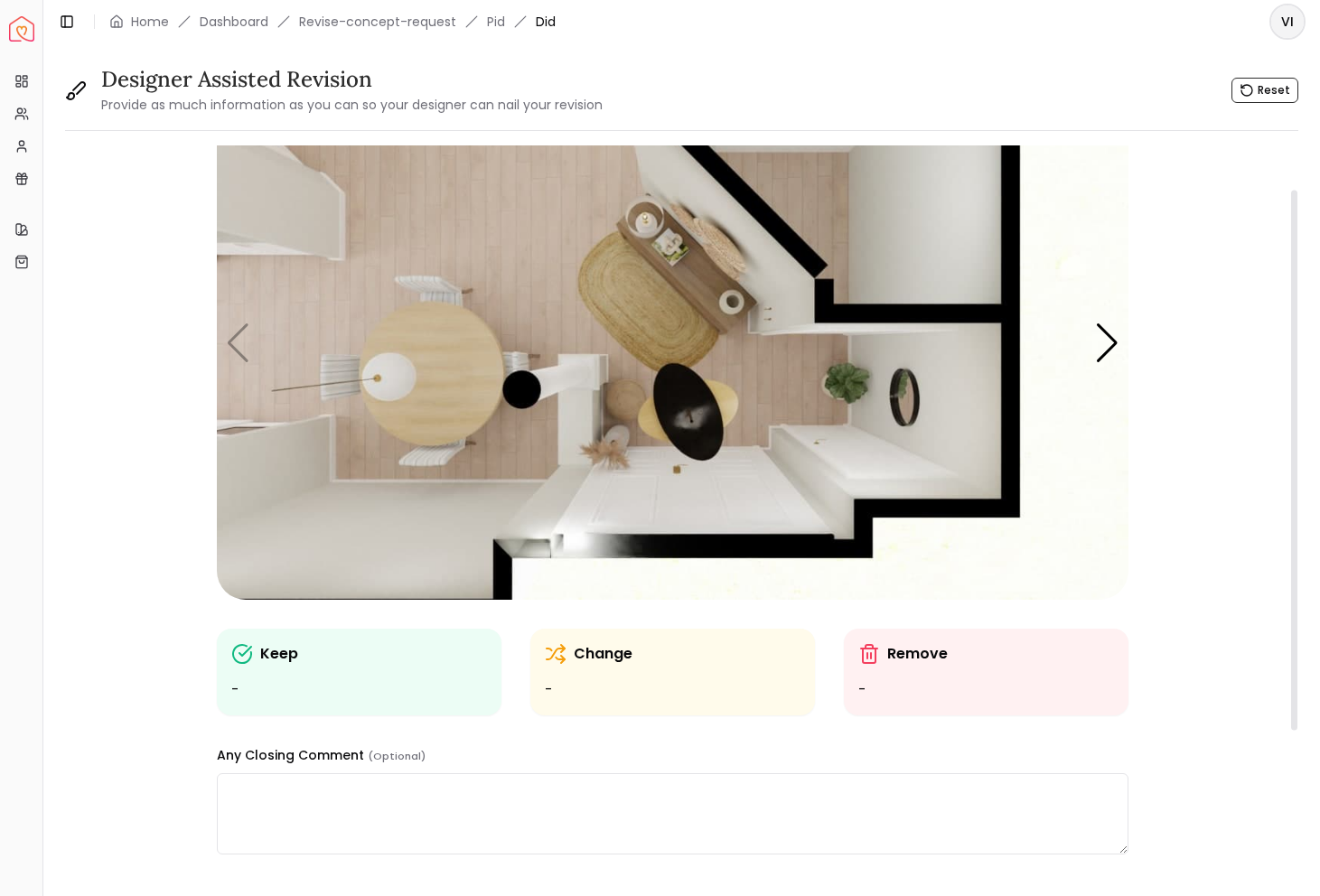
scroll to position [57, 0]
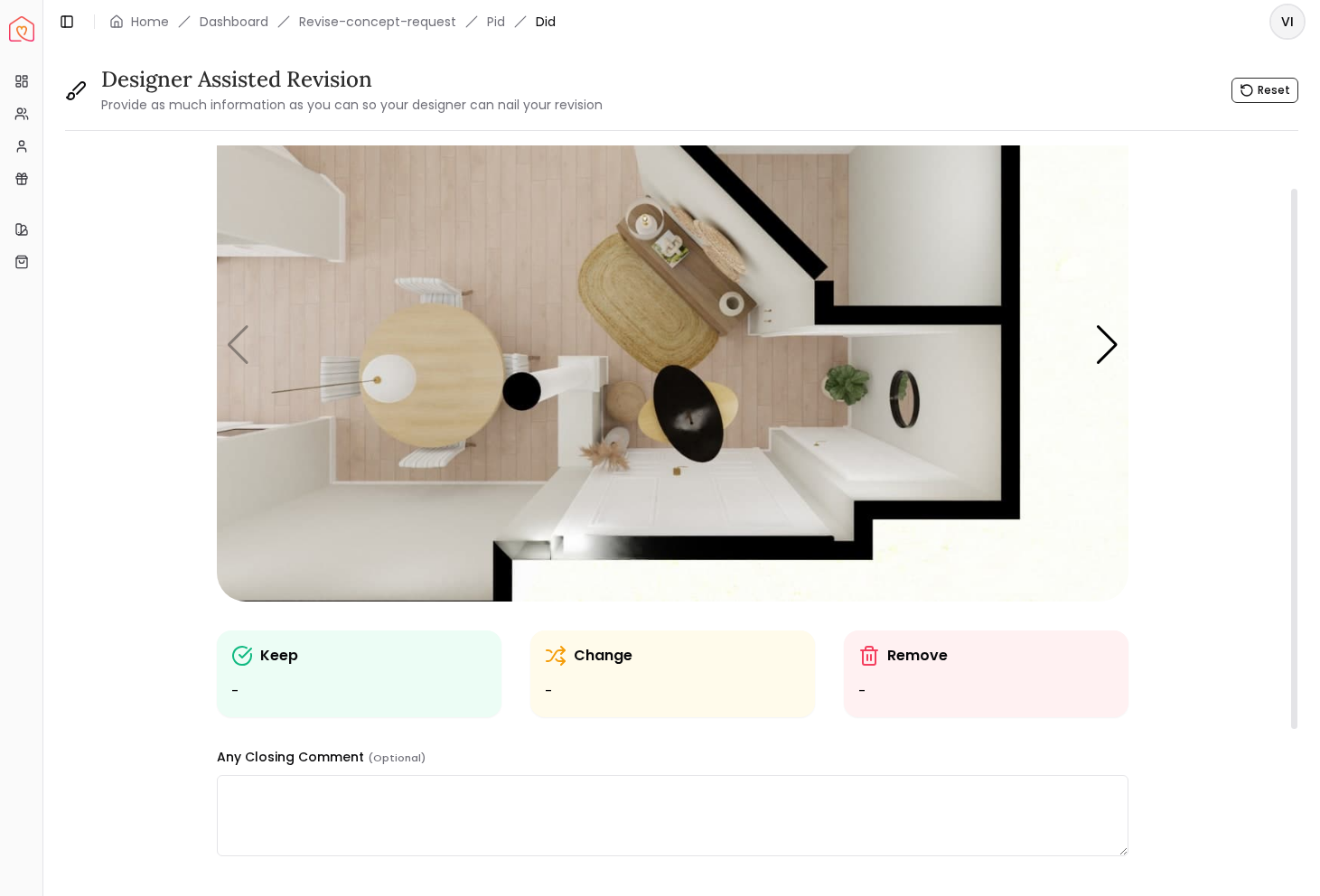
click at [1103, 373] on img "1 / 5" at bounding box center [673, 344] width 912 height 513
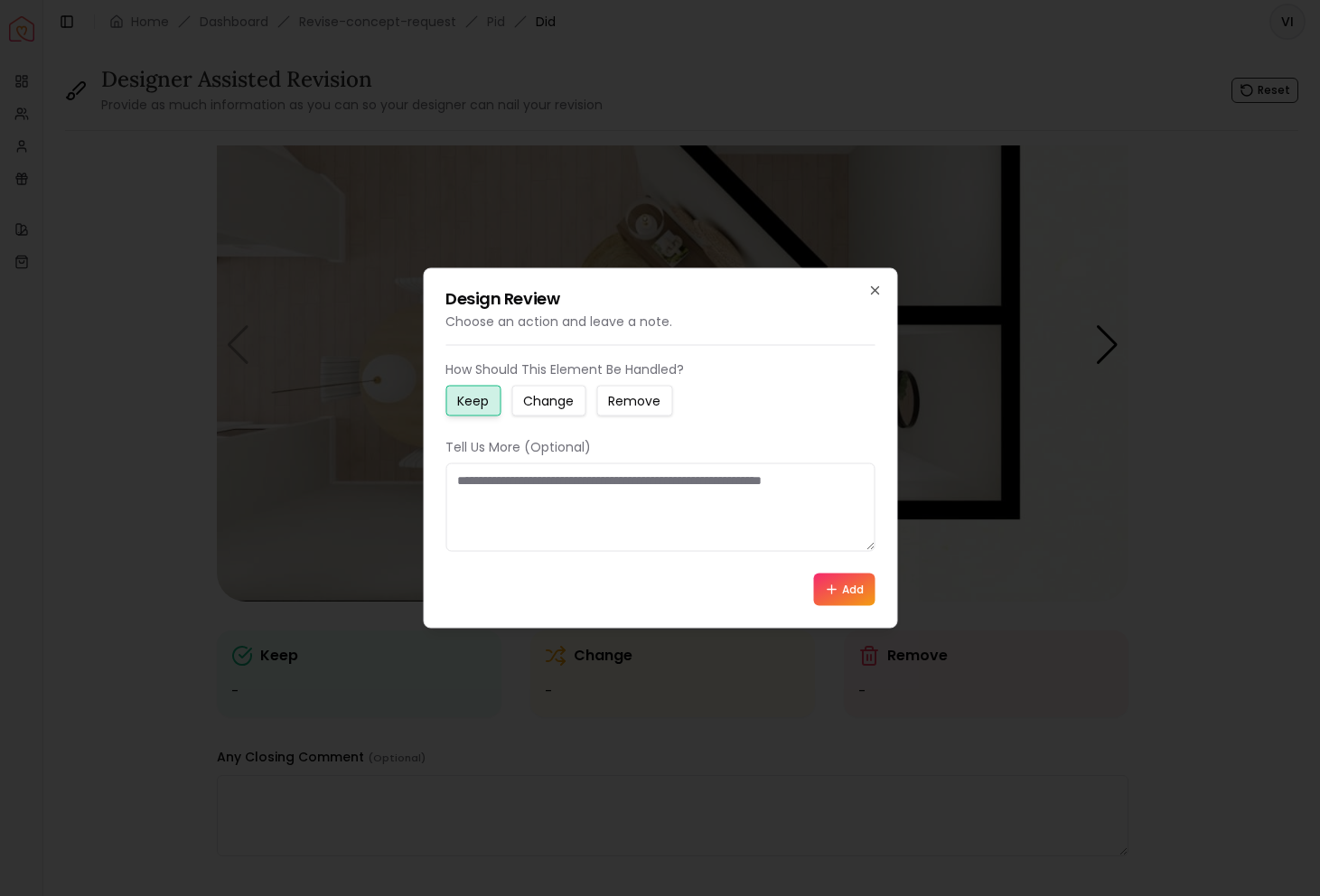
click at [1138, 400] on div at bounding box center [660, 448] width 1320 height 896
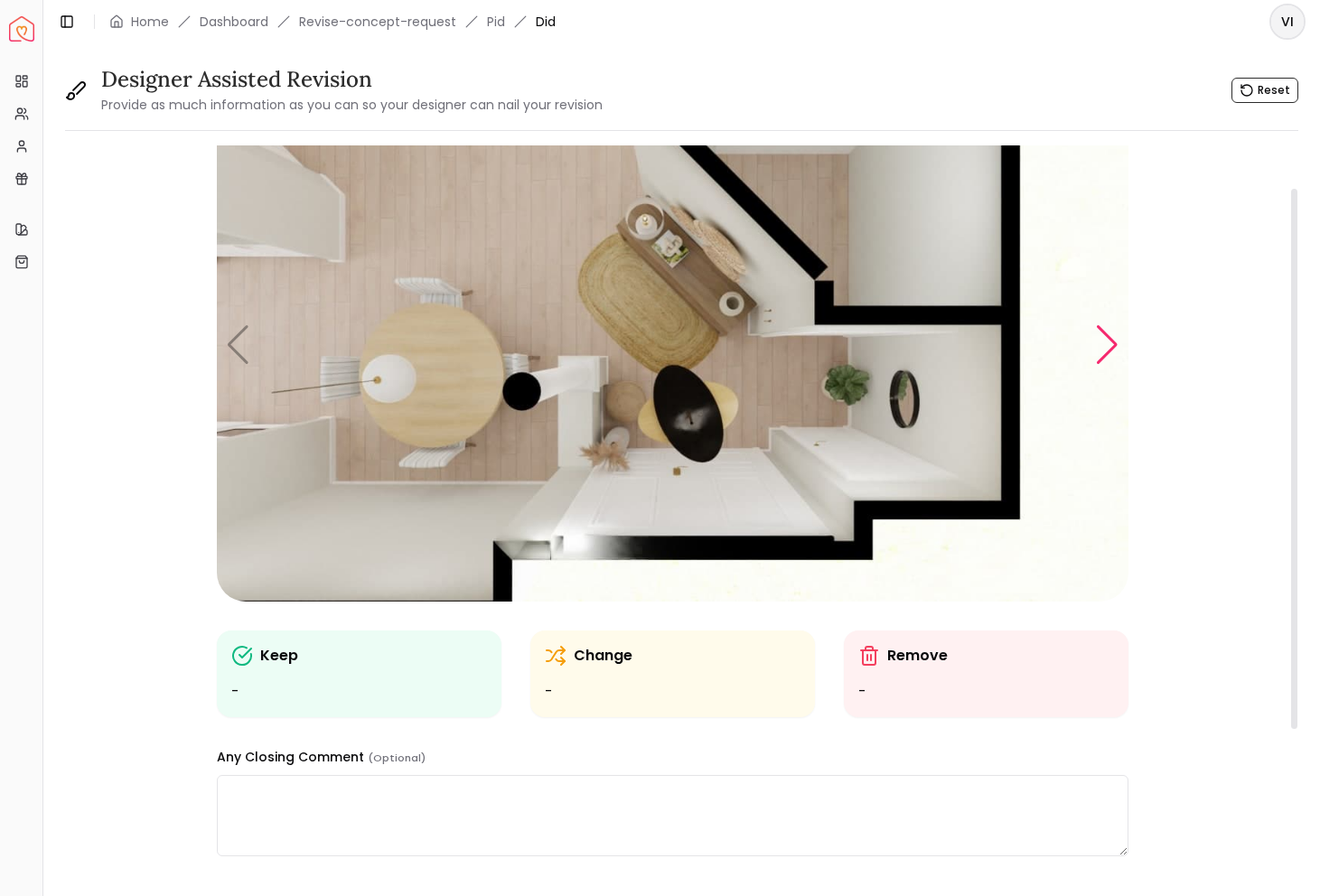
click at [1112, 338] on div "Next slide" at bounding box center [1108, 345] width 25 height 40
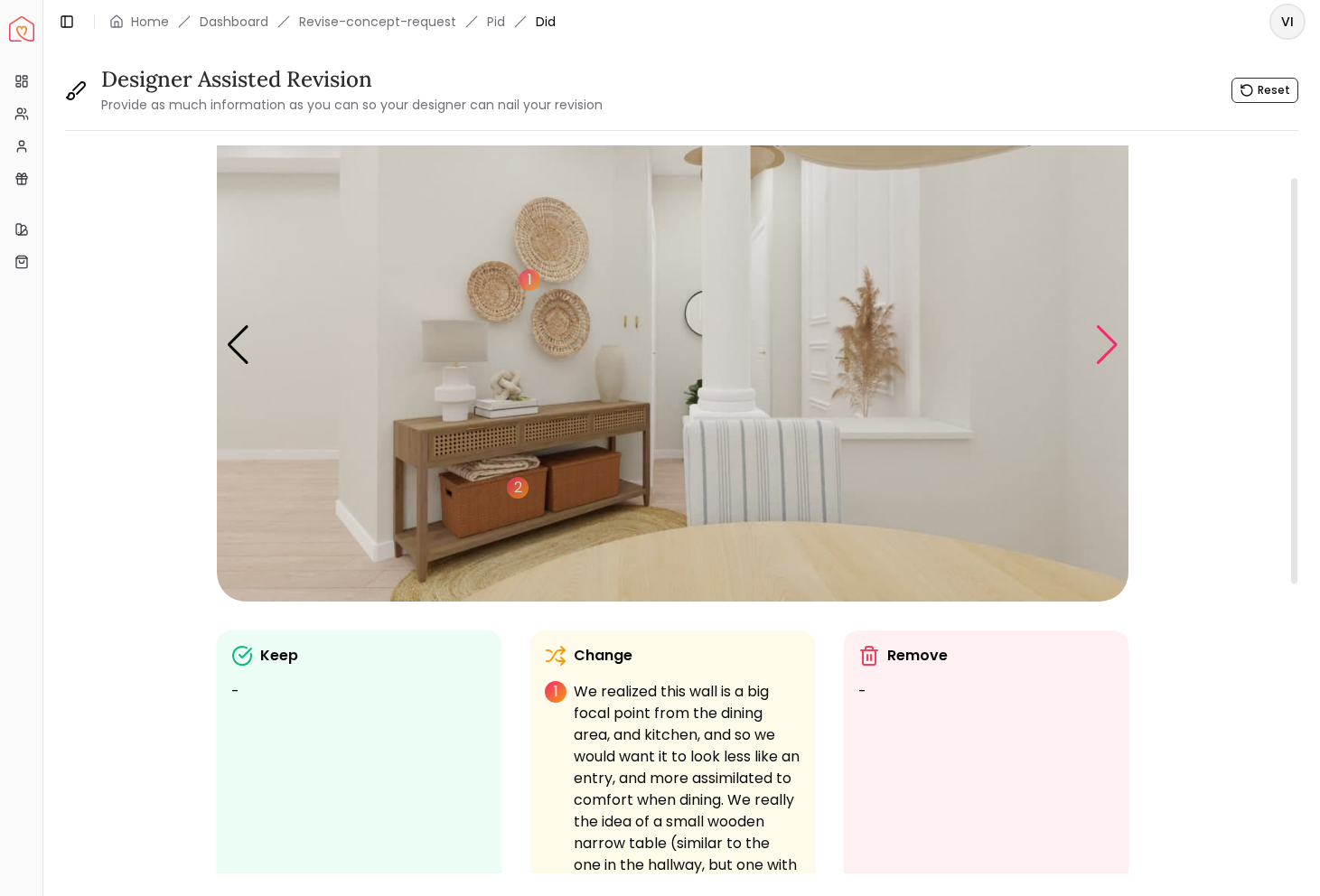
click at [1109, 339] on div "Next slide" at bounding box center [1108, 345] width 25 height 40
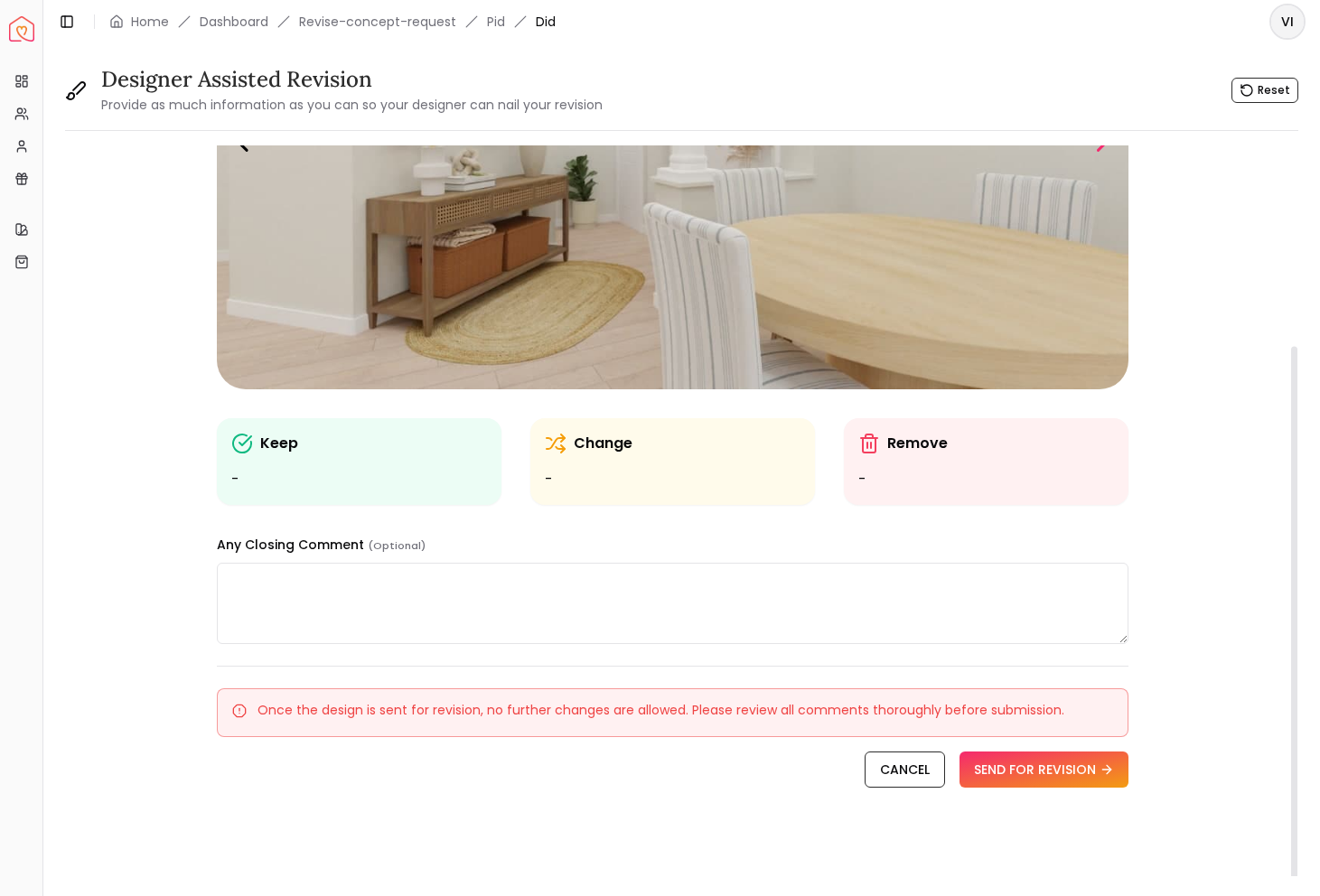
scroll to position [0, 0]
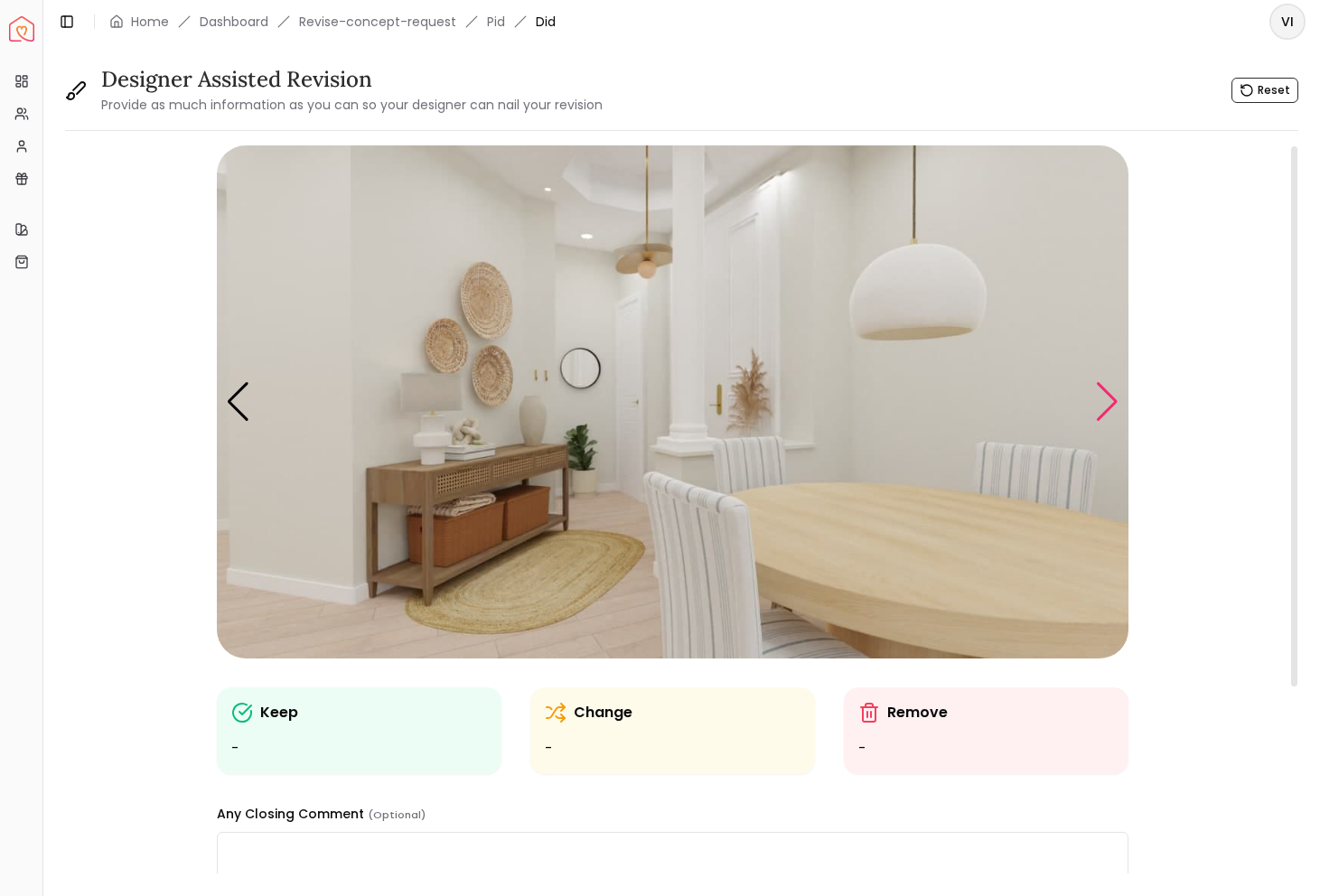
click at [1105, 390] on div "Next slide" at bounding box center [1108, 402] width 25 height 40
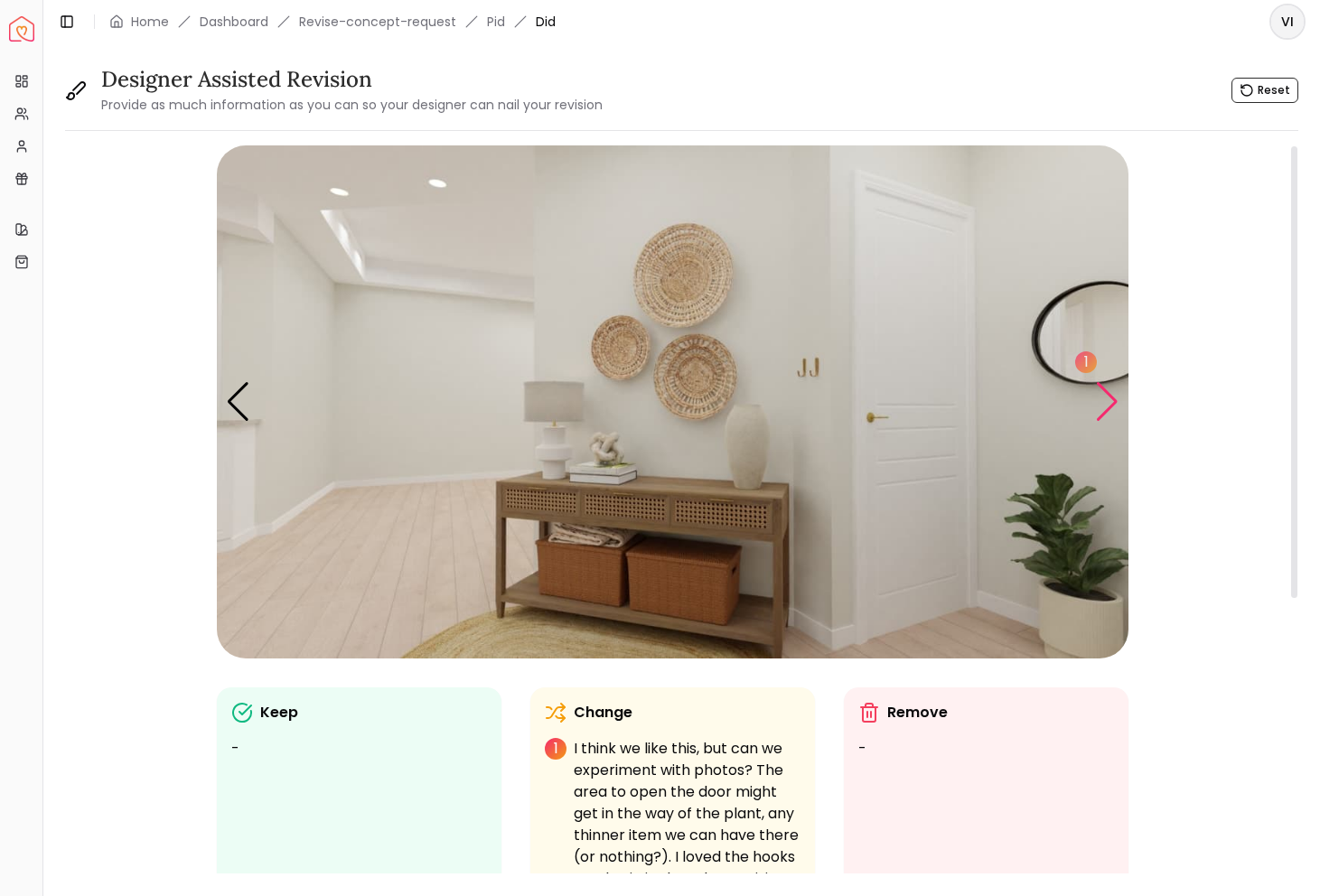
click at [1110, 400] on div "Next slide" at bounding box center [1108, 402] width 25 height 40
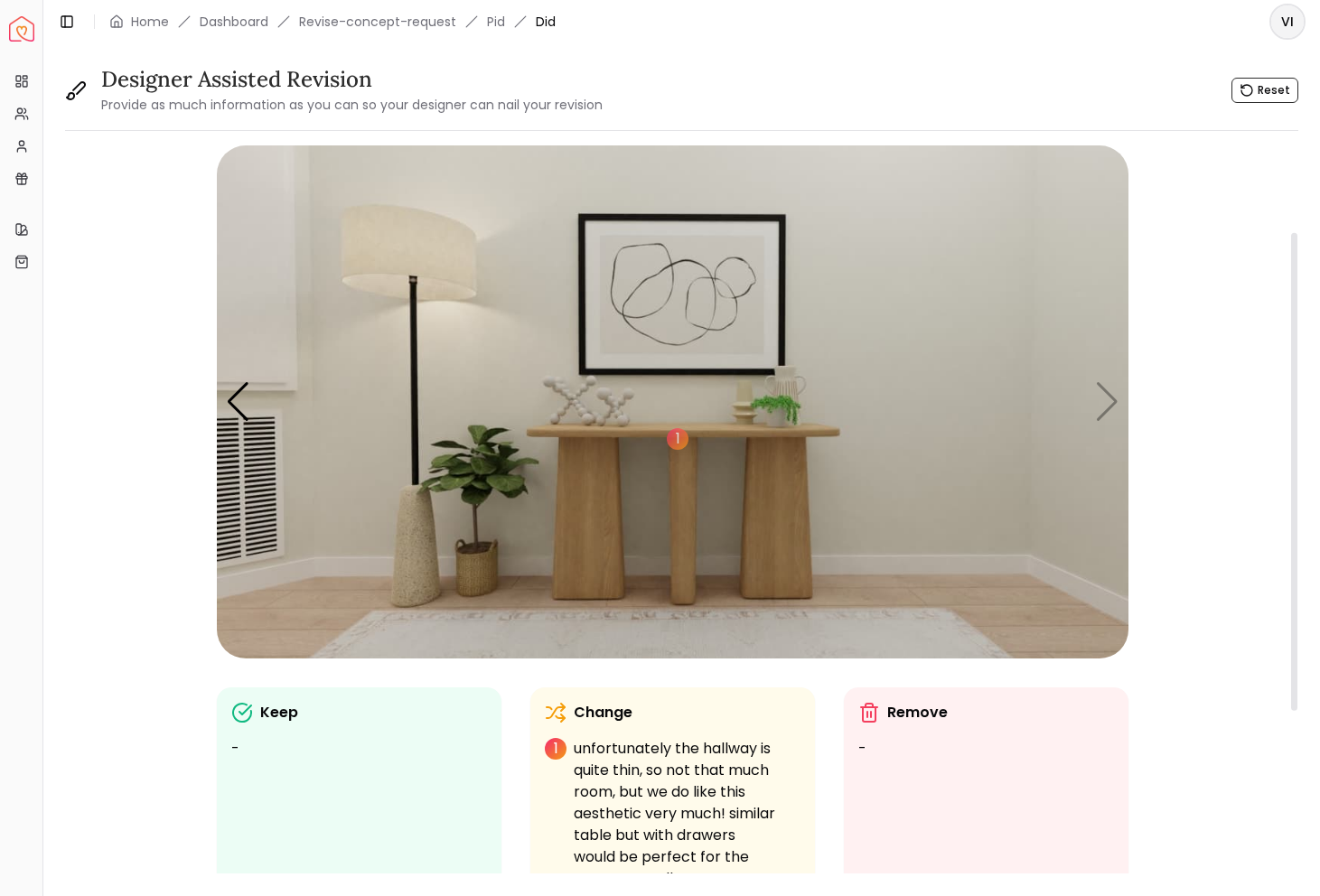
scroll to position [399, 0]
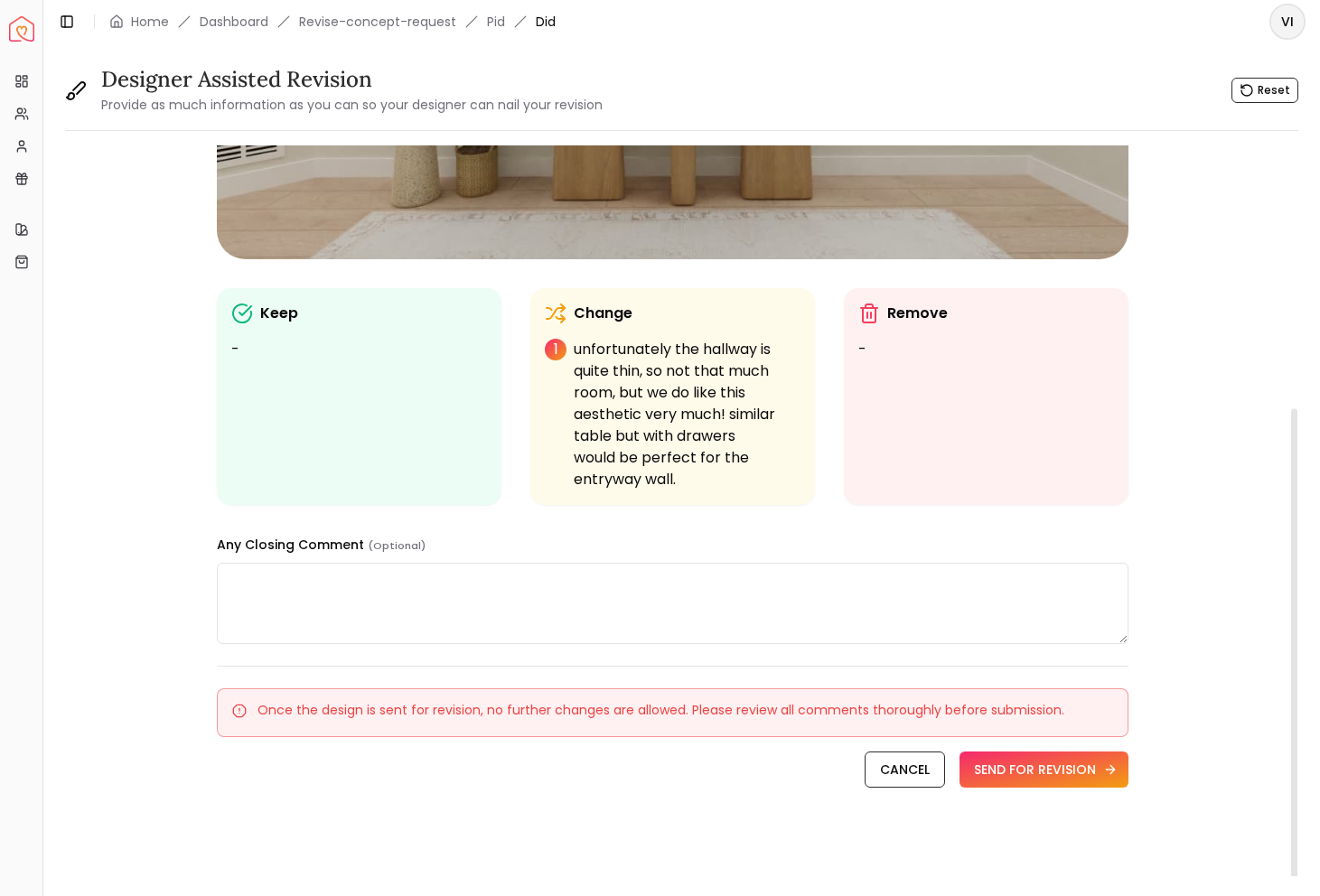
click at [1057, 760] on button "SEND FOR REVISION" at bounding box center [1044, 769] width 169 height 36
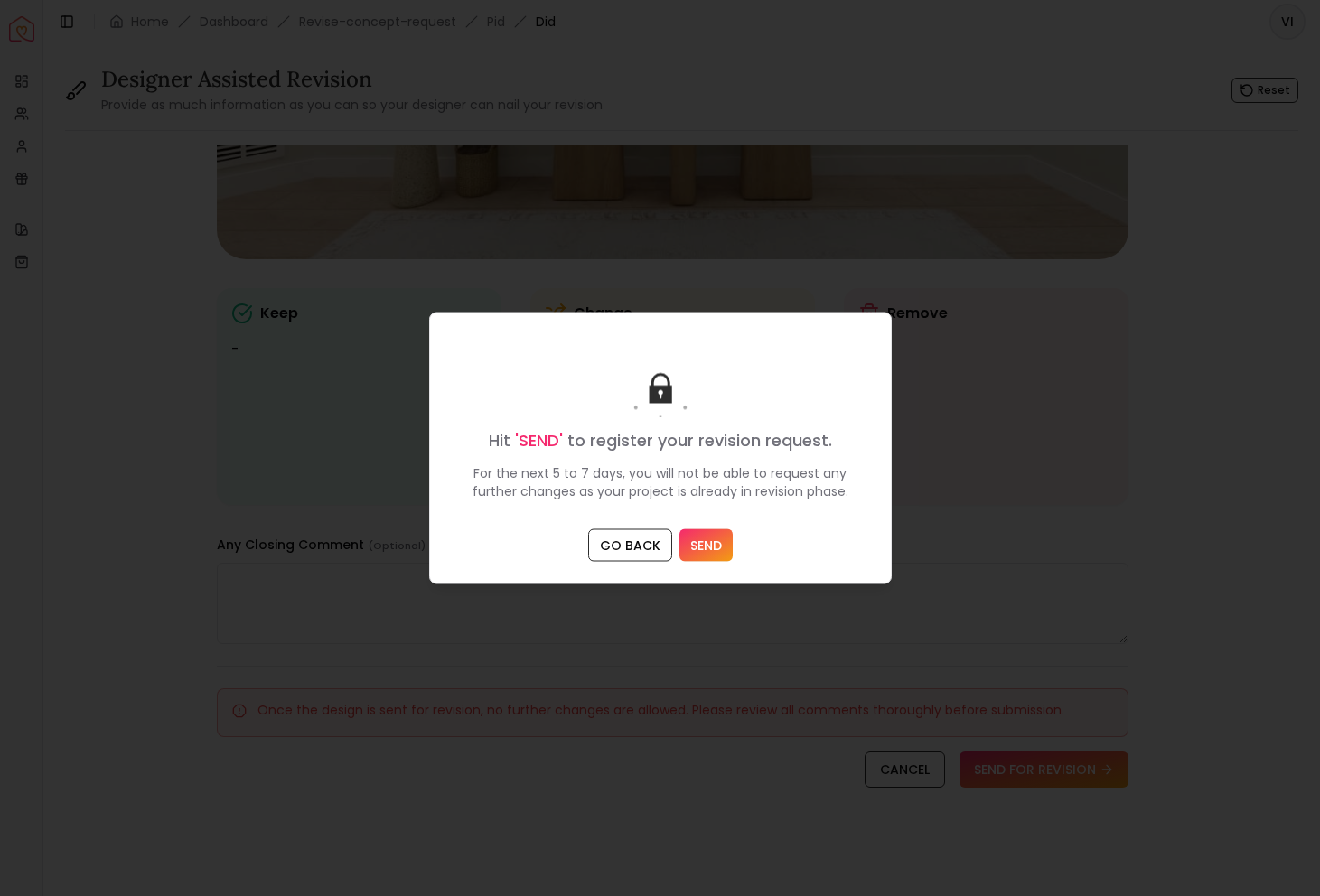
click at [705, 538] on button "SEND" at bounding box center [706, 545] width 53 height 32
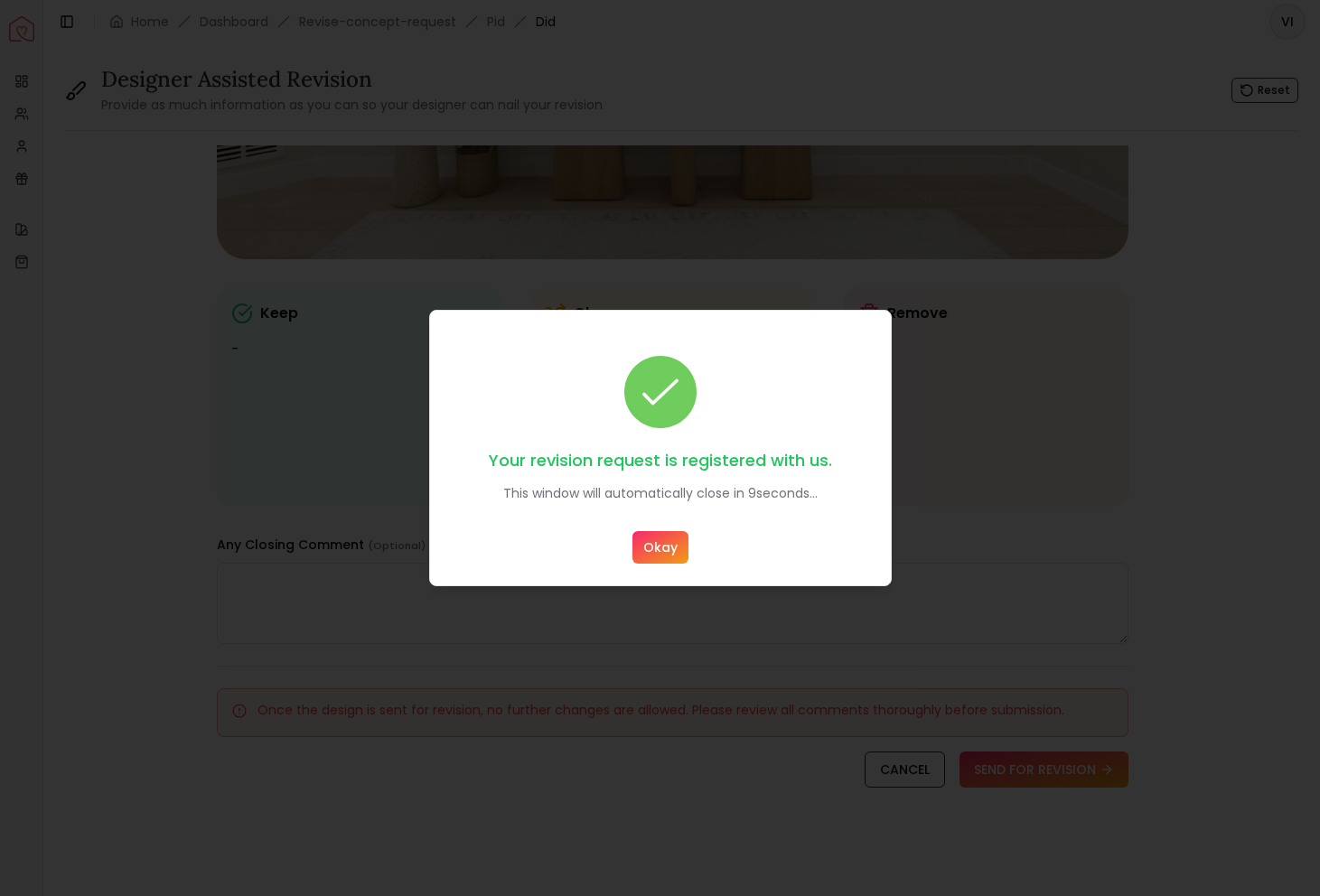
click at [674, 544] on button "Okay" at bounding box center [660, 547] width 56 height 32
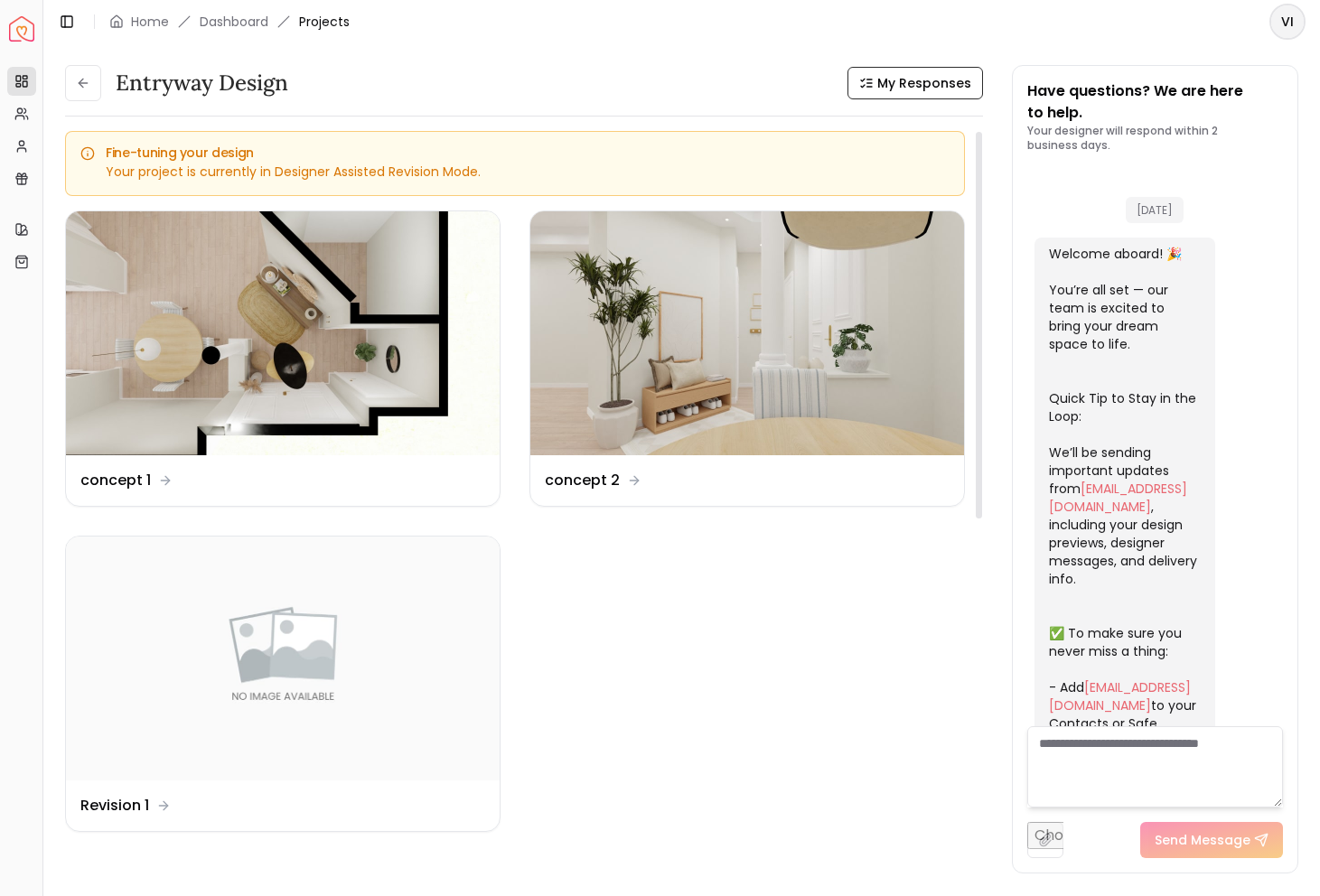
scroll to position [2766, 0]
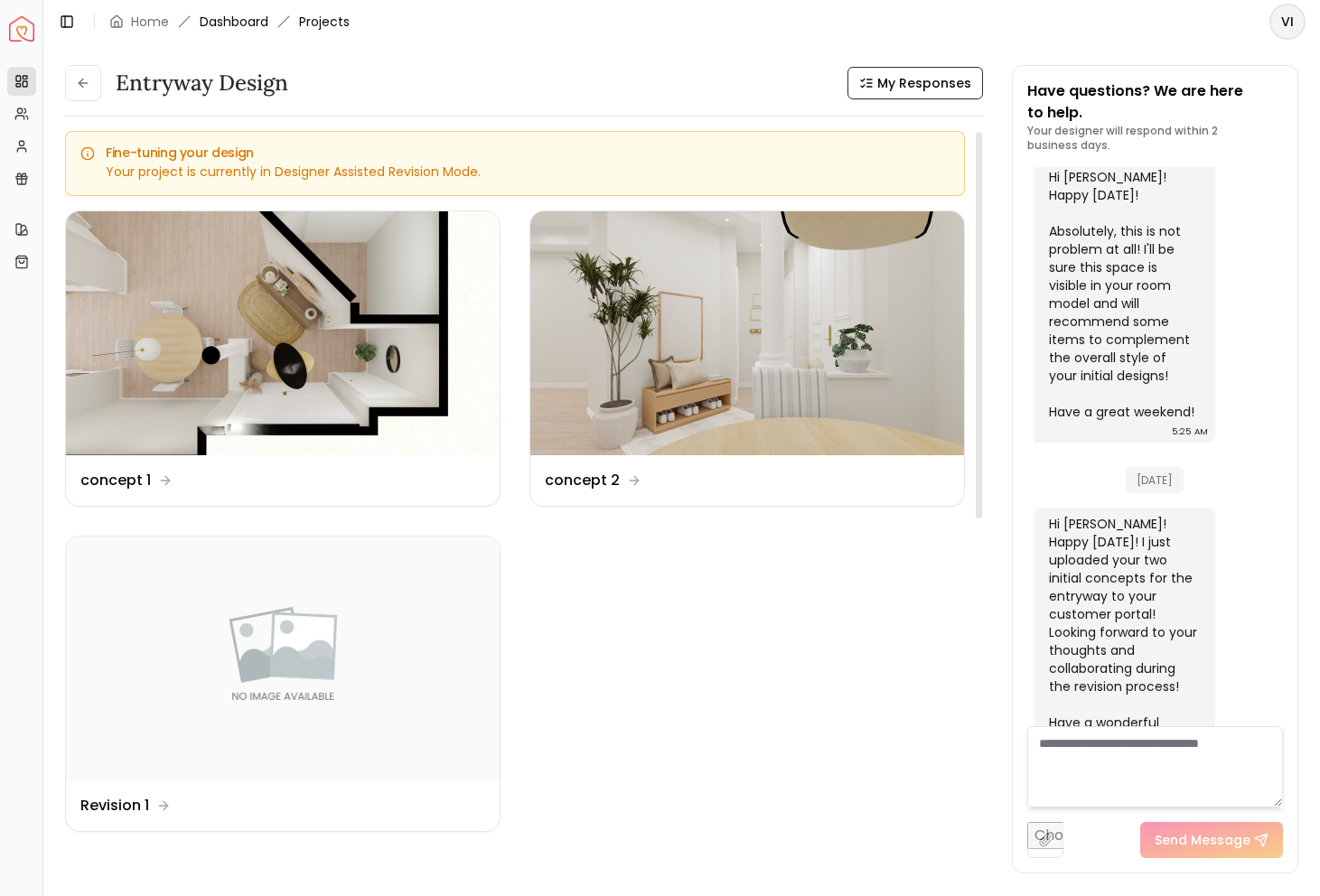
click at [223, 17] on link "Dashboard" at bounding box center [234, 21] width 69 height 18
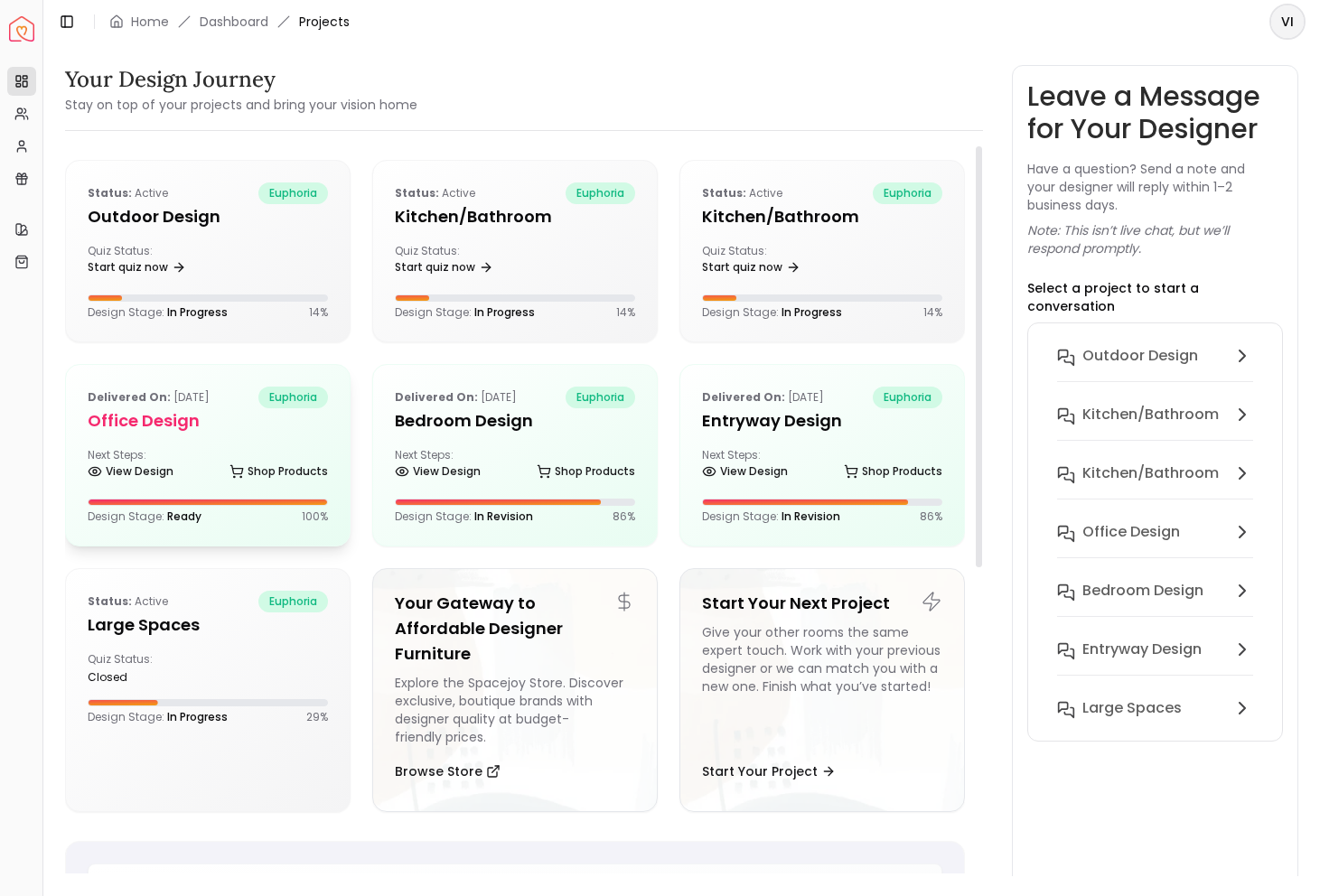
click at [116, 423] on h5 "Office design" at bounding box center [207, 420] width 241 height 26
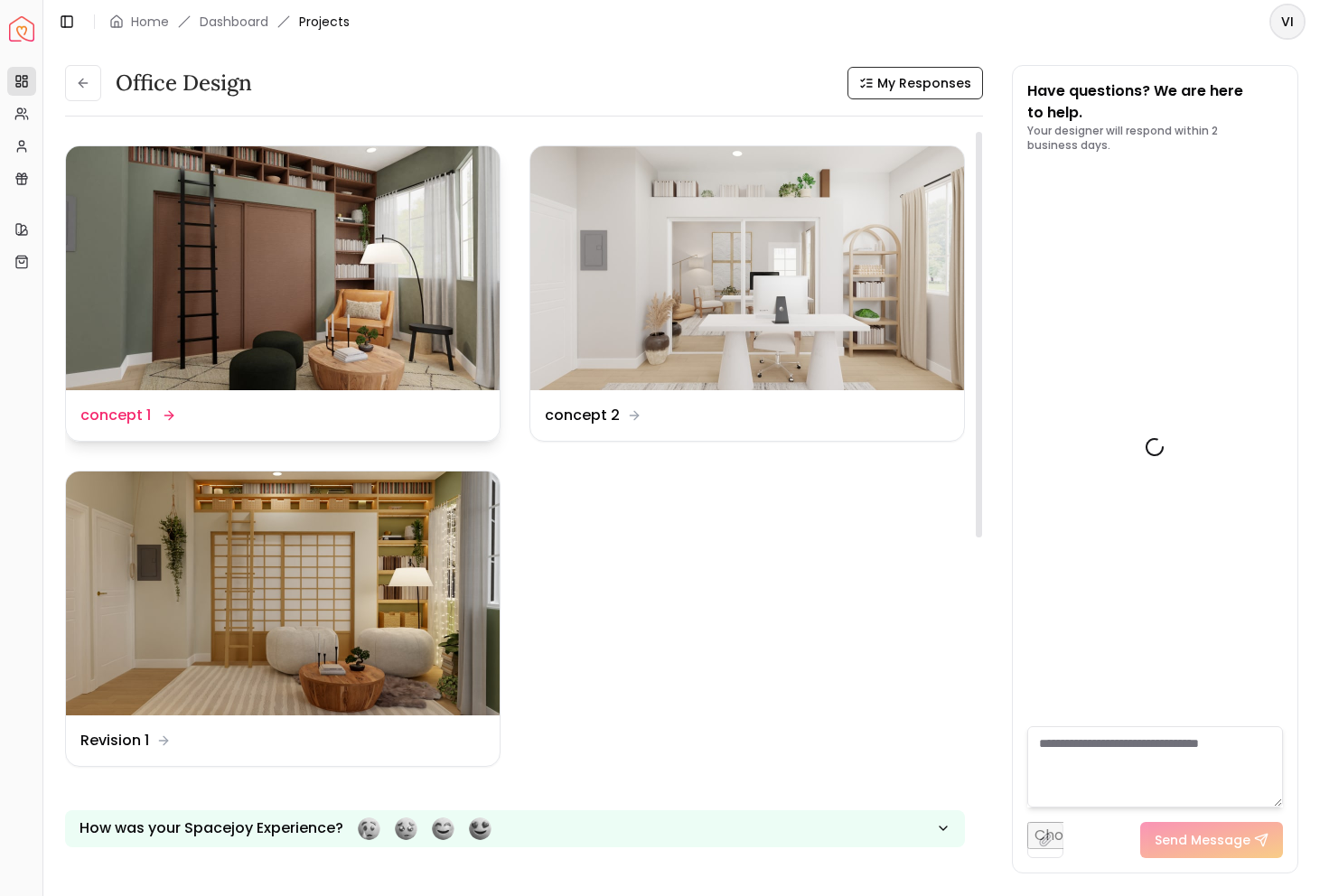
scroll to position [3668, 0]
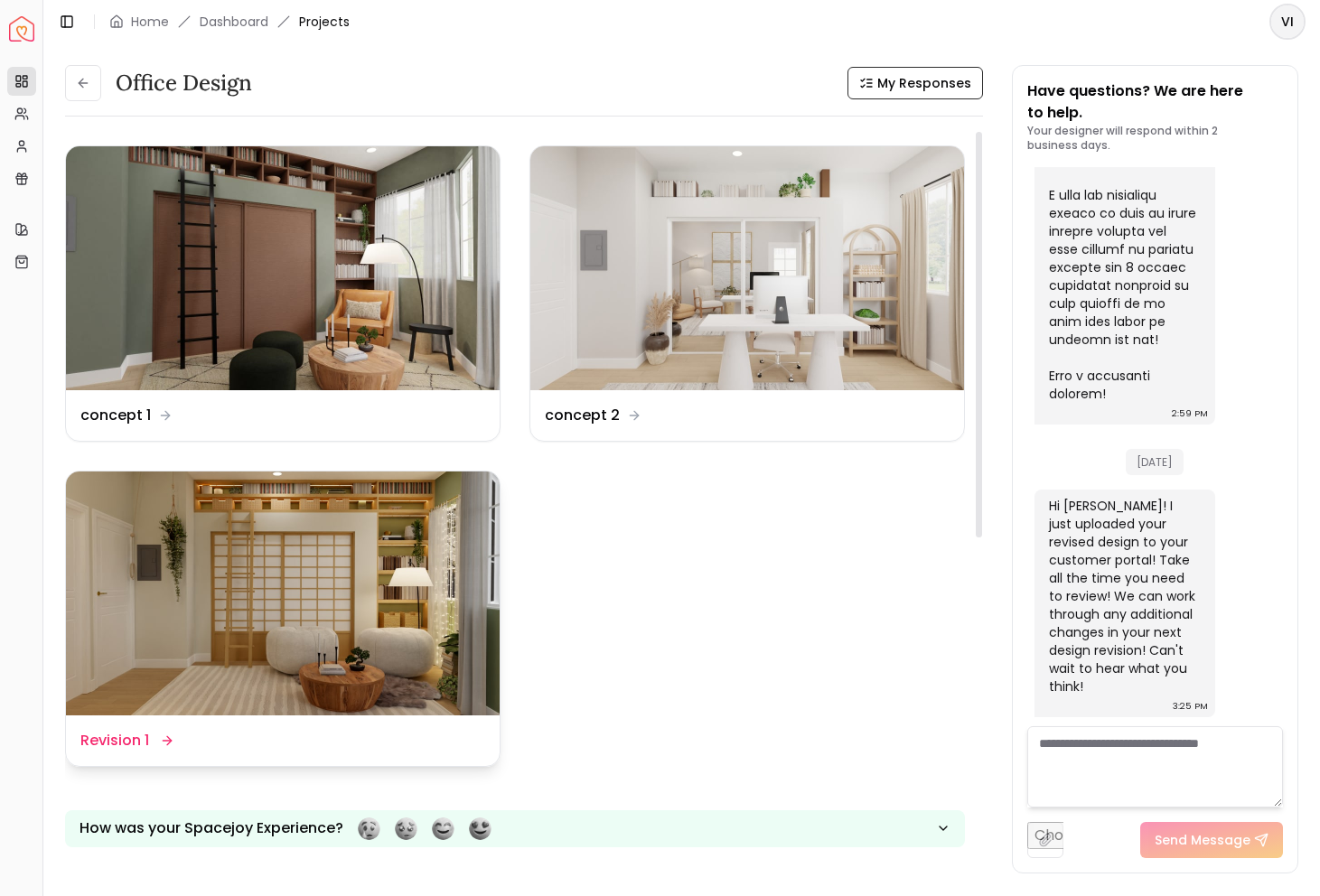
click at [327, 561] on img at bounding box center [283, 594] width 434 height 243
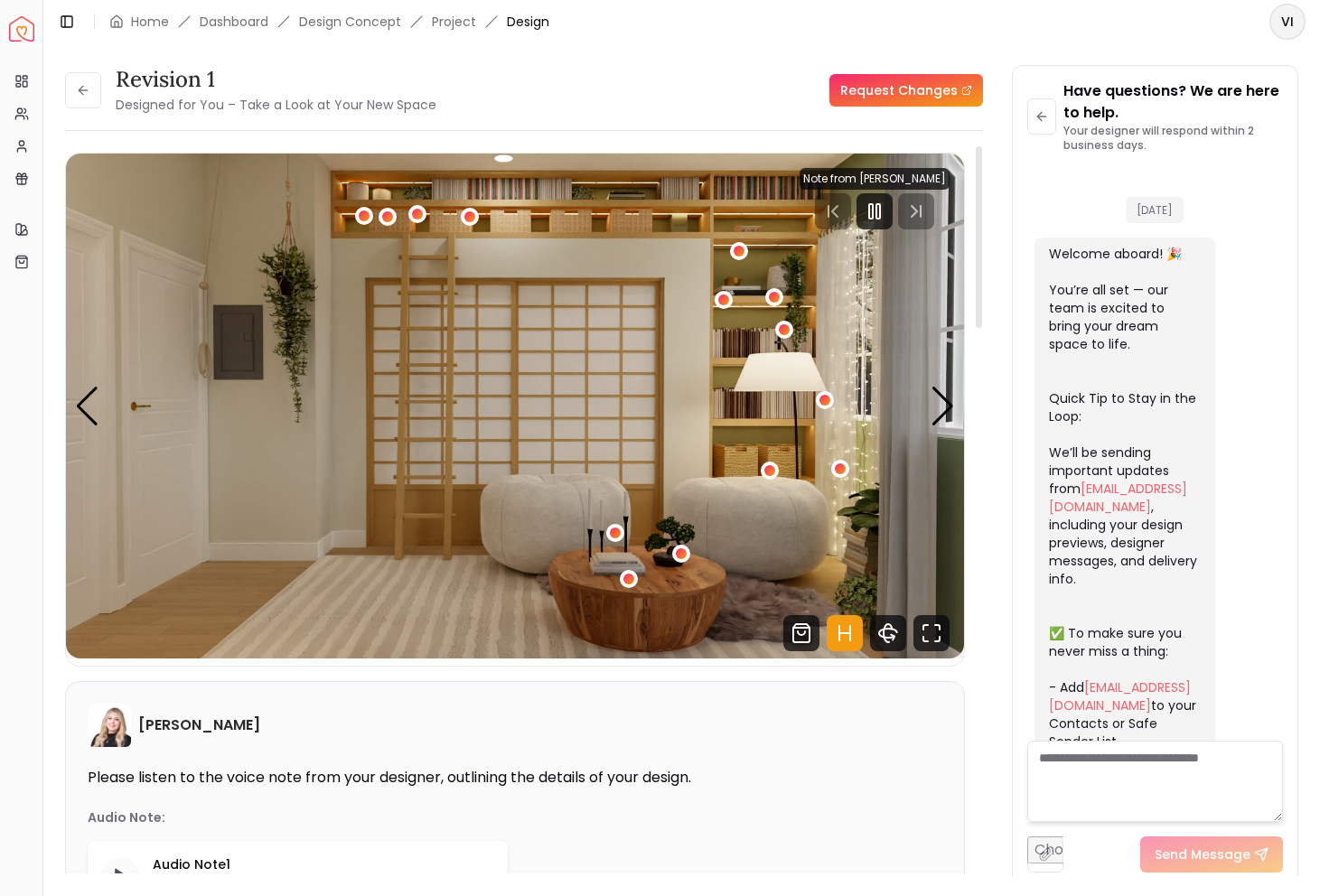
scroll to position [3653, 0]
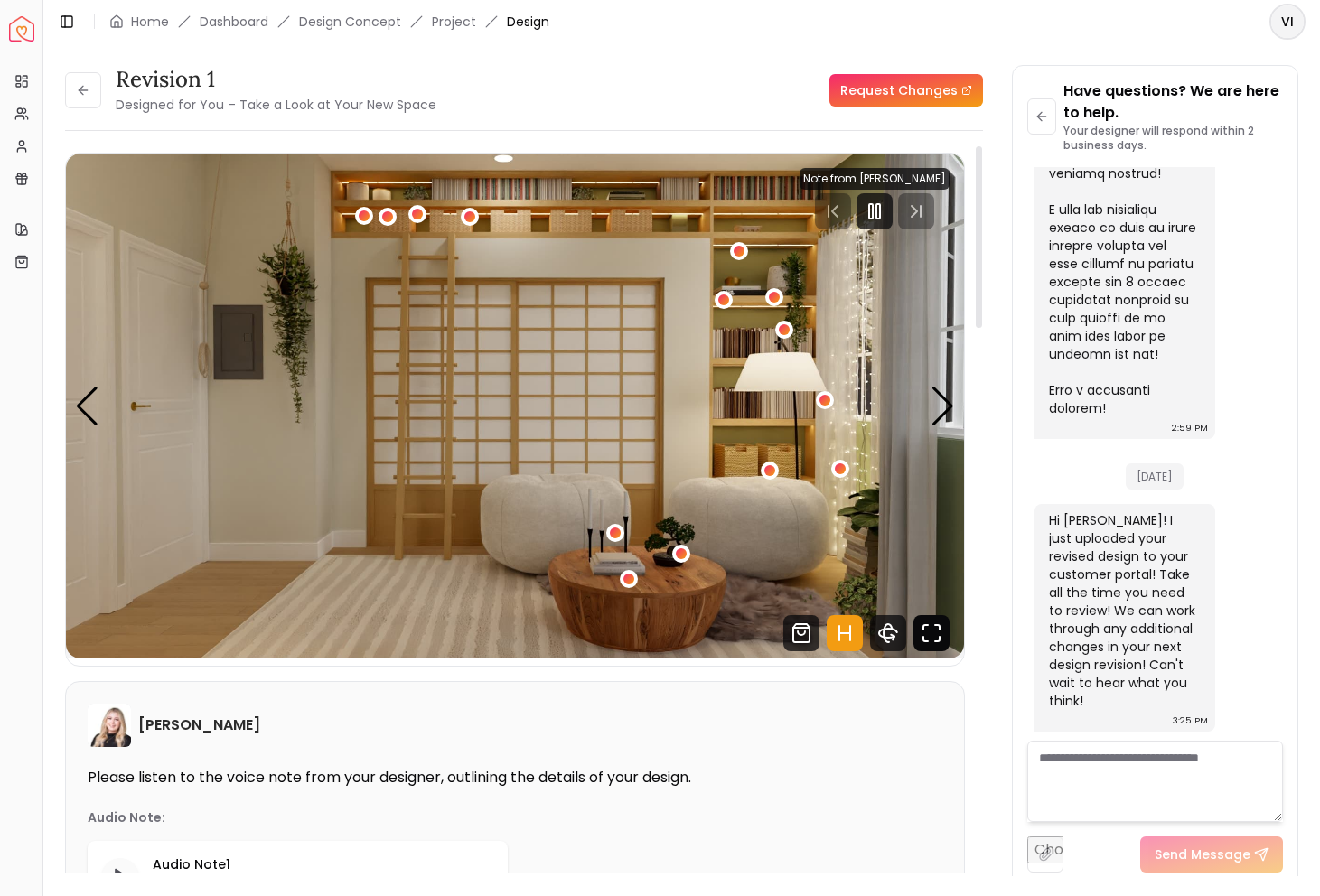
click at [932, 634] on icon "Fullscreen" at bounding box center [932, 633] width 36 height 36
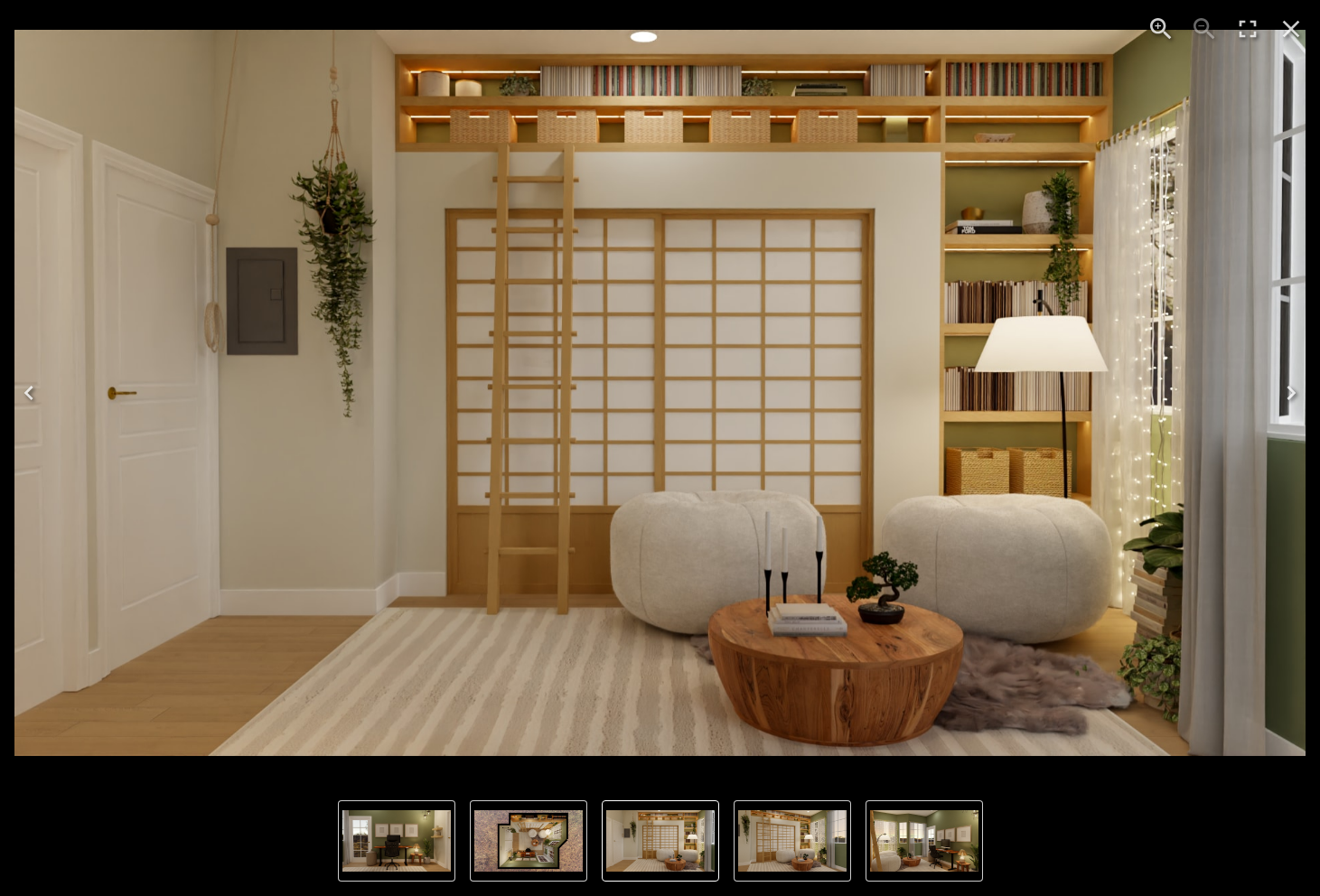
click at [1287, 397] on icon "Next" at bounding box center [1291, 393] width 29 height 29
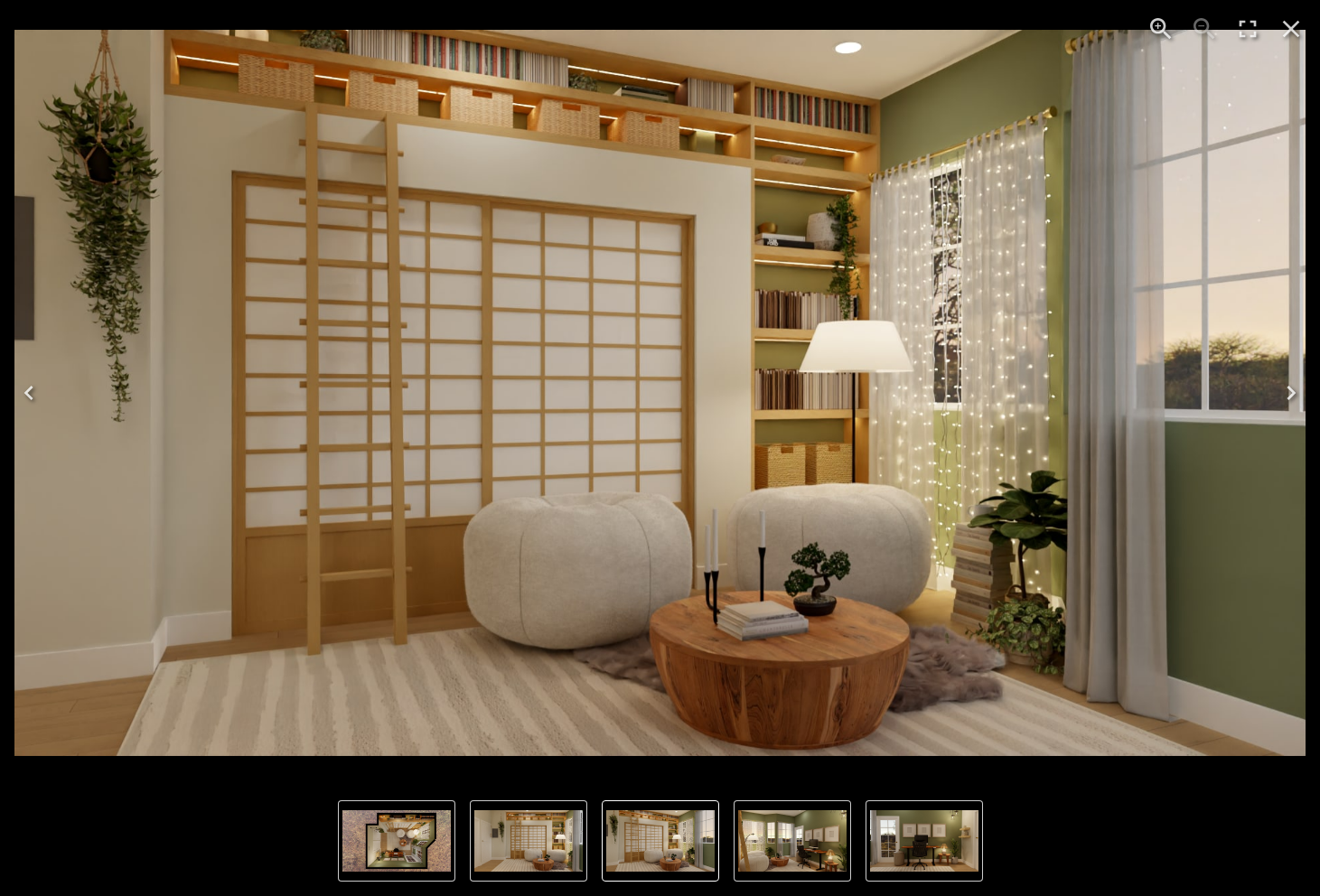
click at [1288, 397] on icon "Next" at bounding box center [1291, 393] width 29 height 29
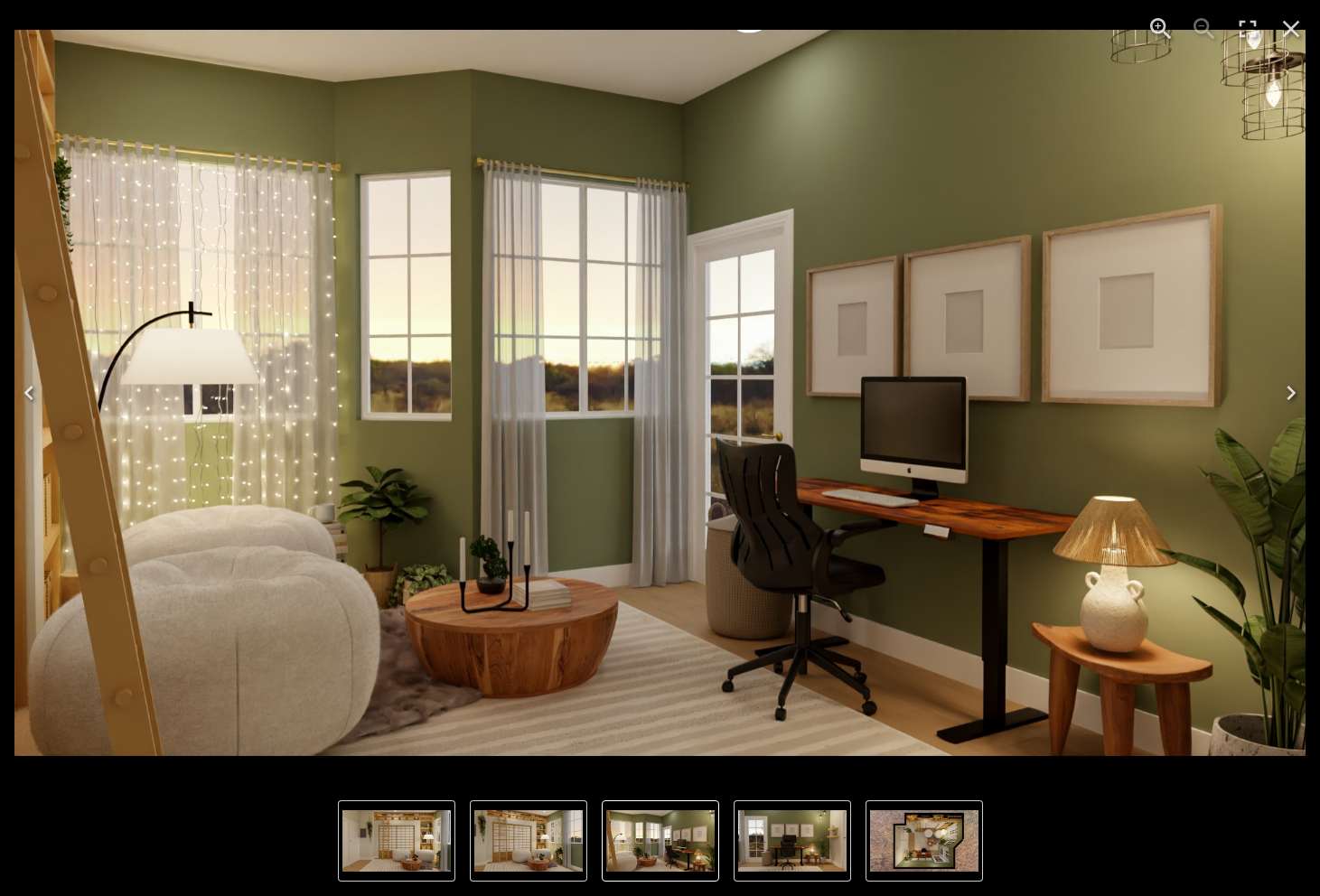
click at [1288, 397] on icon "Next" at bounding box center [1291, 393] width 29 height 29
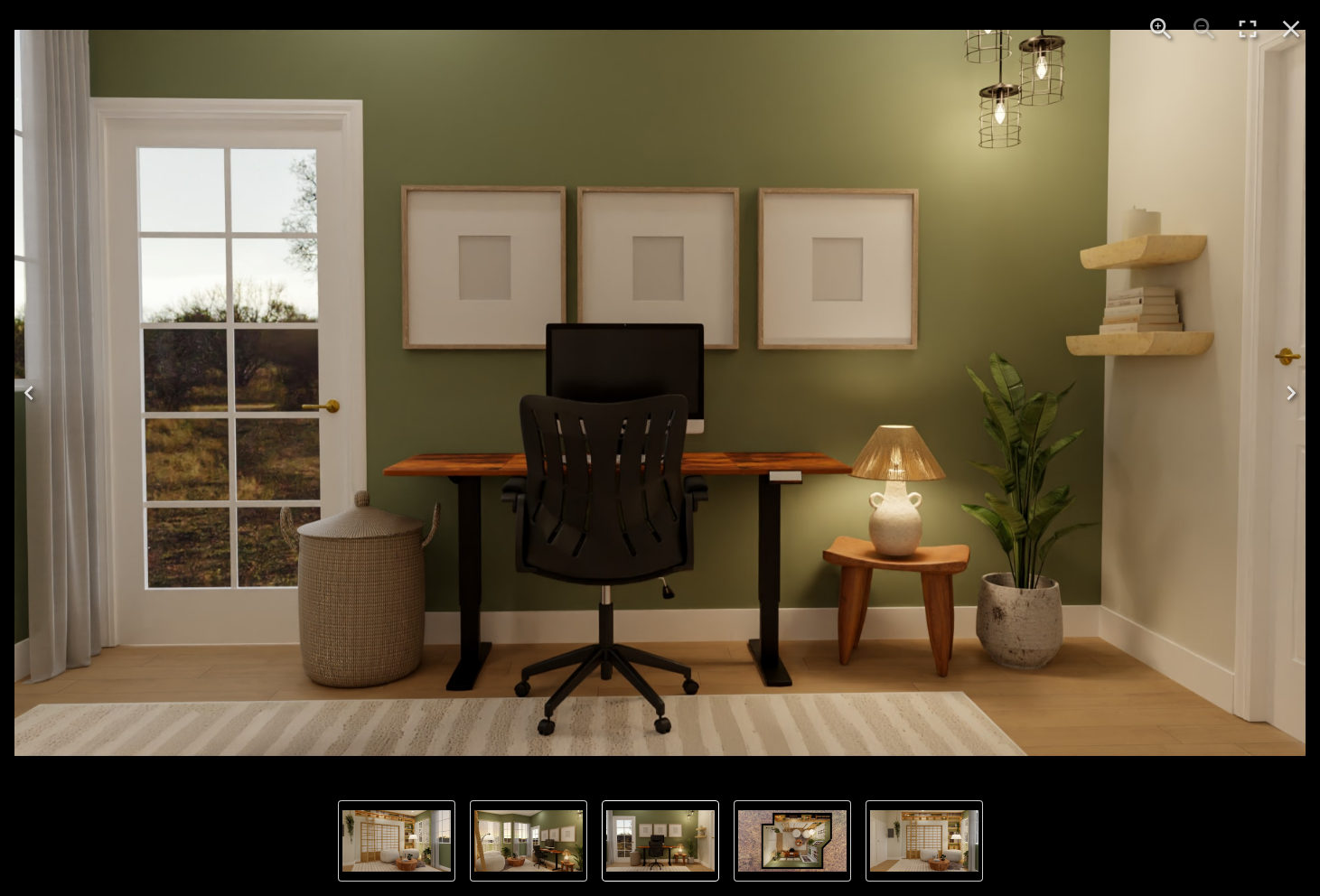
click at [1287, 397] on icon "Next" at bounding box center [1291, 393] width 29 height 29
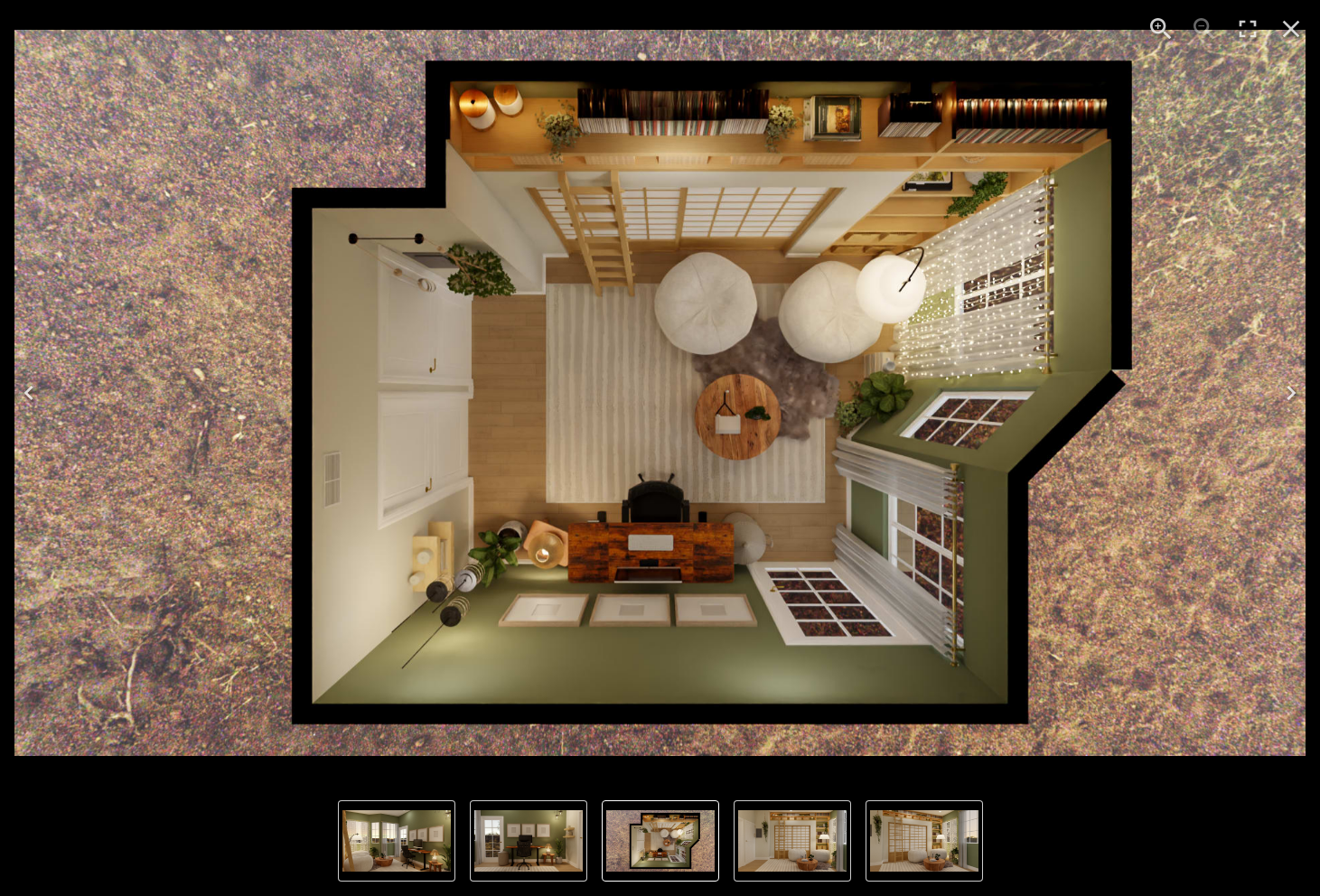
click at [1287, 397] on icon "Next" at bounding box center [1291, 393] width 29 height 29
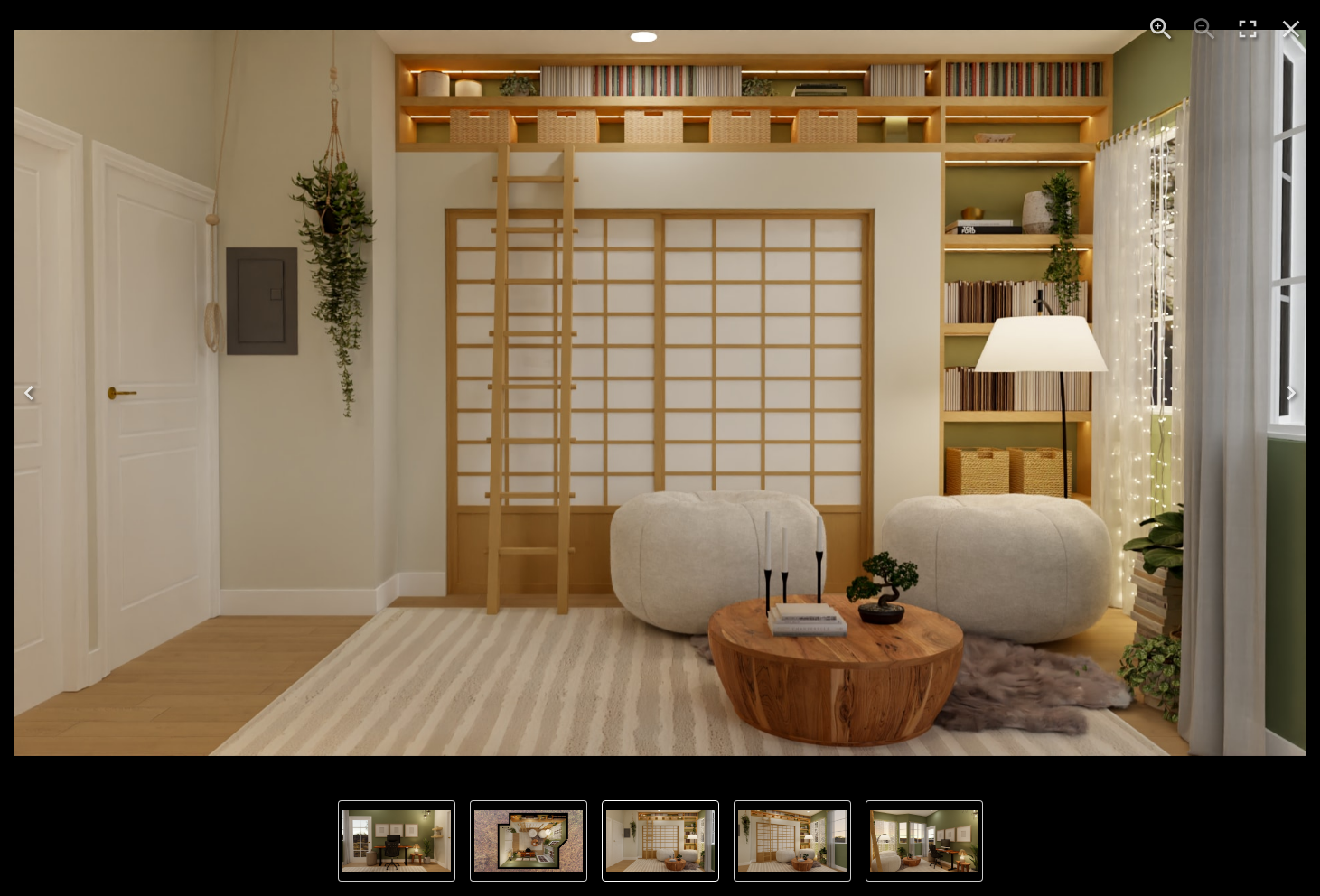
click at [1287, 397] on icon "Next" at bounding box center [1291, 393] width 29 height 29
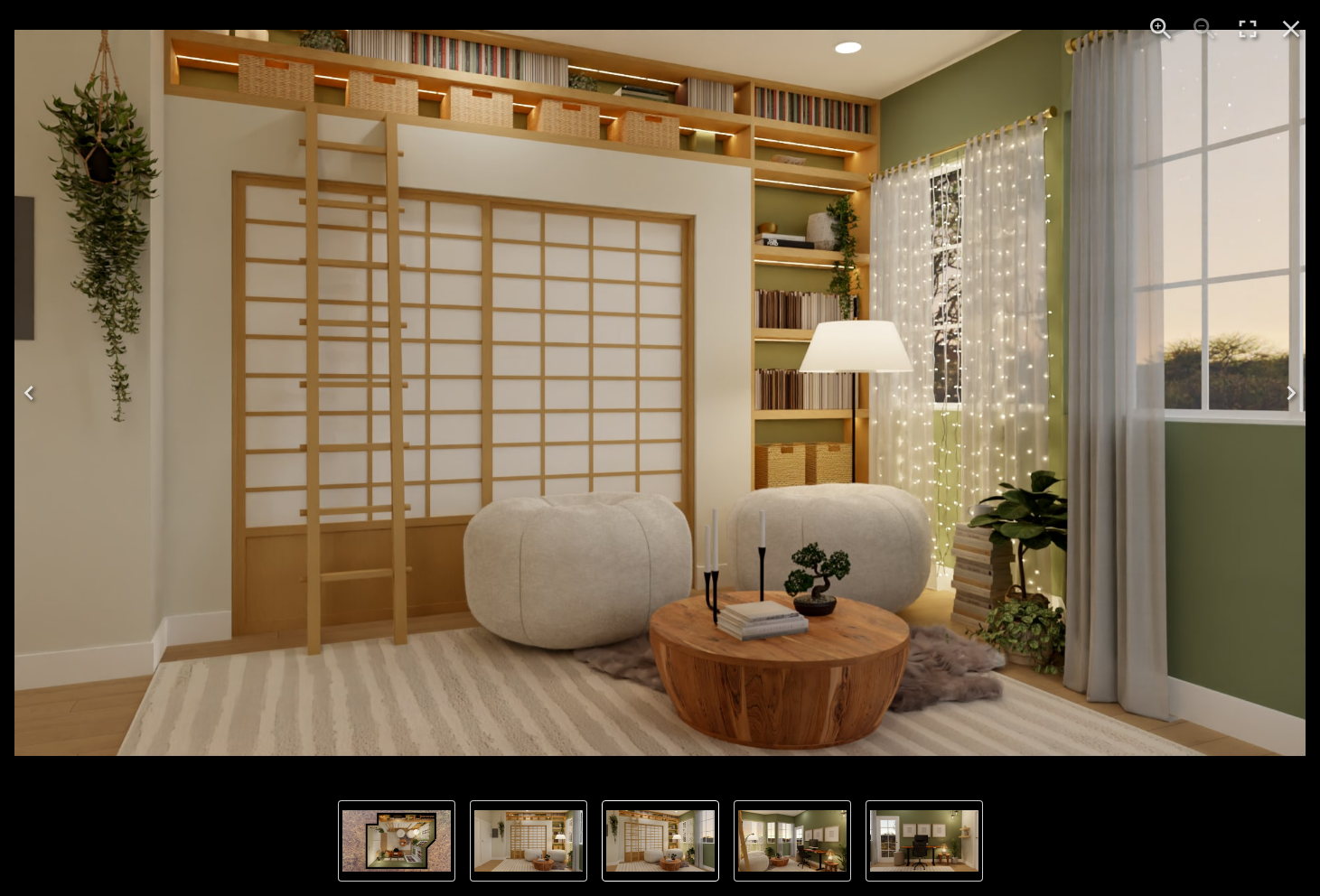
click at [1287, 397] on icon "Next" at bounding box center [1291, 393] width 29 height 29
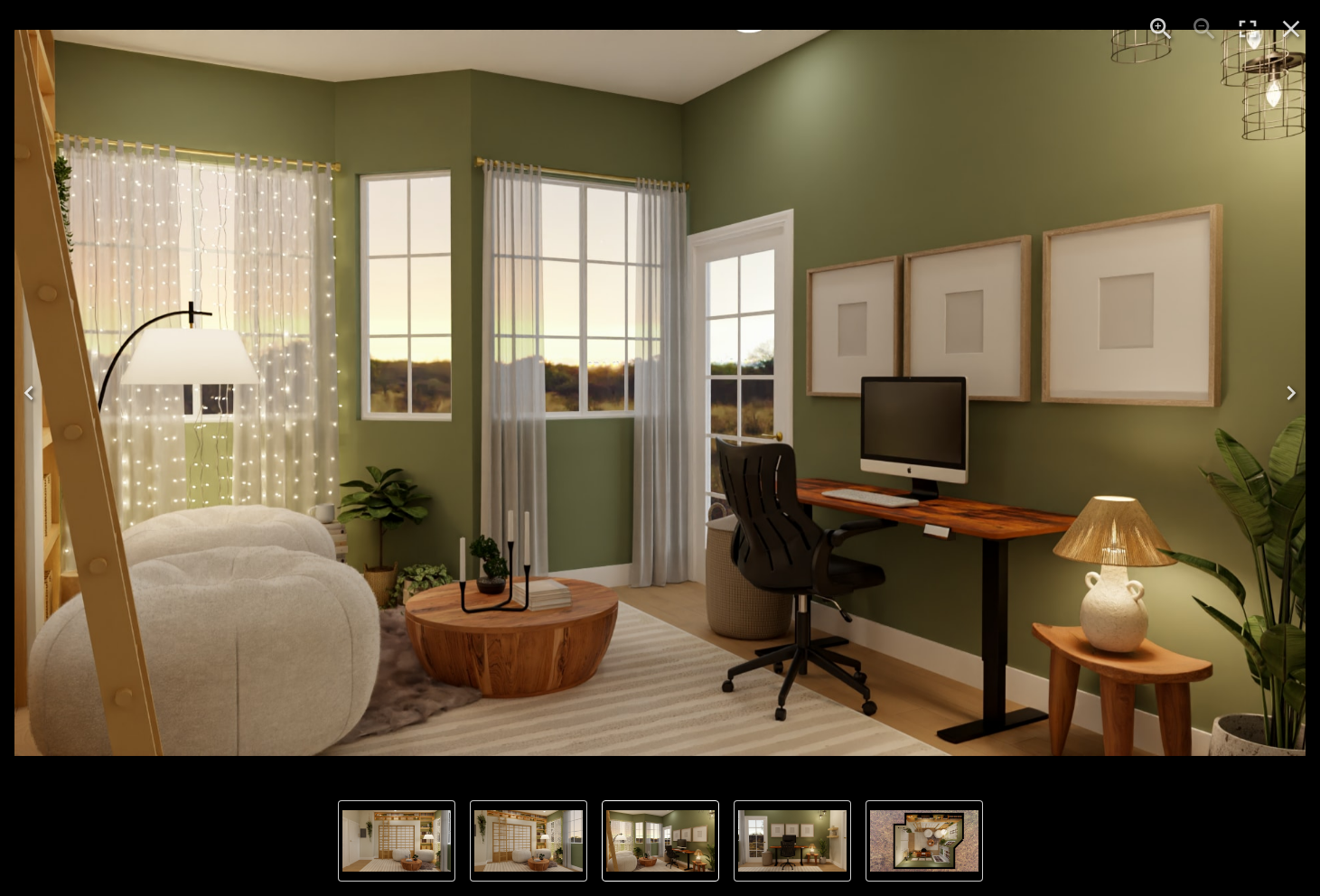
click at [934, 187] on img "3 of 5" at bounding box center [660, 392] width 1291 height 726
click at [1294, 398] on icon "Next" at bounding box center [1291, 393] width 29 height 29
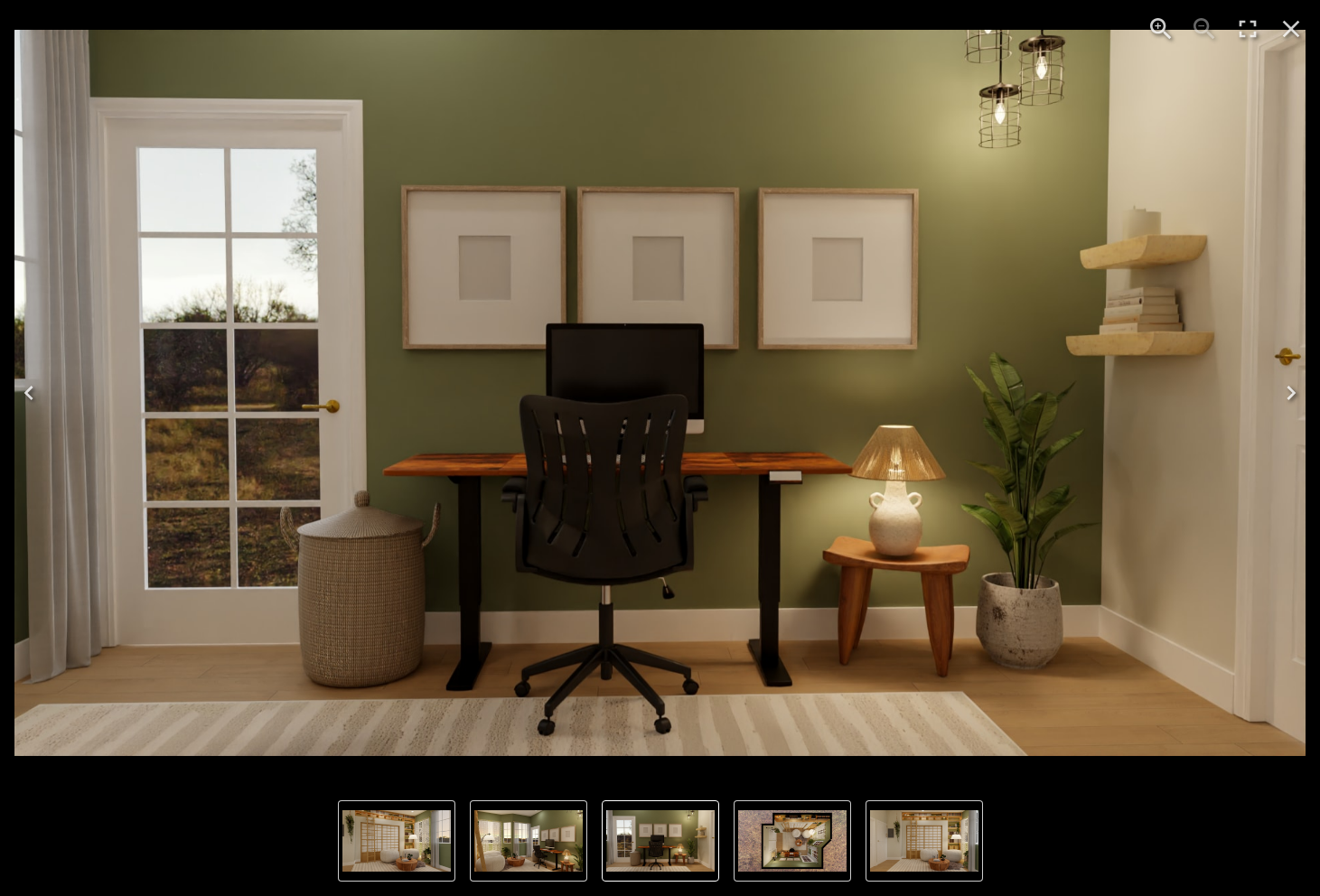
click at [1284, 387] on icon "Next" at bounding box center [1291, 393] width 29 height 29
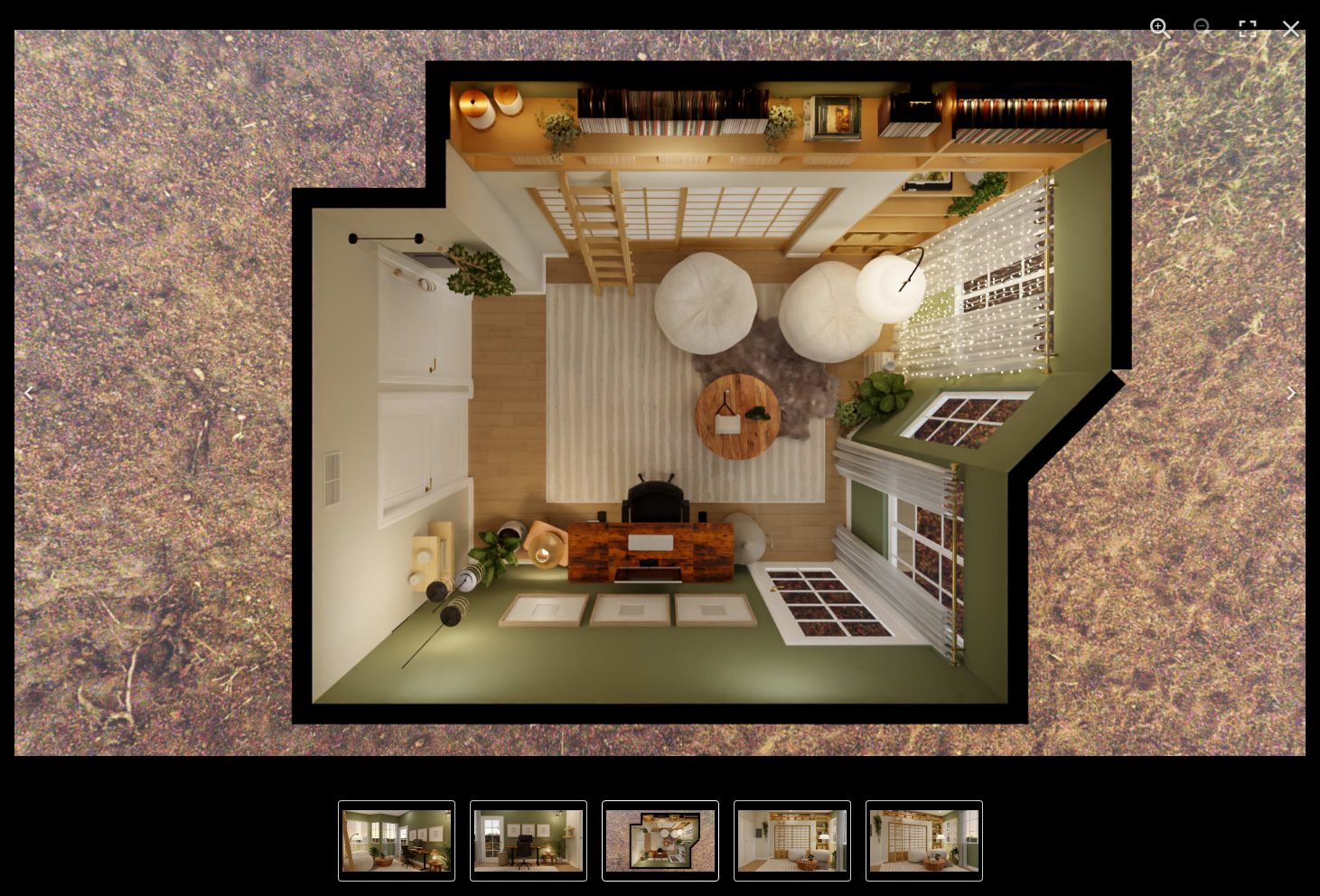
click at [1284, 387] on icon "Next" at bounding box center [1291, 393] width 29 height 29
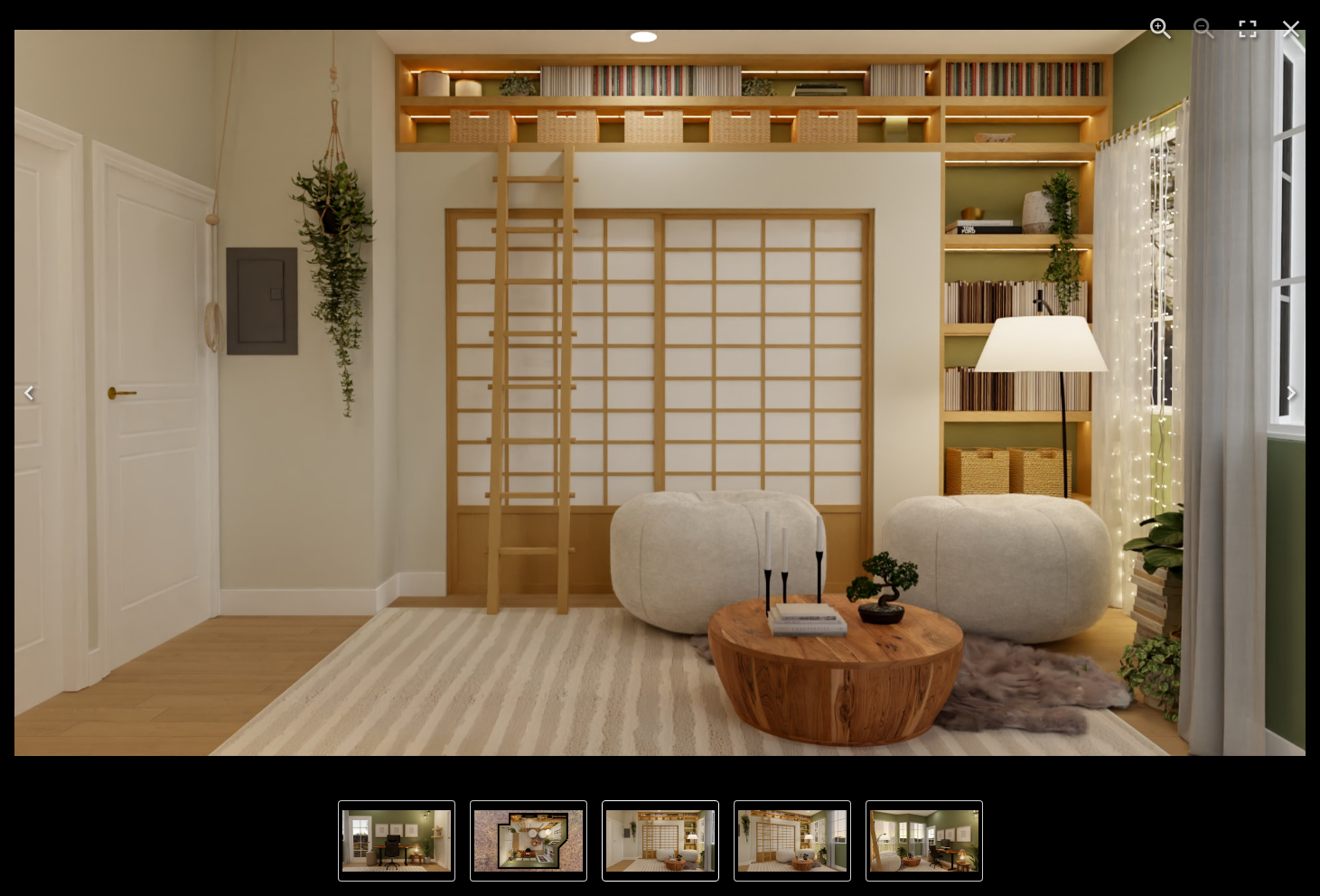
click at [1026, 296] on img "1 of 5" at bounding box center [660, 392] width 1291 height 726
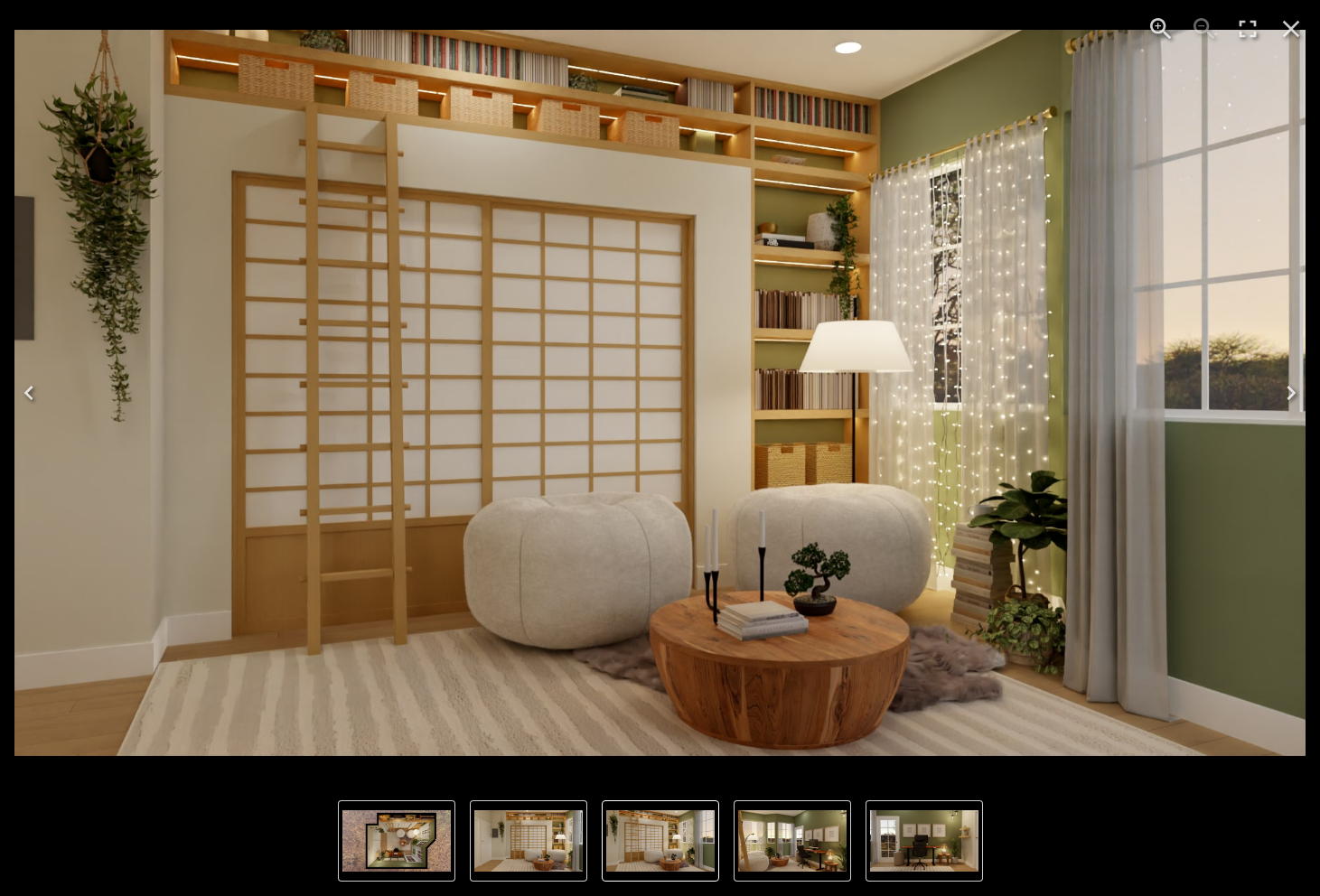
click at [1297, 30] on icon "Close" at bounding box center [1291, 29] width 29 height 29
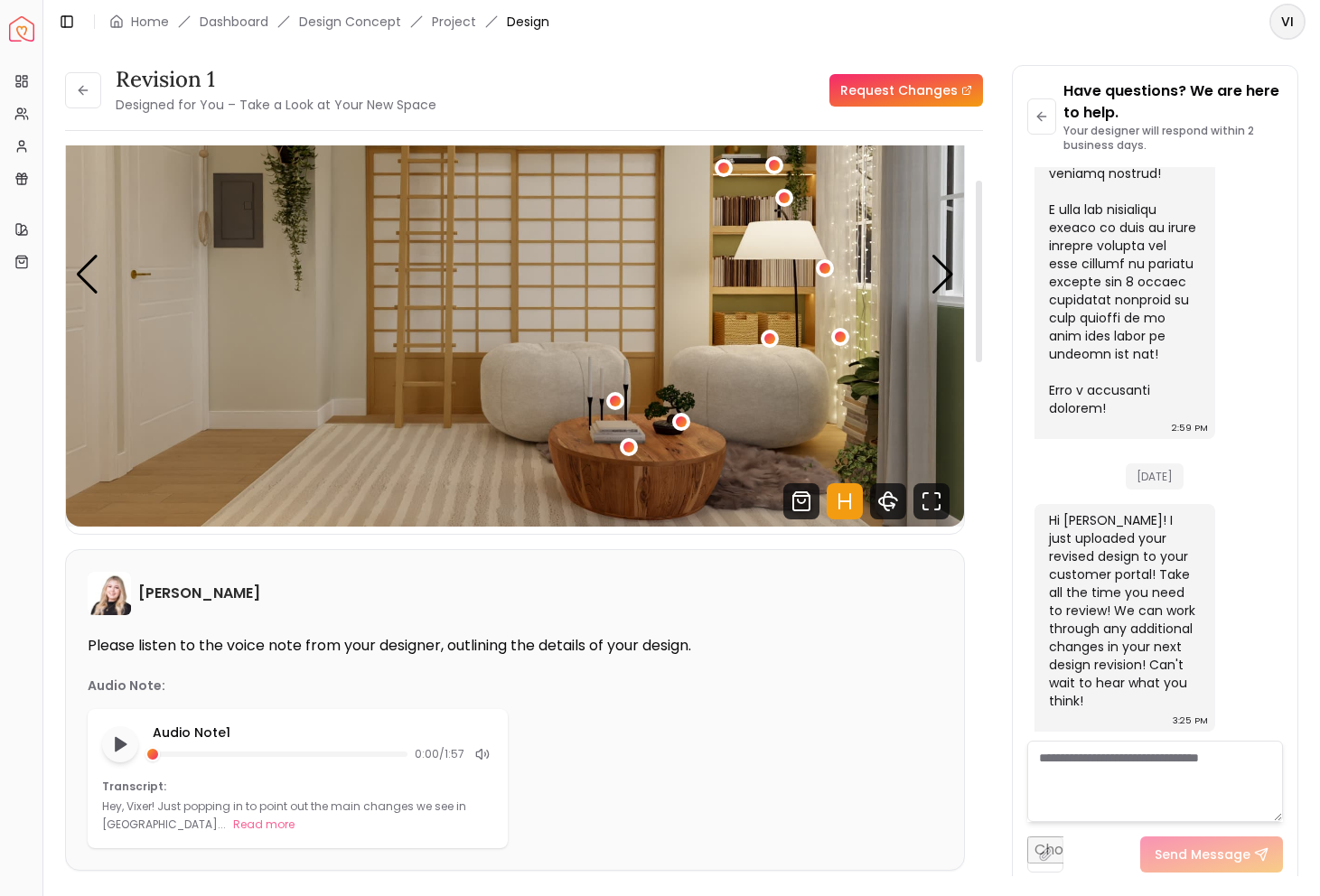
scroll to position [136, 0]
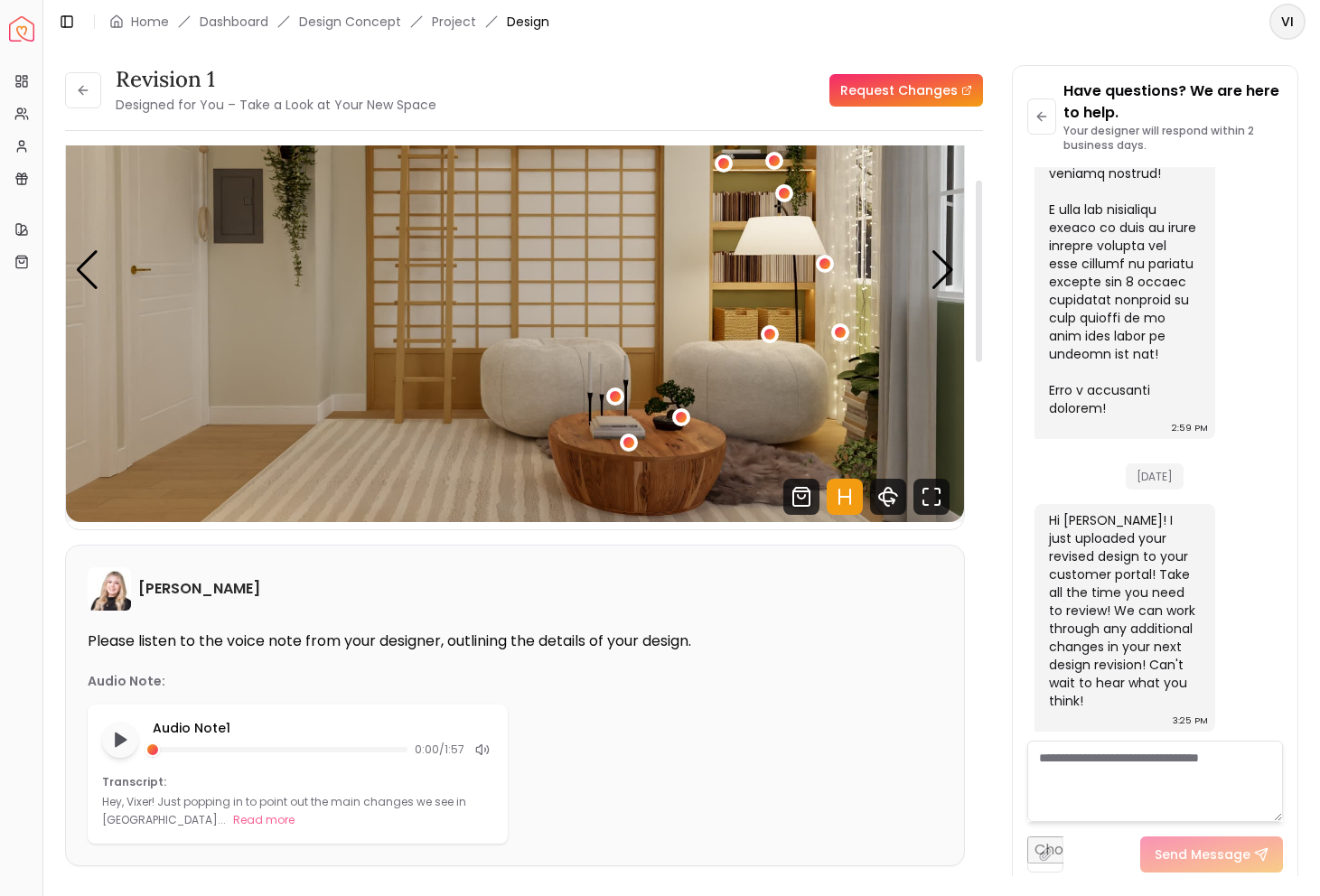
click at [956, 295] on img "1 / 5" at bounding box center [515, 269] width 898 height 505
click at [946, 275] on div "Next slide" at bounding box center [943, 270] width 25 height 40
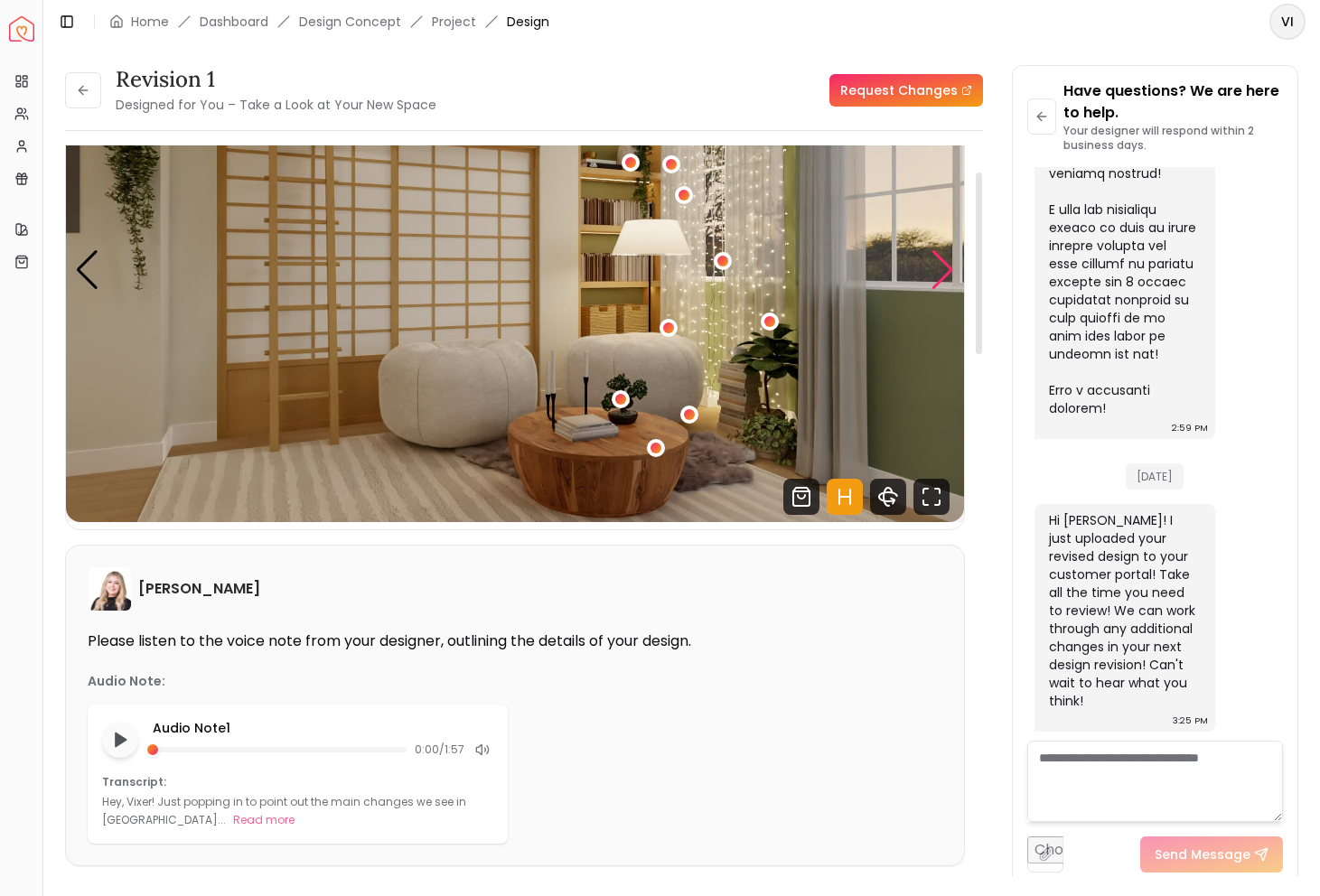
scroll to position [0, 0]
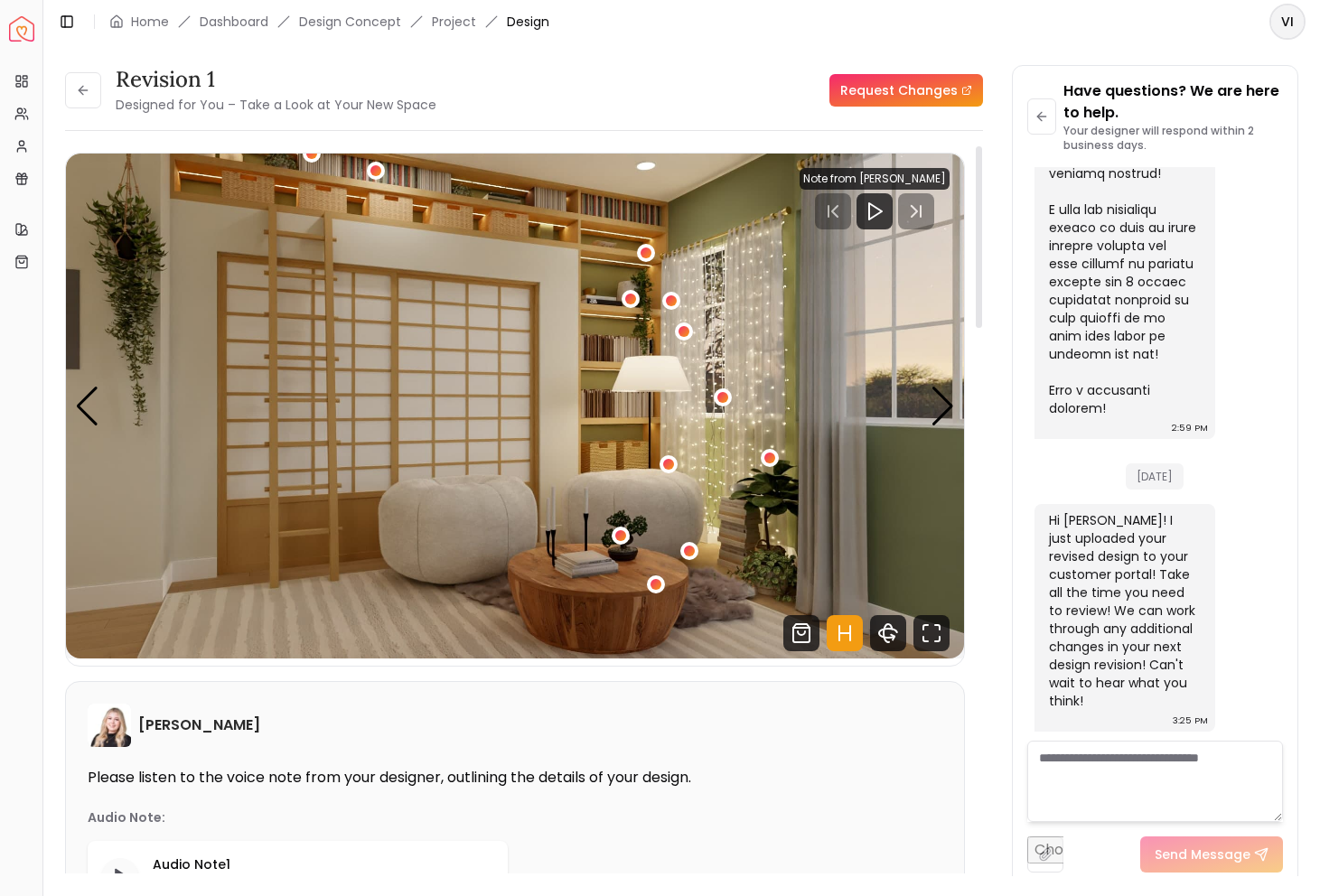
click at [938, 426] on img "2 / 5" at bounding box center [515, 405] width 898 height 505
click at [948, 414] on div "Next slide" at bounding box center [943, 406] width 25 height 40
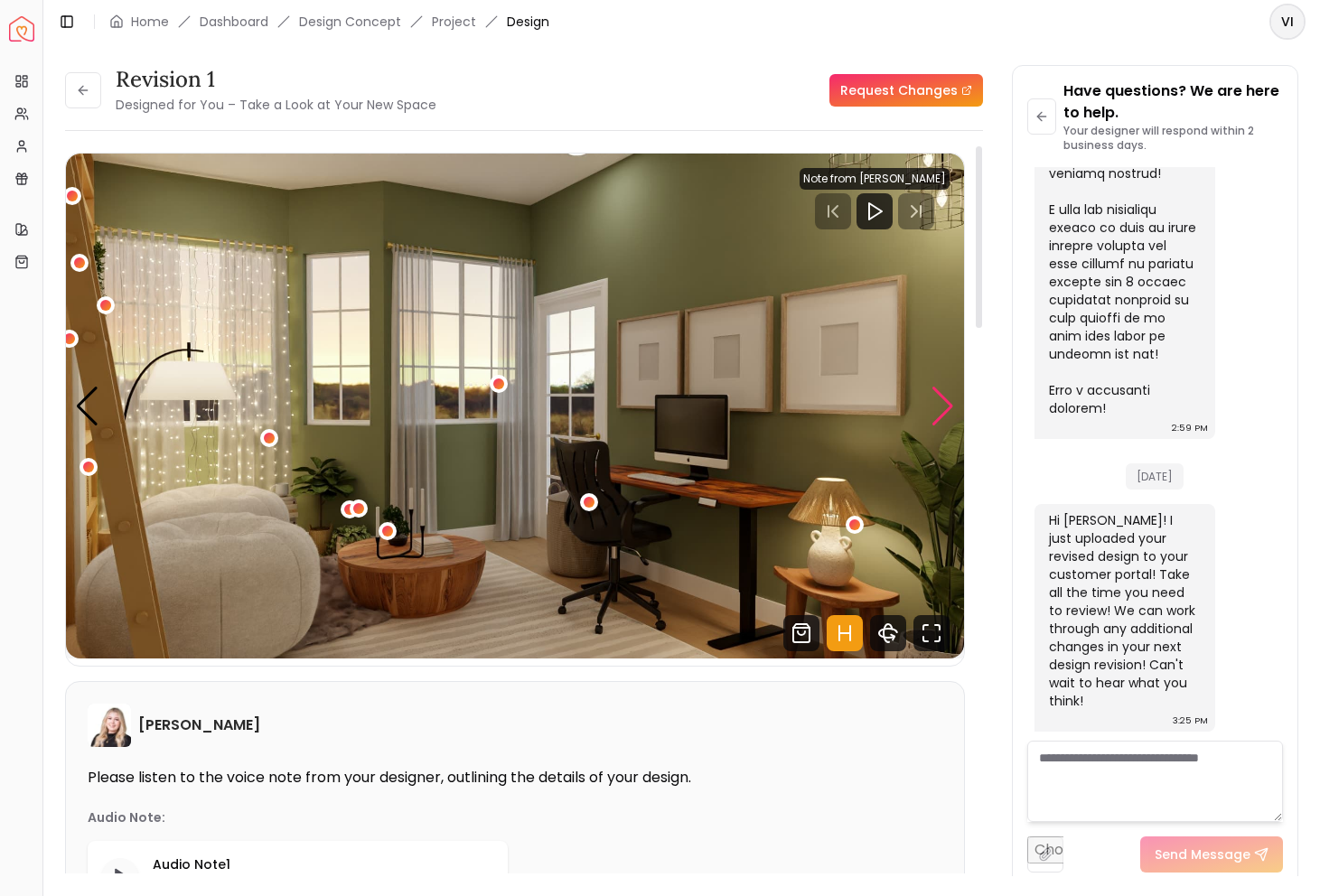
click at [942, 409] on div "Next slide" at bounding box center [943, 406] width 25 height 40
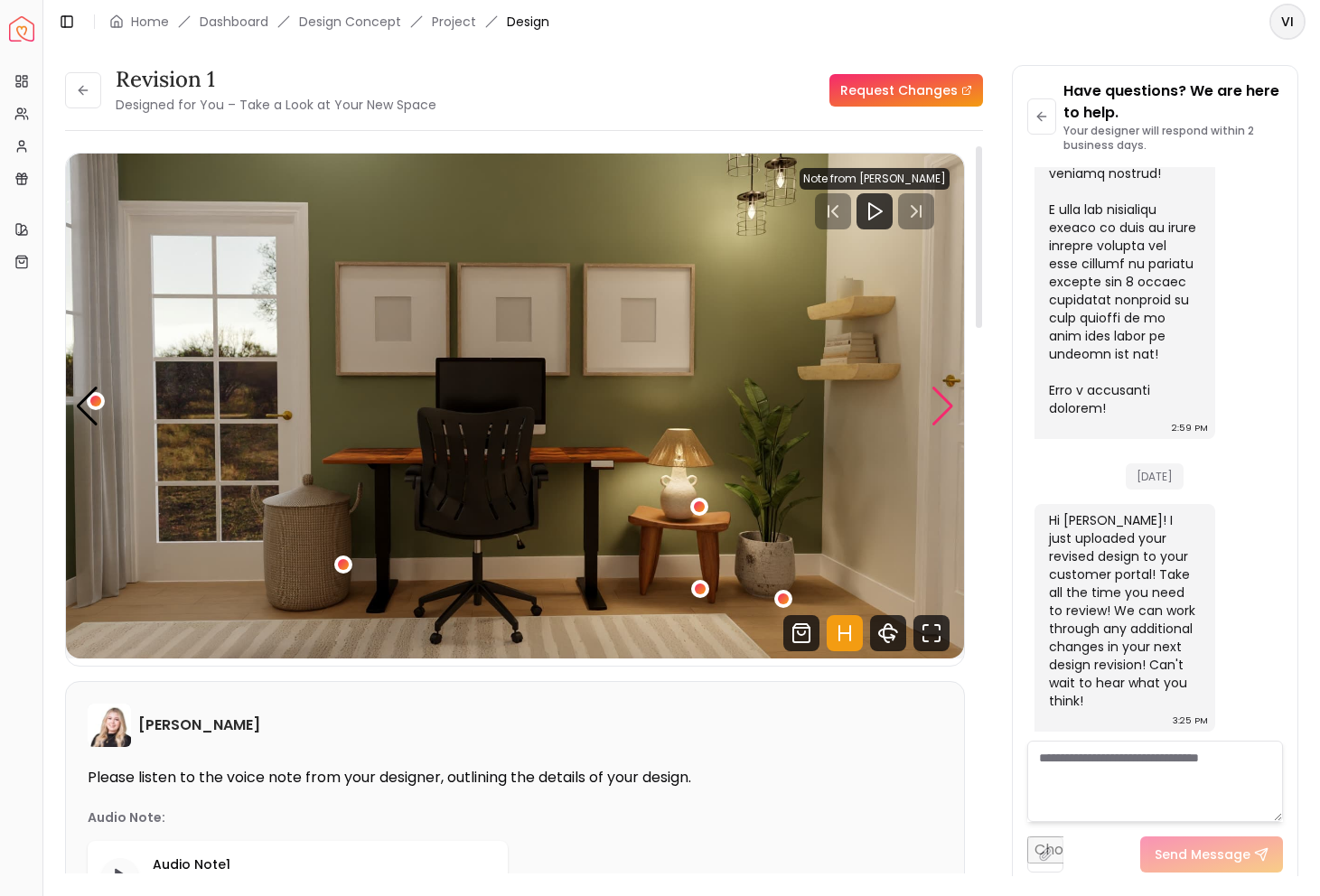
click at [942, 409] on div "Next slide" at bounding box center [943, 406] width 25 height 40
